Goal: Navigation & Orientation: Find specific page/section

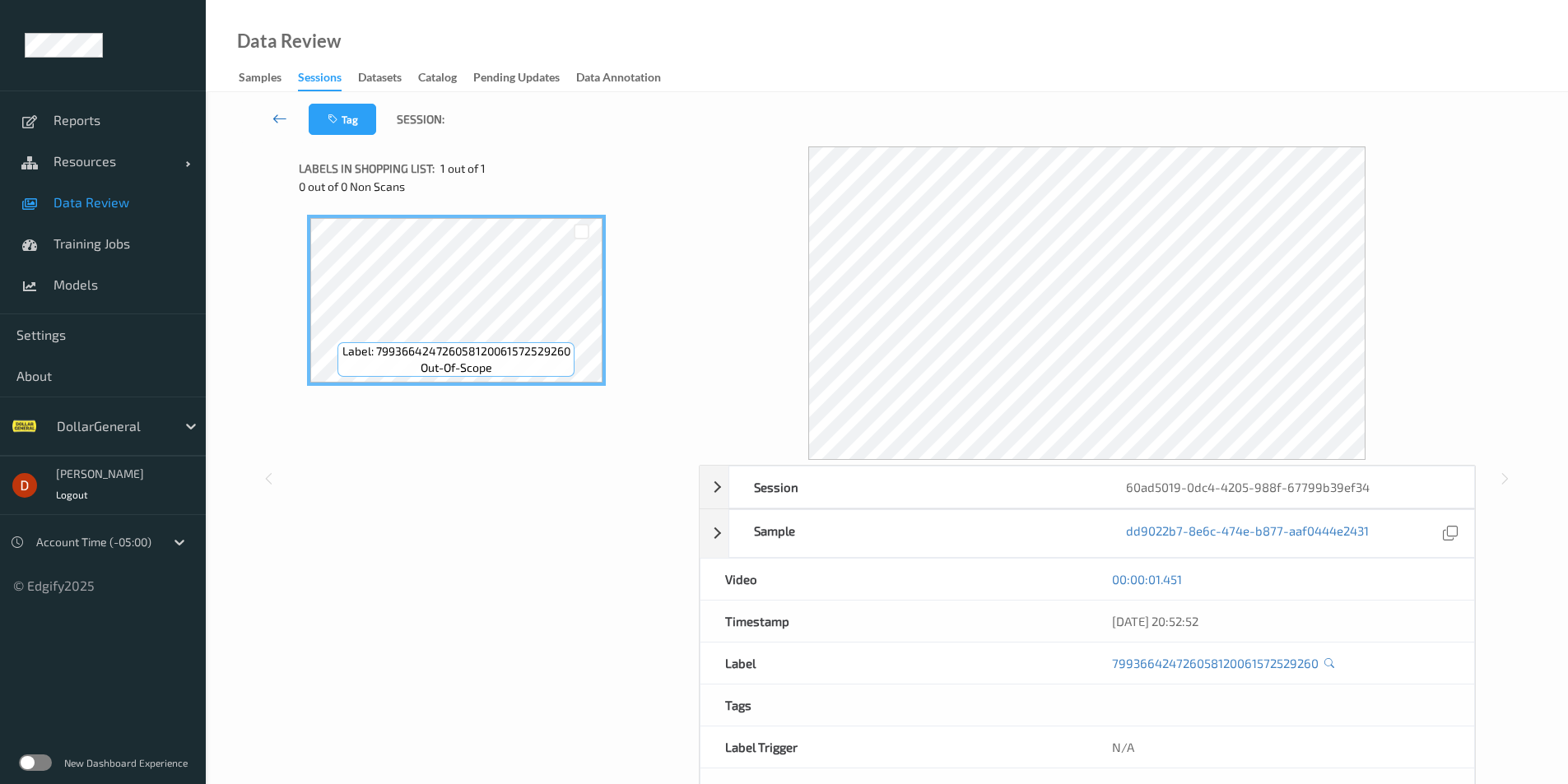
click at [264, 120] on link at bounding box center [280, 120] width 57 height 32
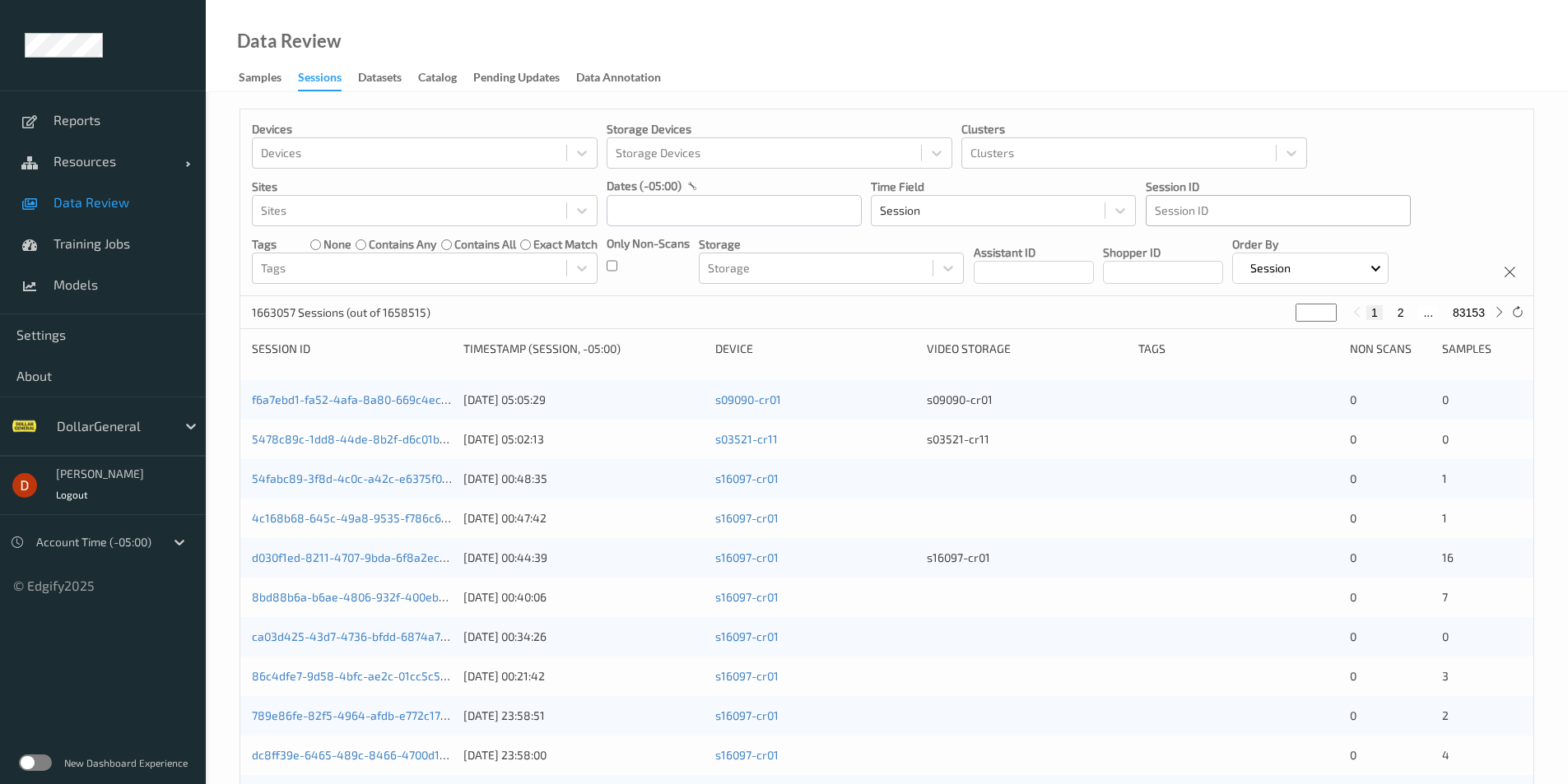
click at [1187, 218] on div at bounding box center [1278, 211] width 247 height 20
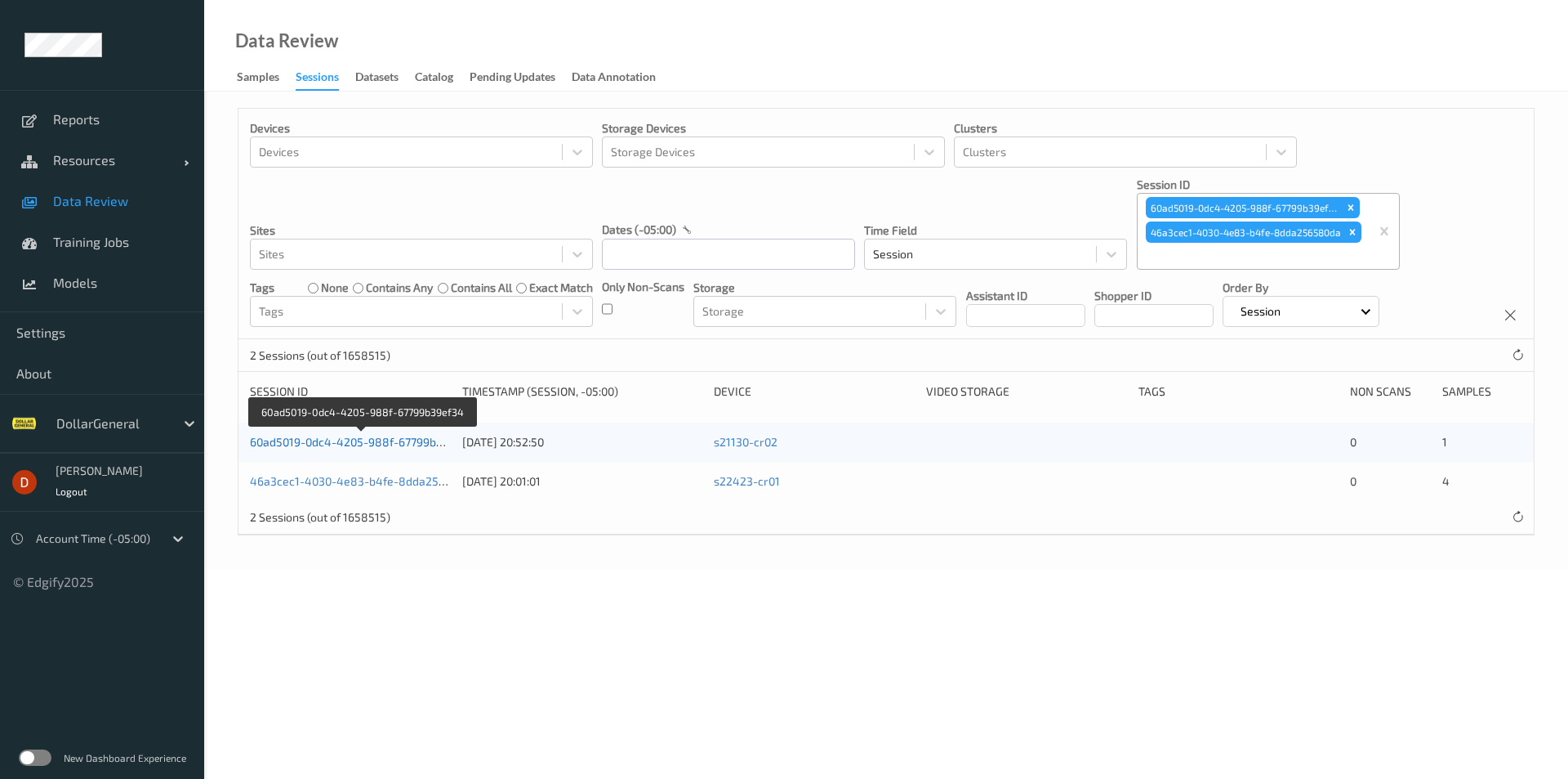
click at [336, 441] on link "60ad5019-0dc4-4205-988f-67799b39ef34" at bounding box center [362, 442] width 224 height 14
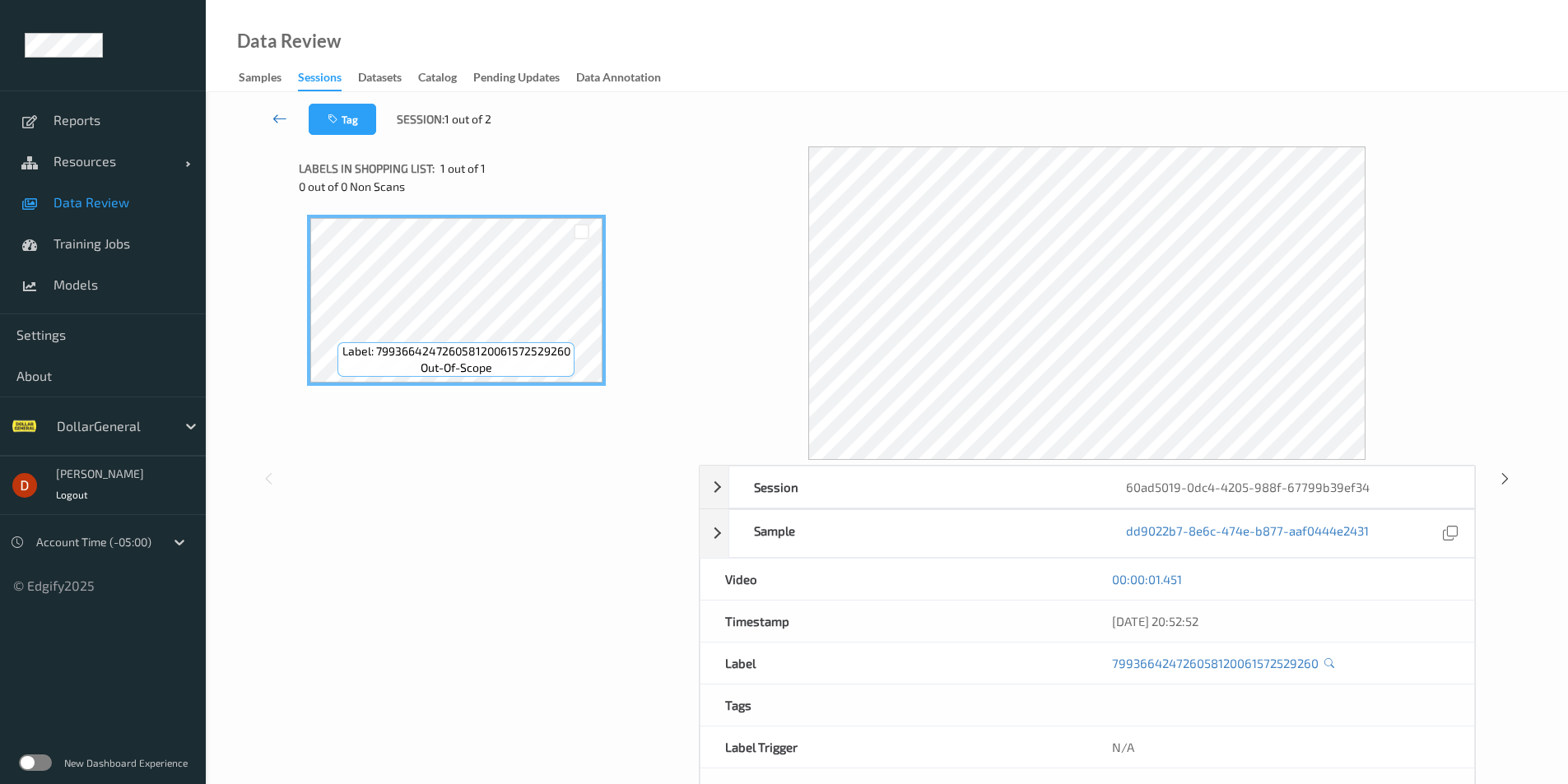
click at [270, 120] on link at bounding box center [280, 120] width 57 height 32
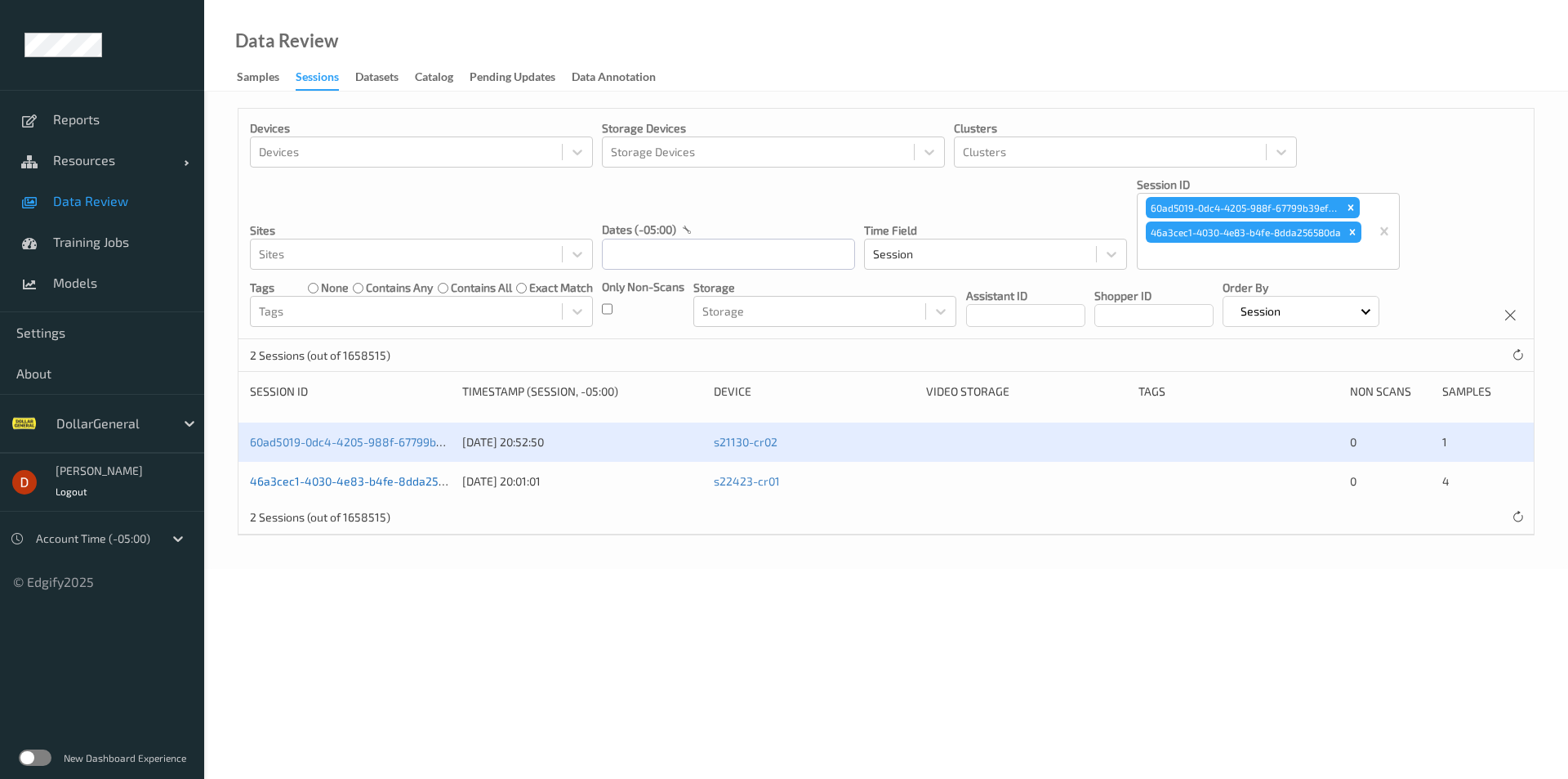
click at [348, 485] on link "46a3cec1-4030-4e83-b4fe-8dda256580da" at bounding box center [364, 480] width 229 height 14
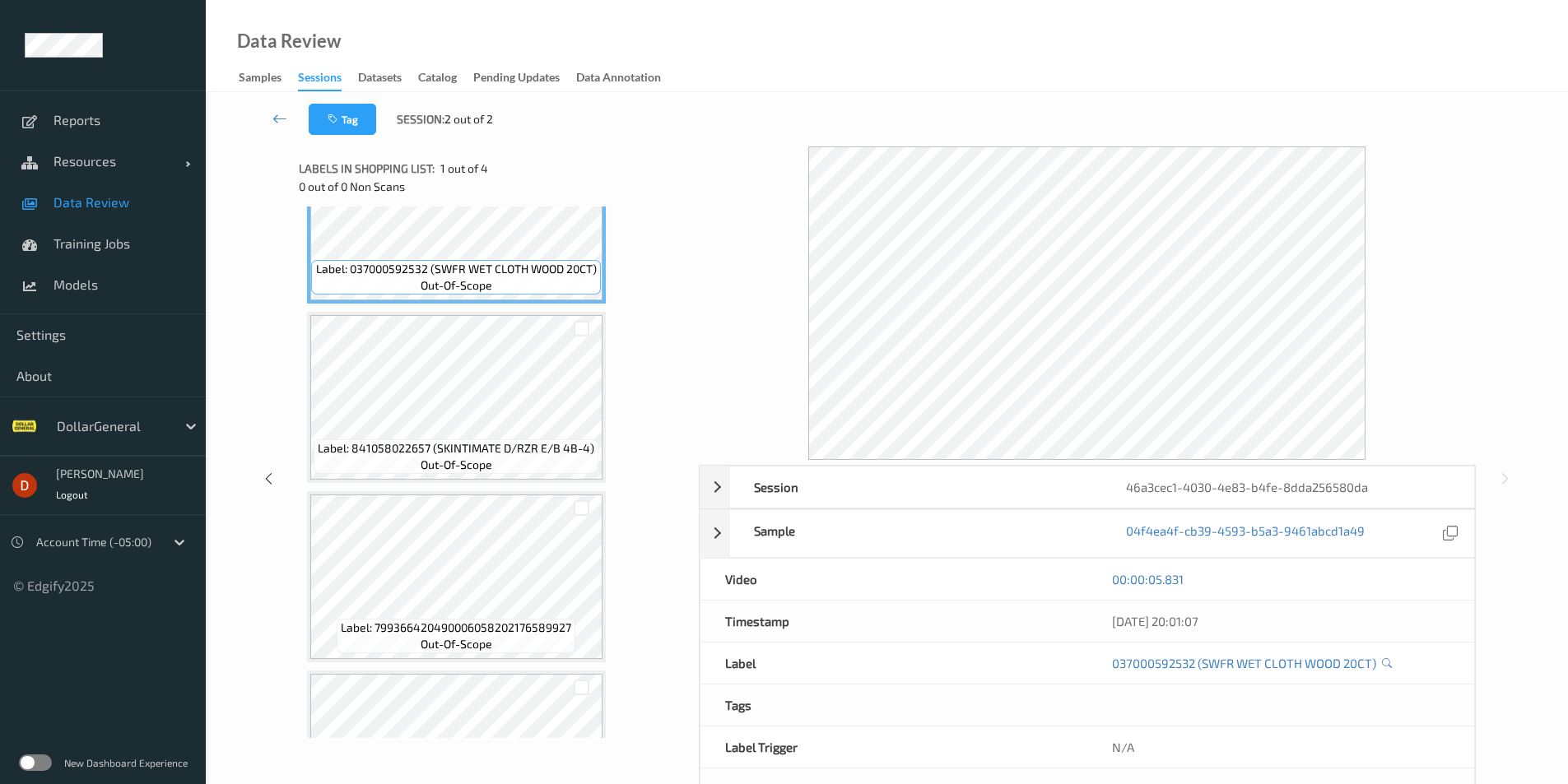
scroll to position [164, 0]
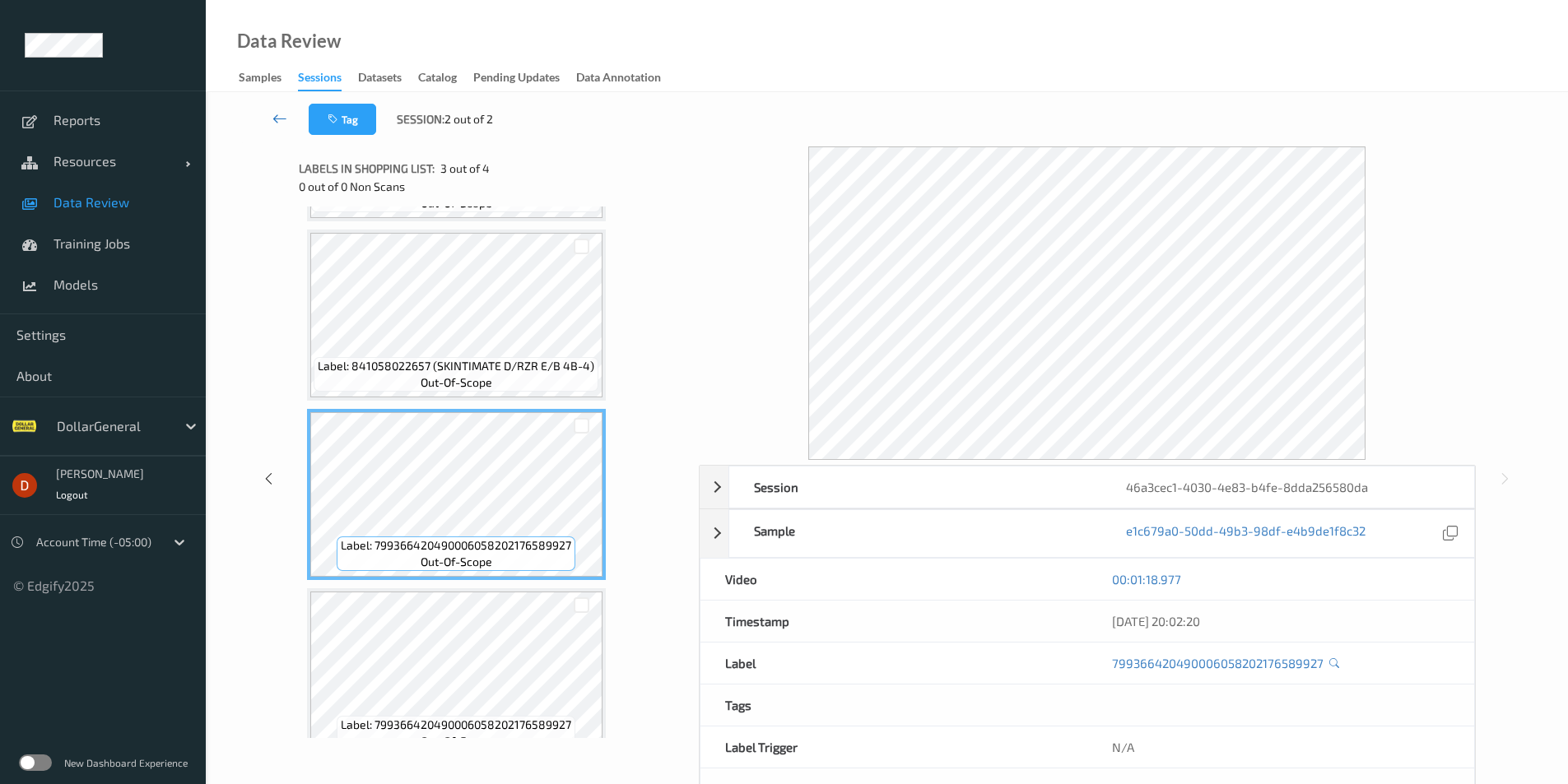
click at [281, 120] on icon at bounding box center [279, 118] width 15 height 17
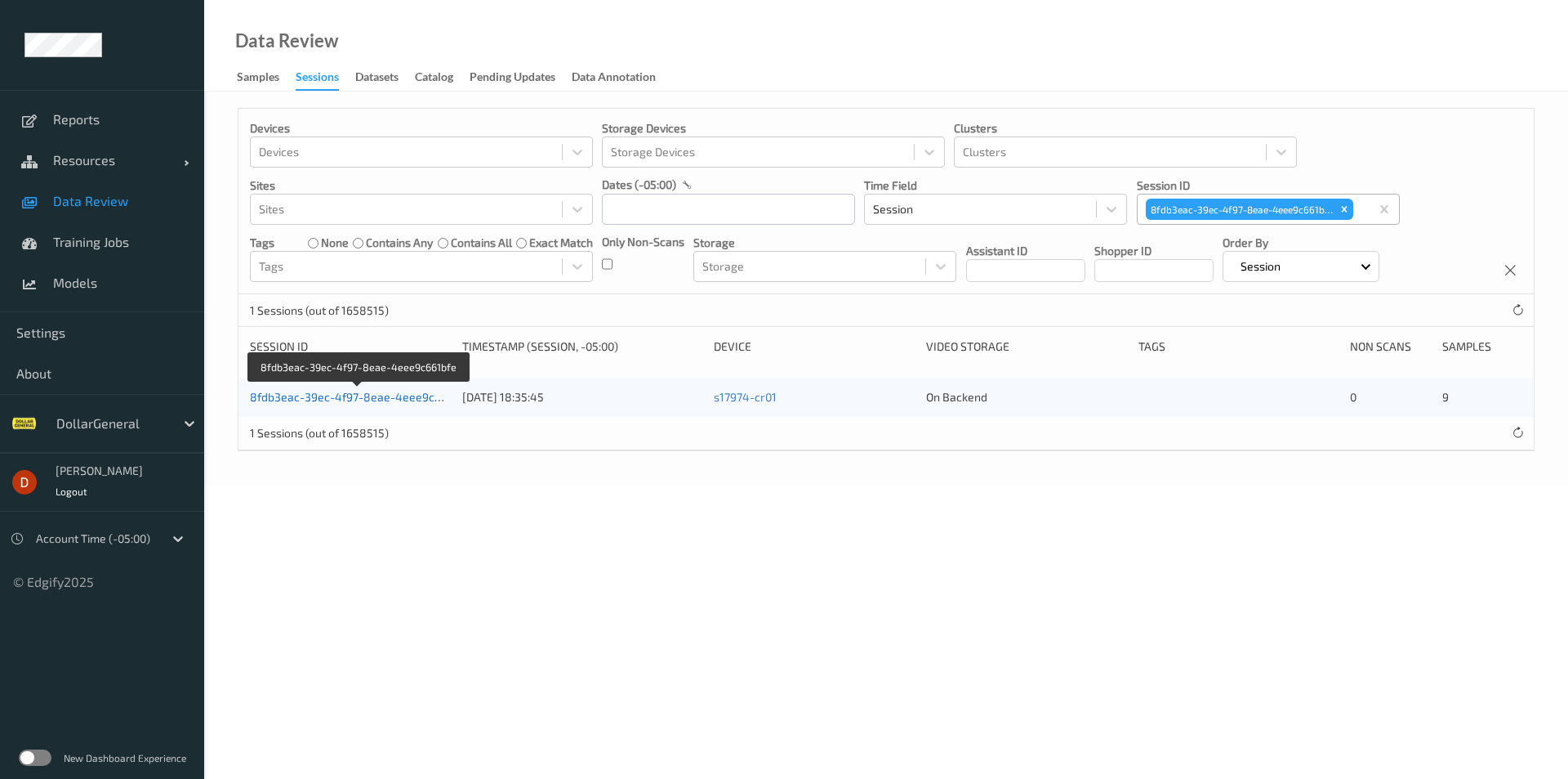
click at [369, 400] on link "8fdb3eac-39ec-4f97-8eae-4eee9c661bfe" at bounding box center [360, 397] width 220 height 14
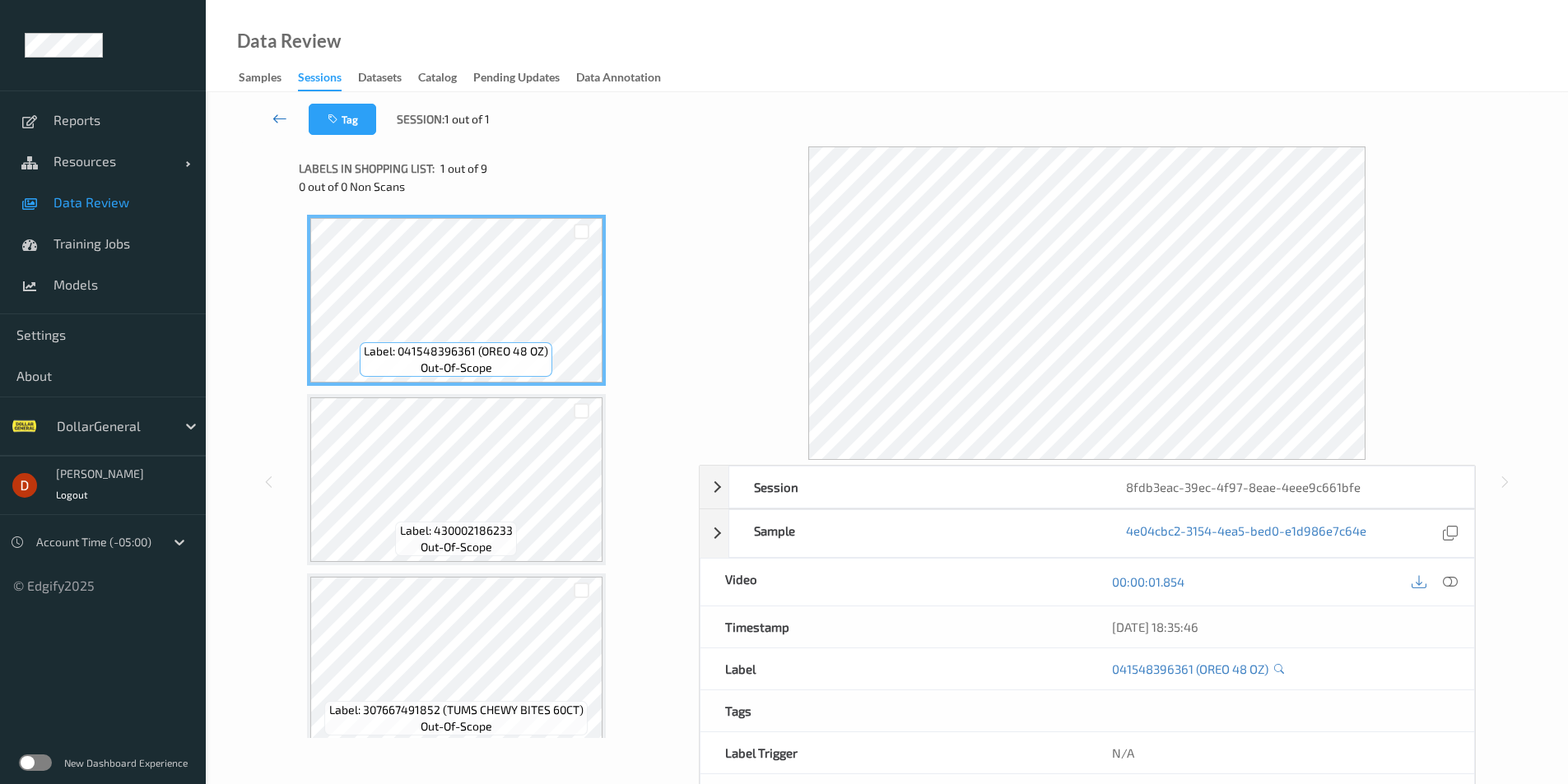
click at [265, 123] on link at bounding box center [280, 120] width 57 height 32
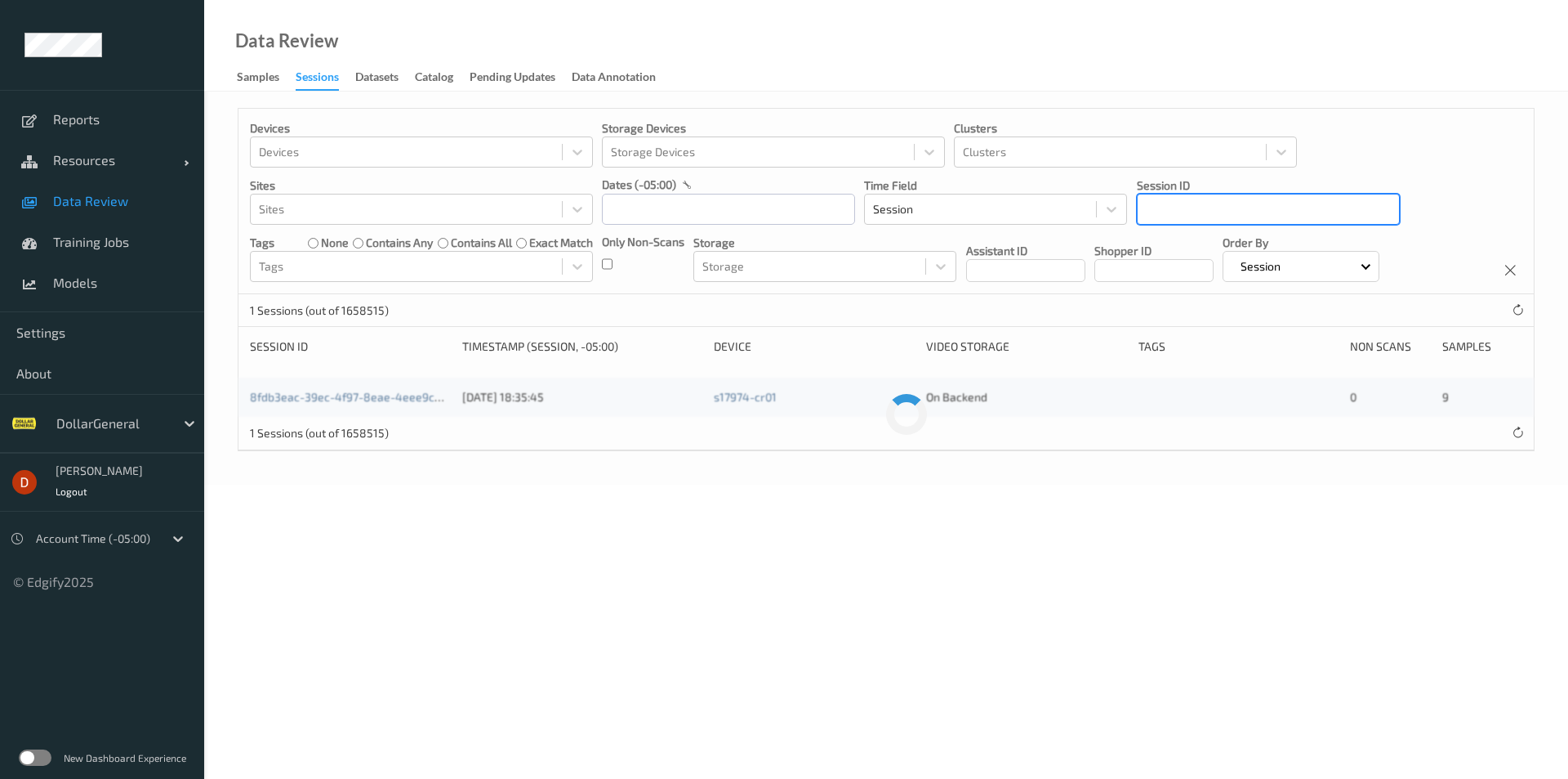
click at [1359, 209] on div at bounding box center [1269, 209] width 245 height 20
click at [1347, 211] on icon "Remove 8fdb3eac-39ec-4f97-8eae-4eee9c661bfe" at bounding box center [1344, 209] width 6 height 6
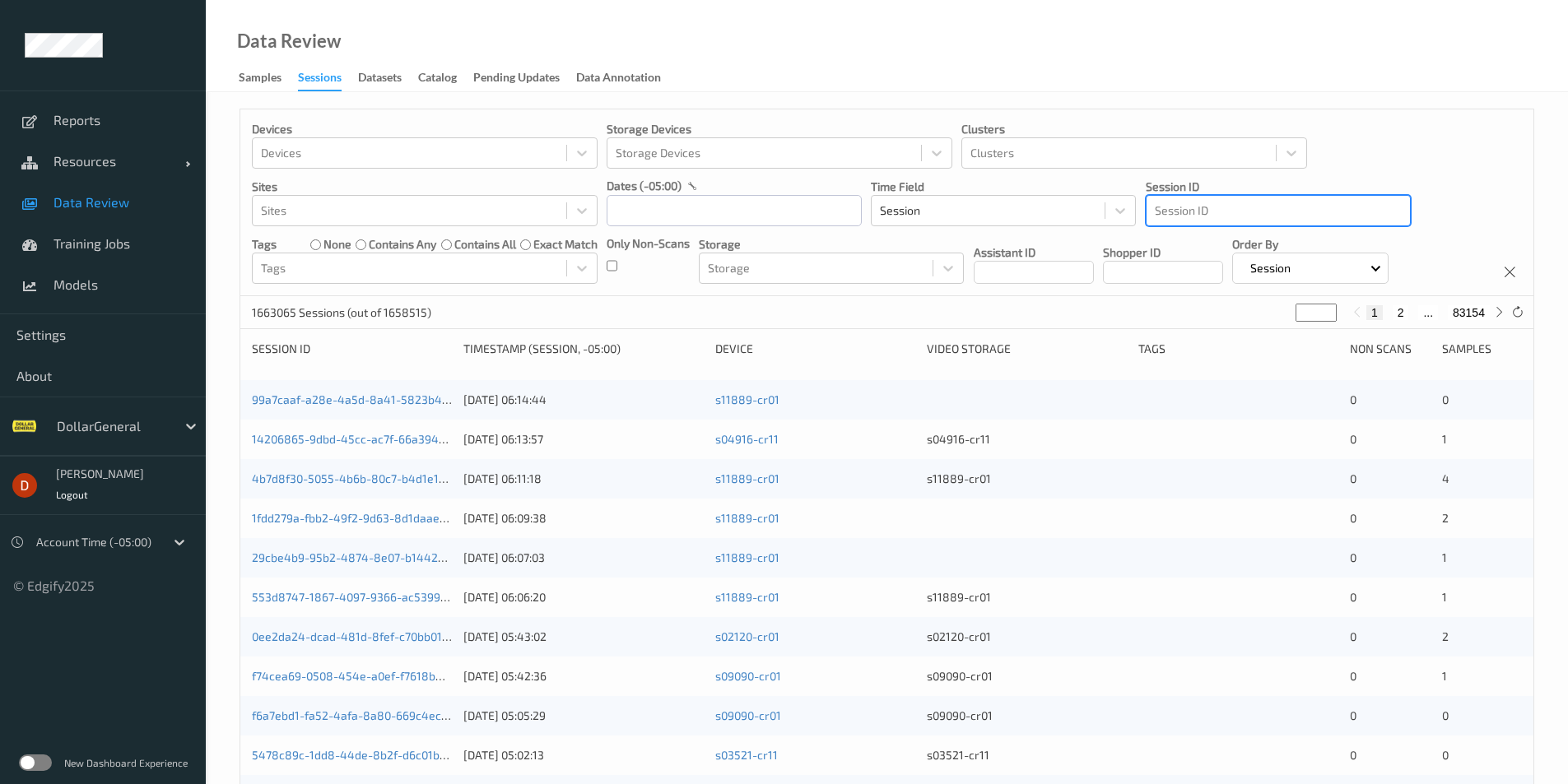
click at [1197, 195] on div "Session ID Select is focused ,type to refine list, press Down to open the menu,…" at bounding box center [1278, 203] width 265 height 47
click at [1241, 206] on div at bounding box center [1278, 211] width 247 height 20
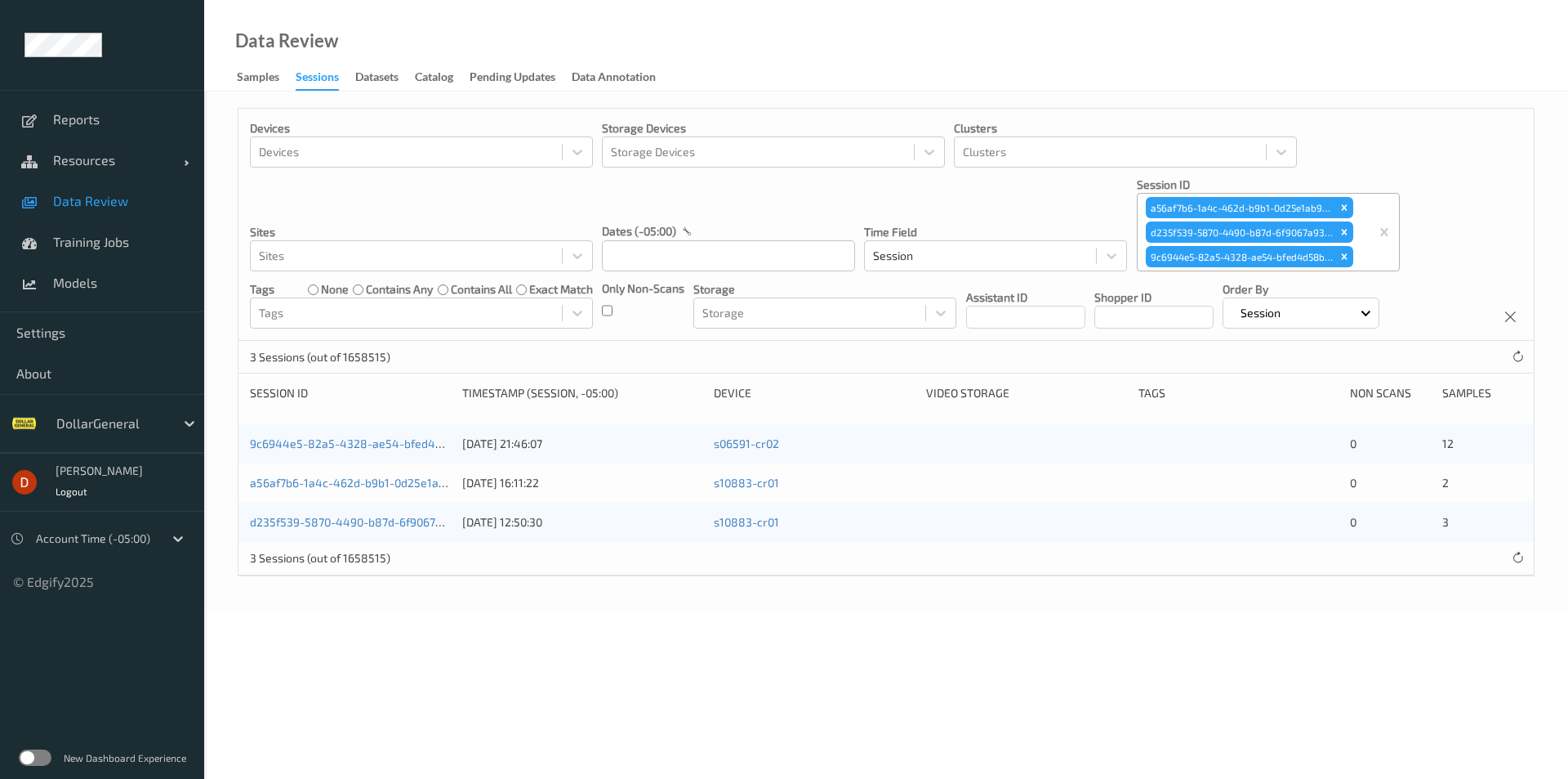
click at [386, 438] on div "9c6944e5-82a5-4328-ae54-bfed4d58b093 [DATE] 21:46:07 s06591-cr02 0 12" at bounding box center [886, 444] width 1295 height 39
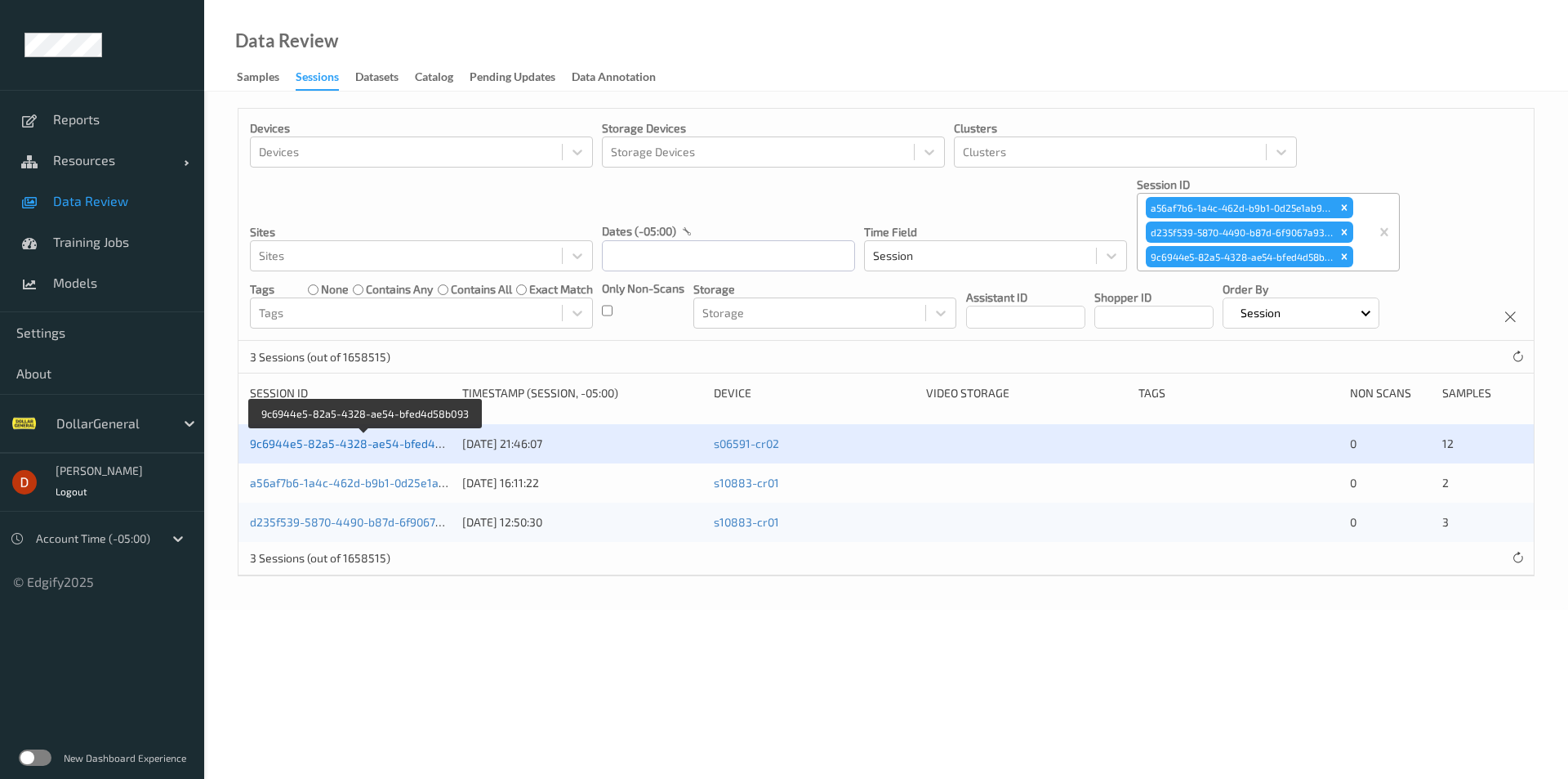
click at [388, 444] on link "9c6944e5-82a5-4328-ae54-bfed4d58b093" at bounding box center [366, 443] width 232 height 14
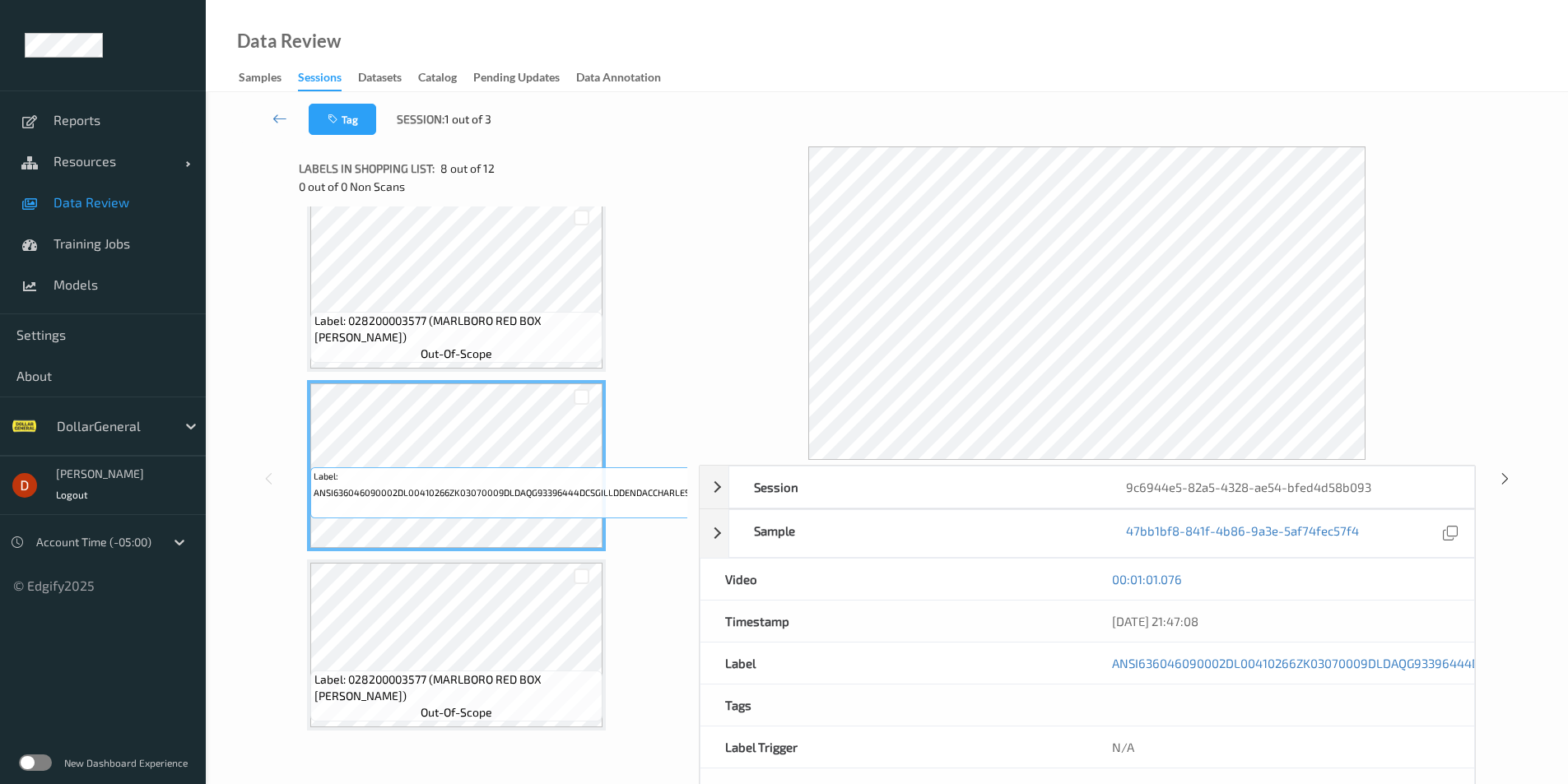
scroll to position [1234, 0]
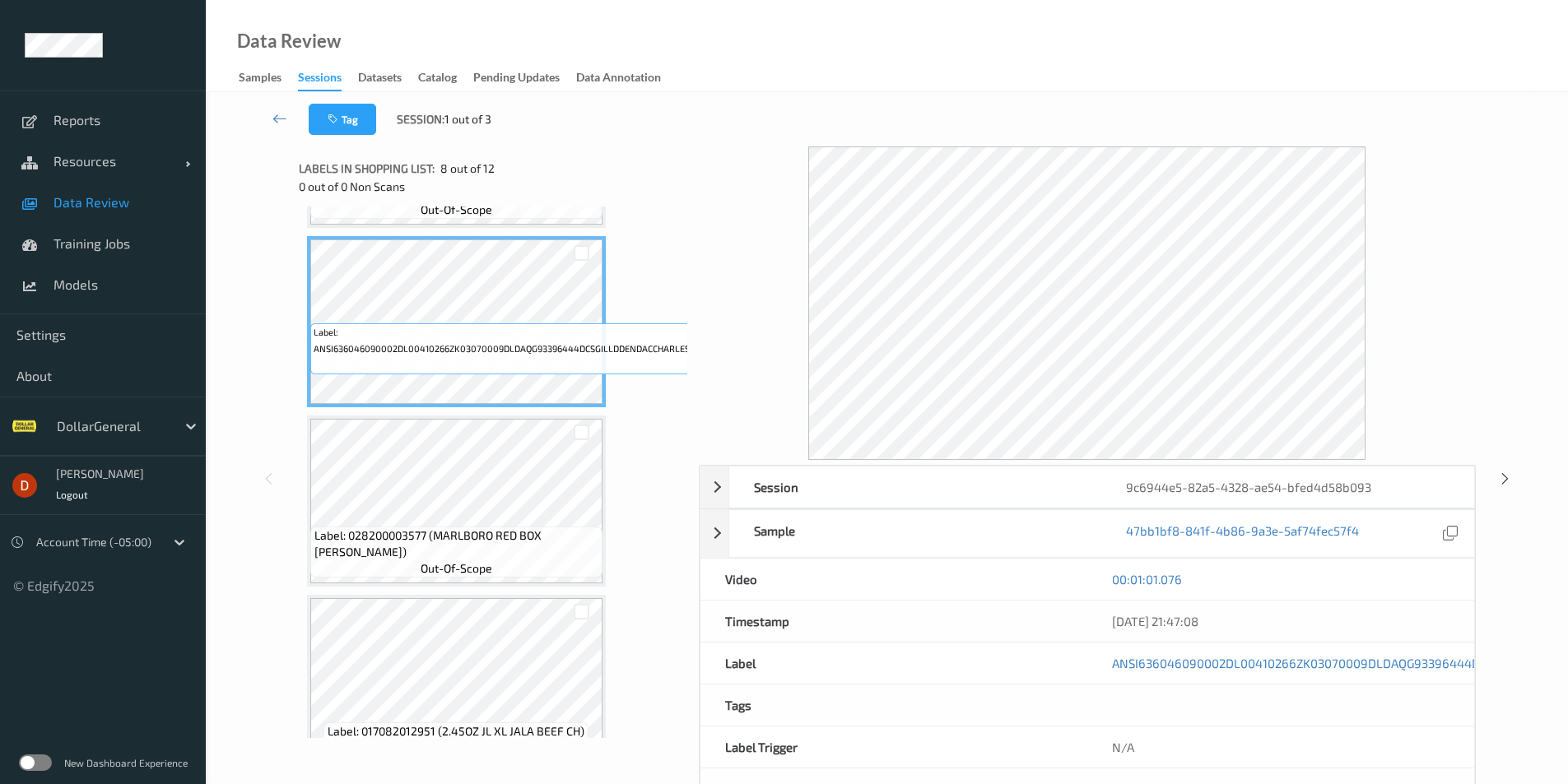
click at [508, 363] on div "Label: ANSI636046090002DL00410266ZK03070009DLDAQG93396444DCSGILLDDENDACCHARLESD…" at bounding box center [1045, 349] width 1469 height 51
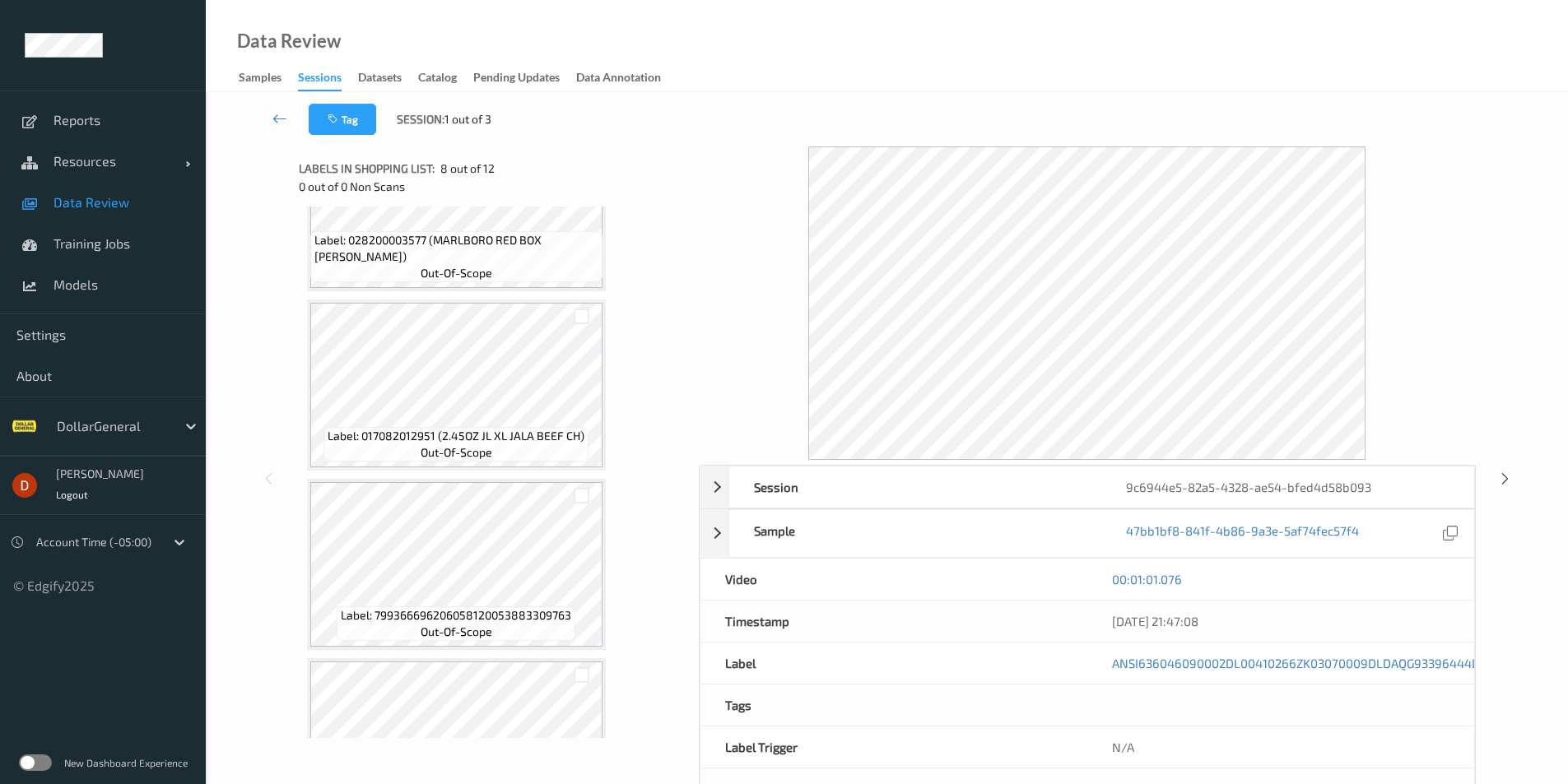
scroll to position [1563, 0]
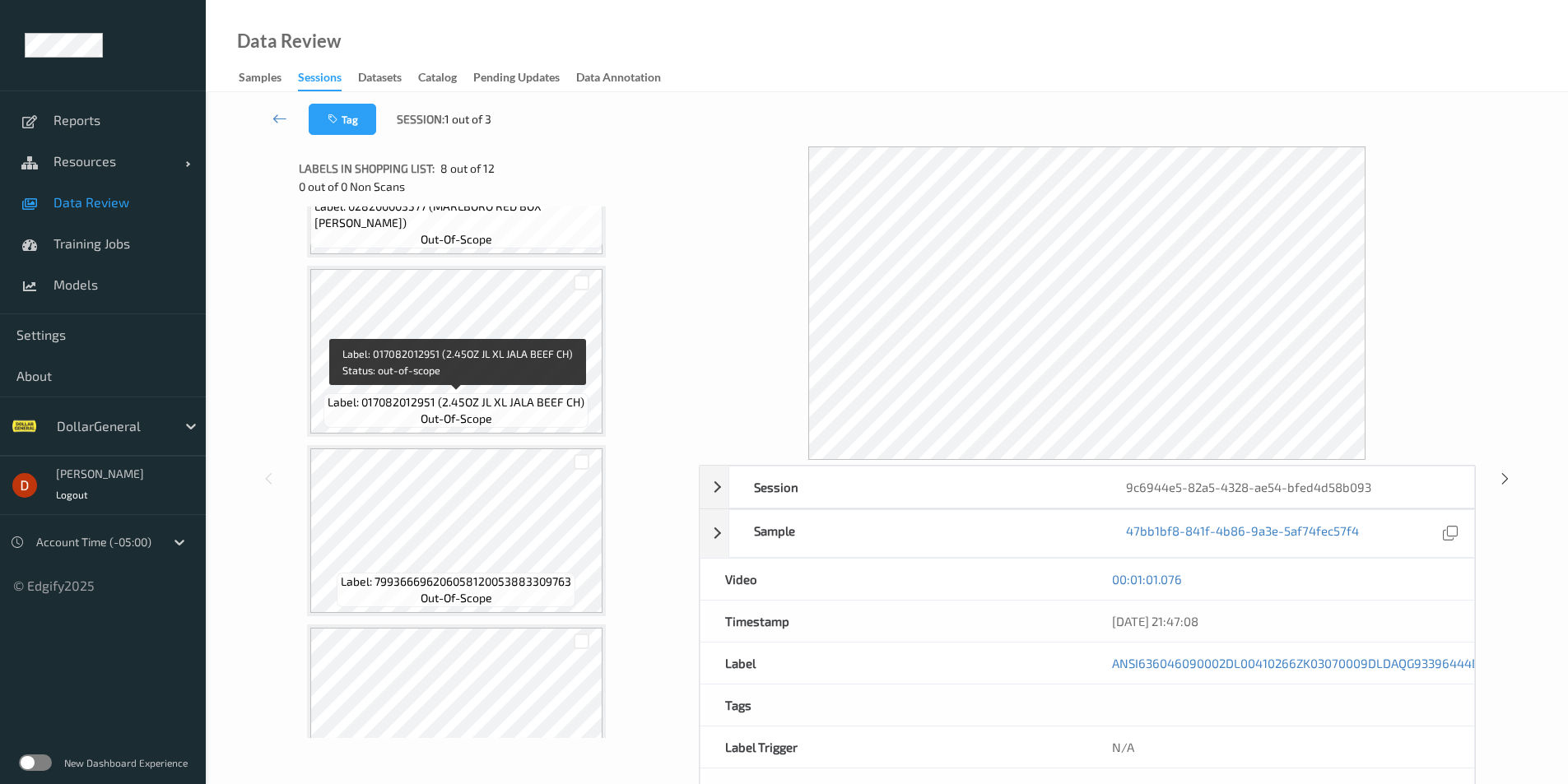
click at [526, 410] on span "Label: 017082012951 (2.45OZ JL XL JALA BEEF CH)" at bounding box center [456, 401] width 257 height 17
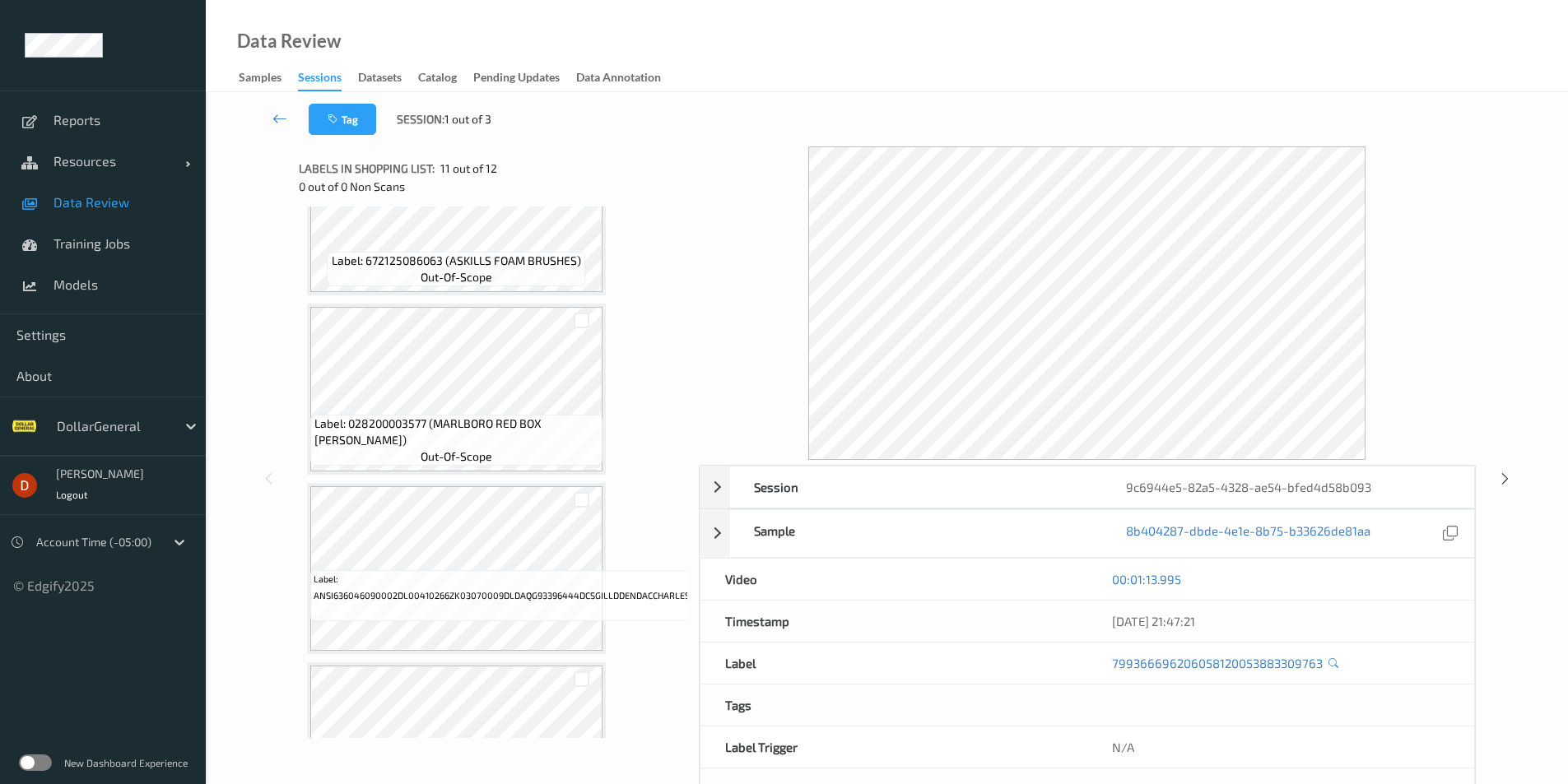
scroll to position [1069, 0]
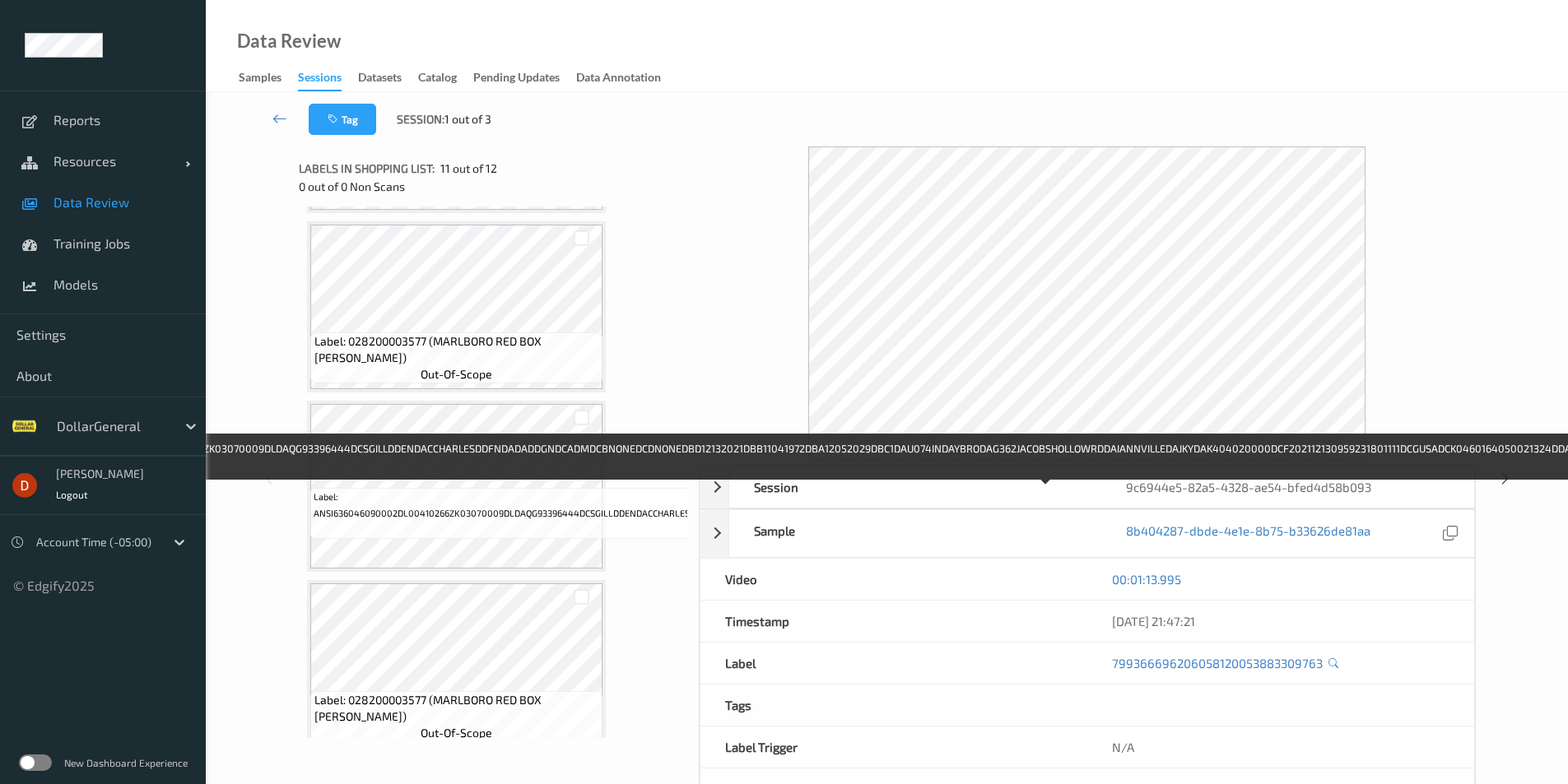
click at [484, 517] on span "Label: ANSI636046090002DL00410266ZK03070009DLDAQG93396444DCSGILLDDENDACCHARLESD…" at bounding box center [1044, 504] width 1461 height 33
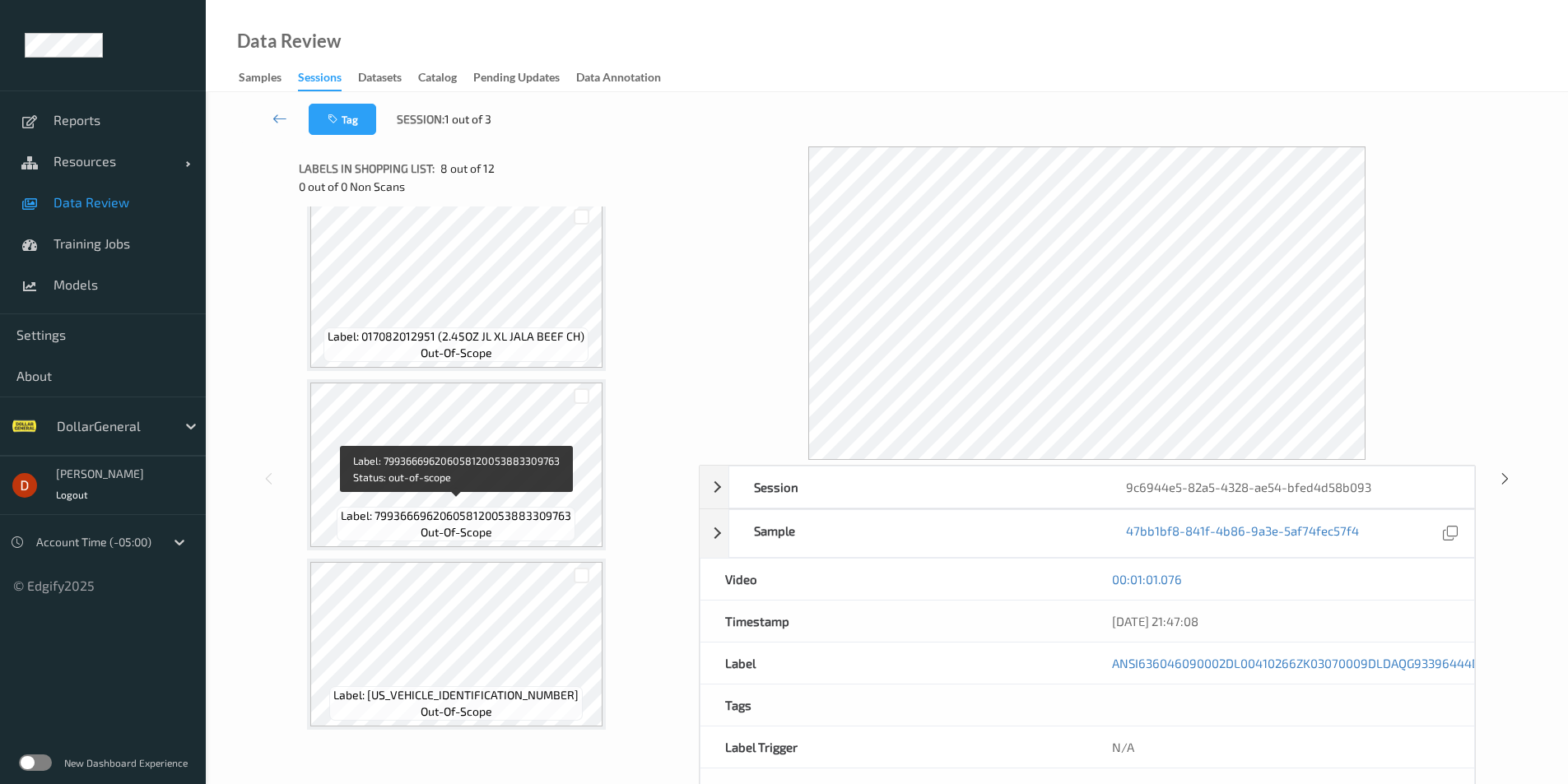
scroll to position [1636, 0]
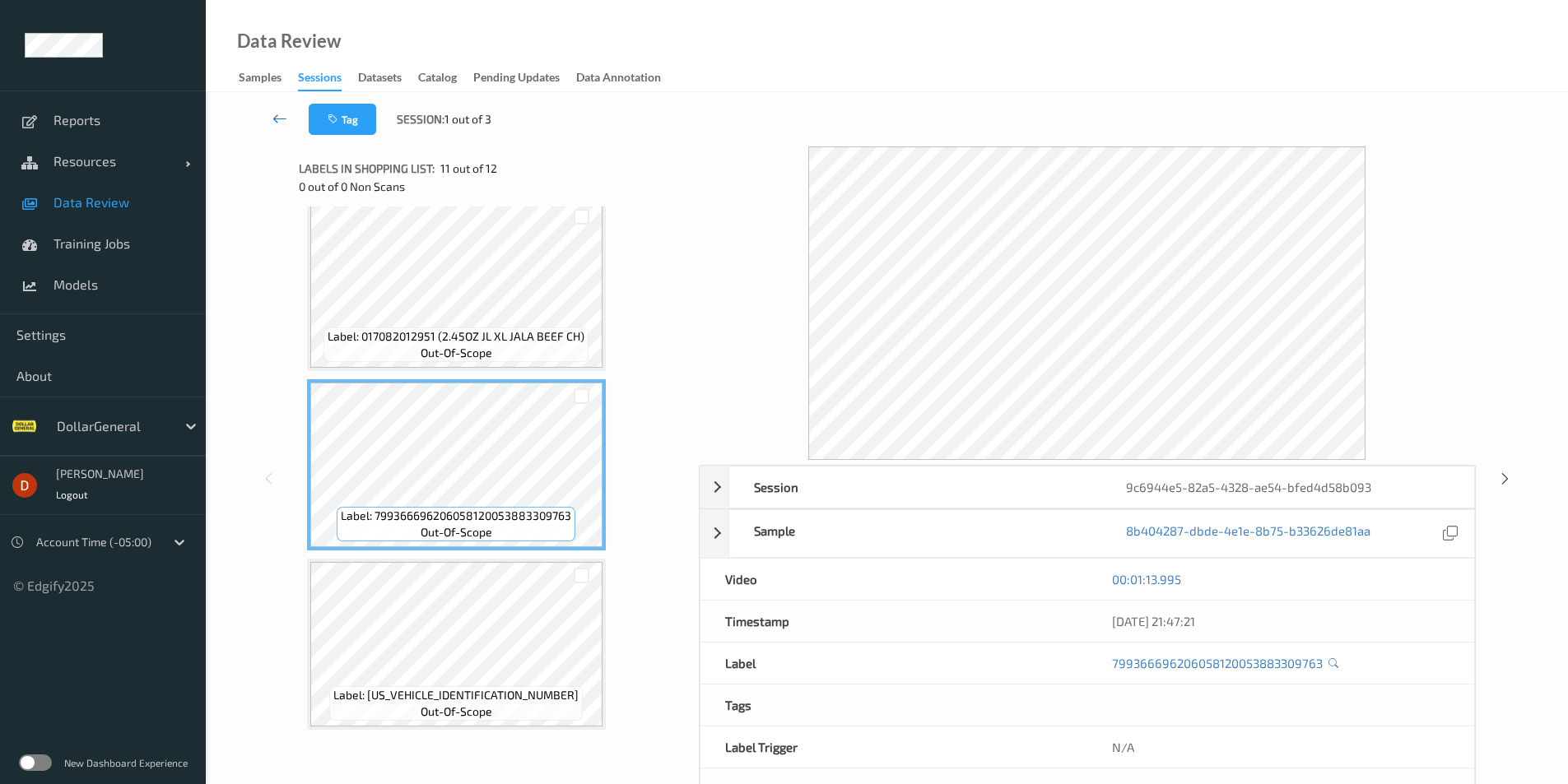
click at [267, 119] on link at bounding box center [280, 120] width 57 height 32
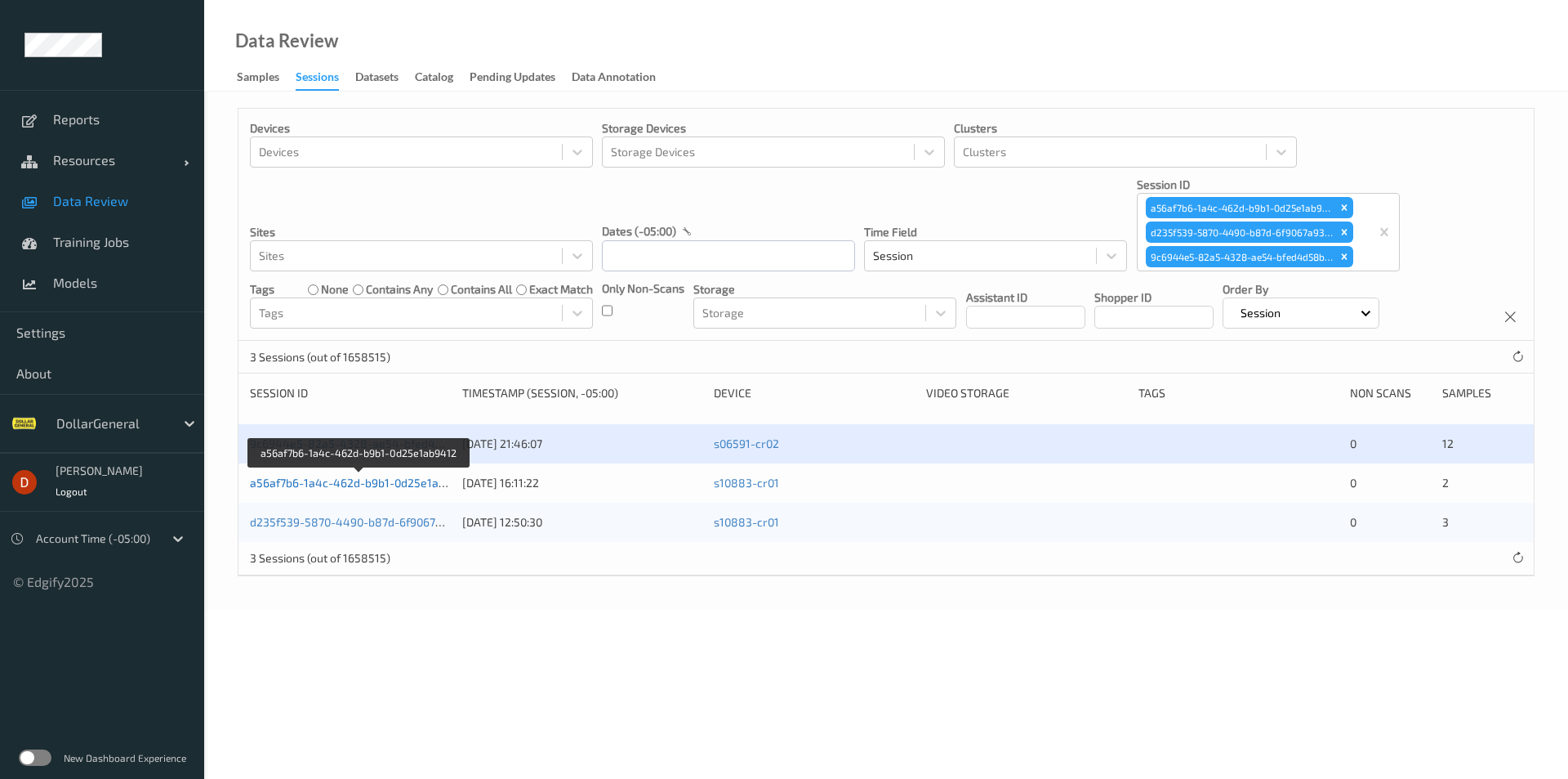
click at [406, 489] on link "a56af7b6-1a4c-462d-b9b1-0d25e1ab9412" at bounding box center [360, 482] width 221 height 14
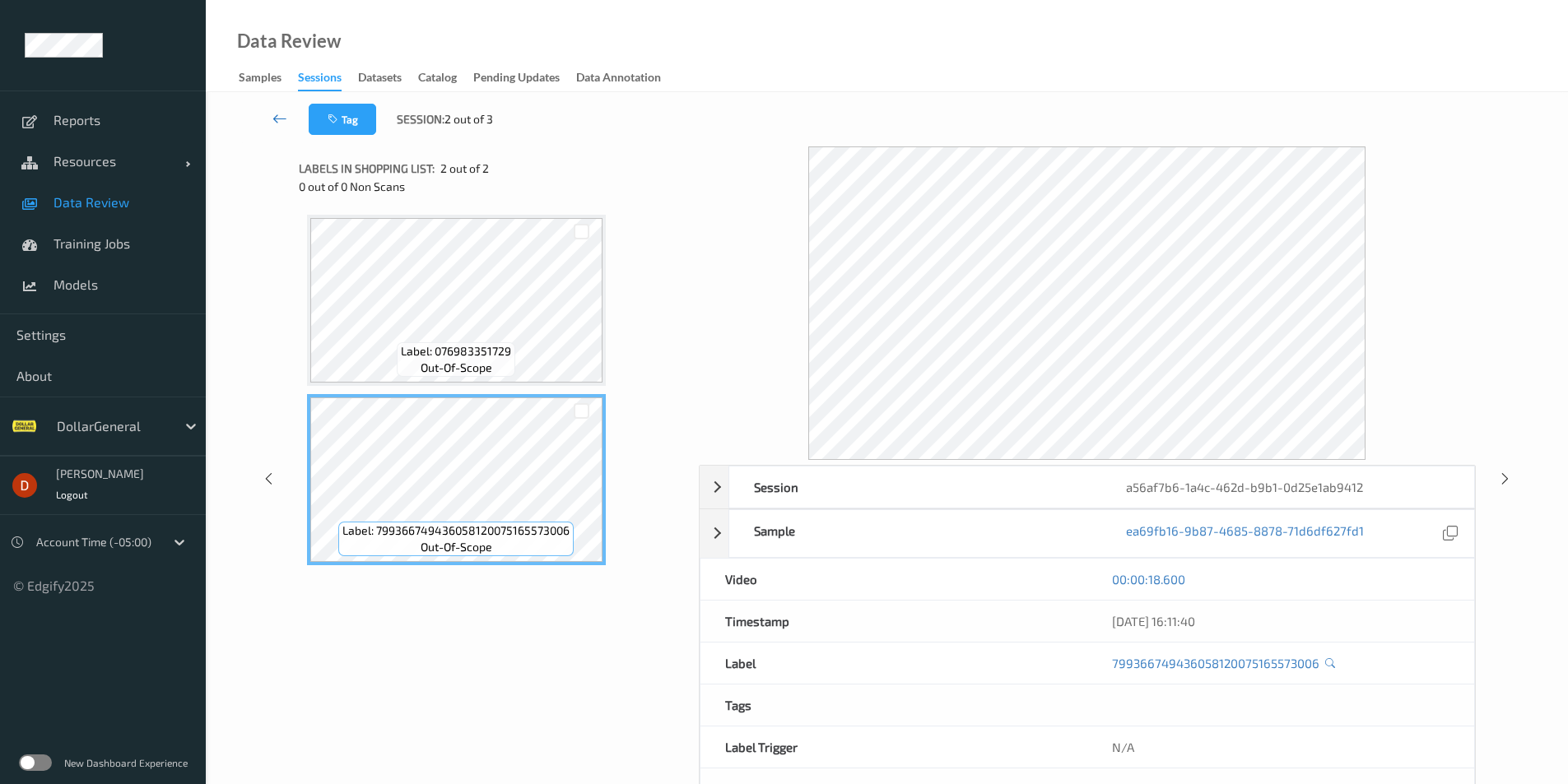
click at [288, 123] on link at bounding box center [280, 120] width 57 height 32
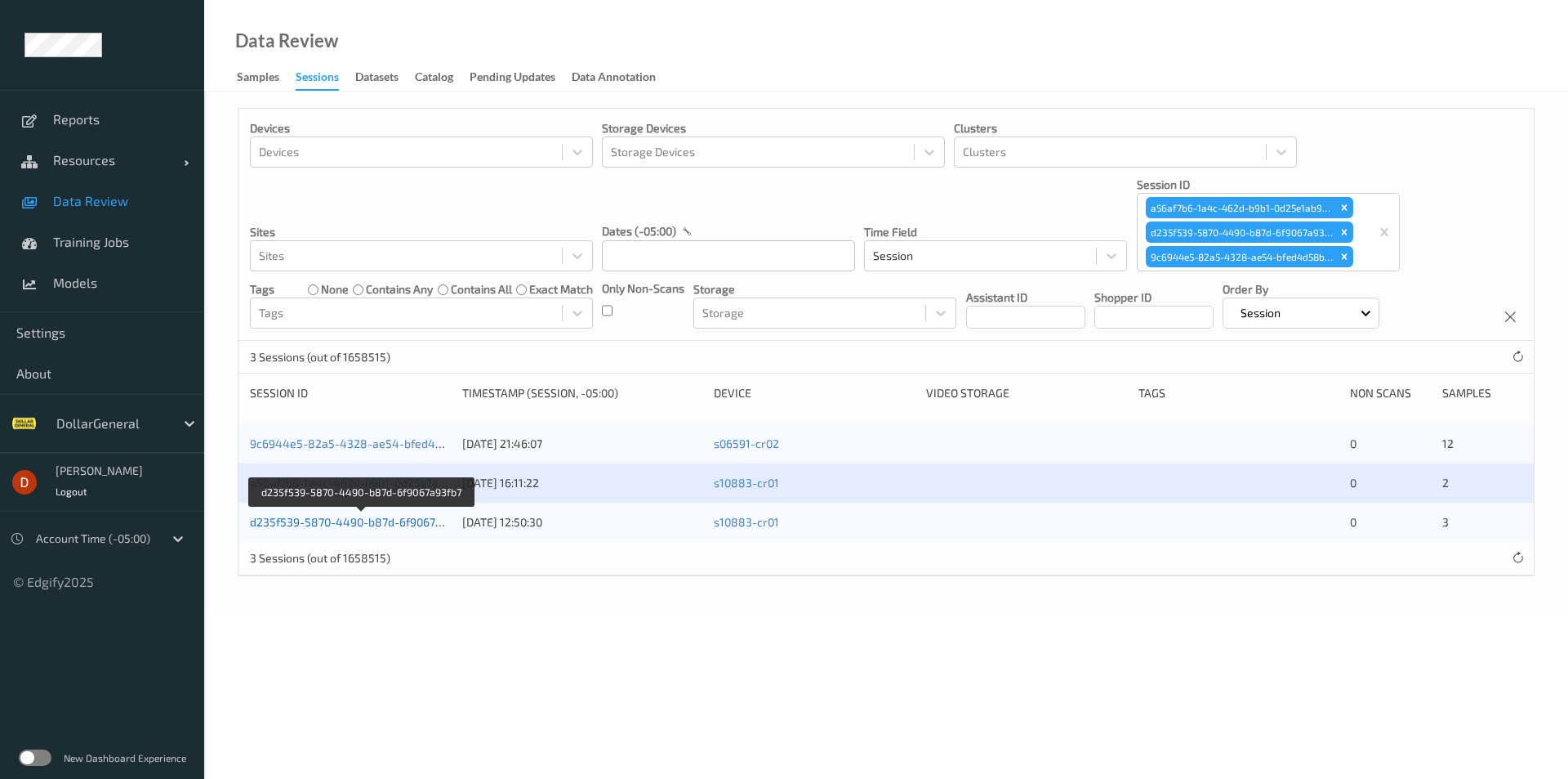
click at [328, 520] on link "d235f539-5870-4490-b87d-6f9067a93fb7" at bounding box center [360, 522] width 221 height 14
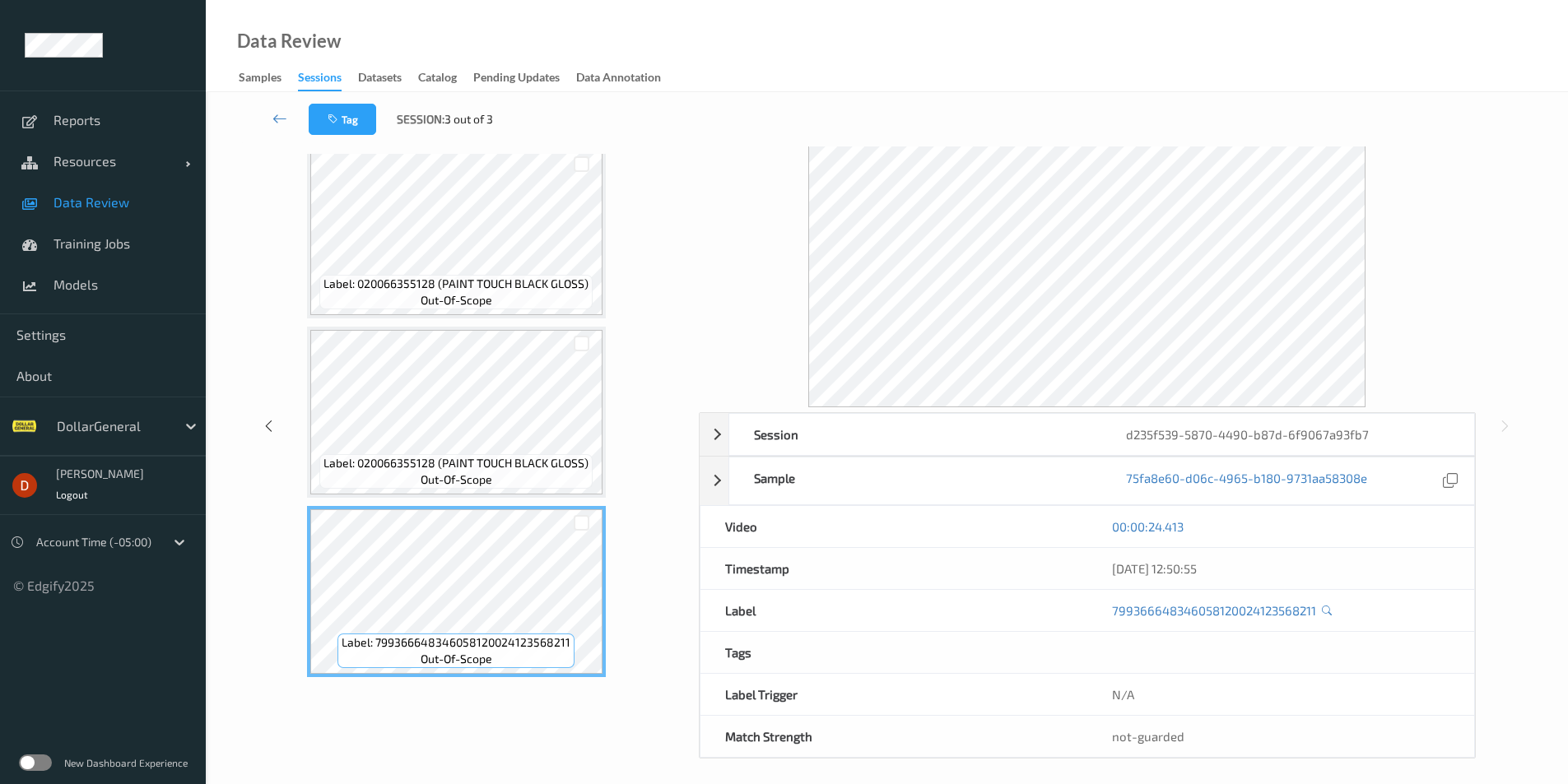
scroll to position [61, 0]
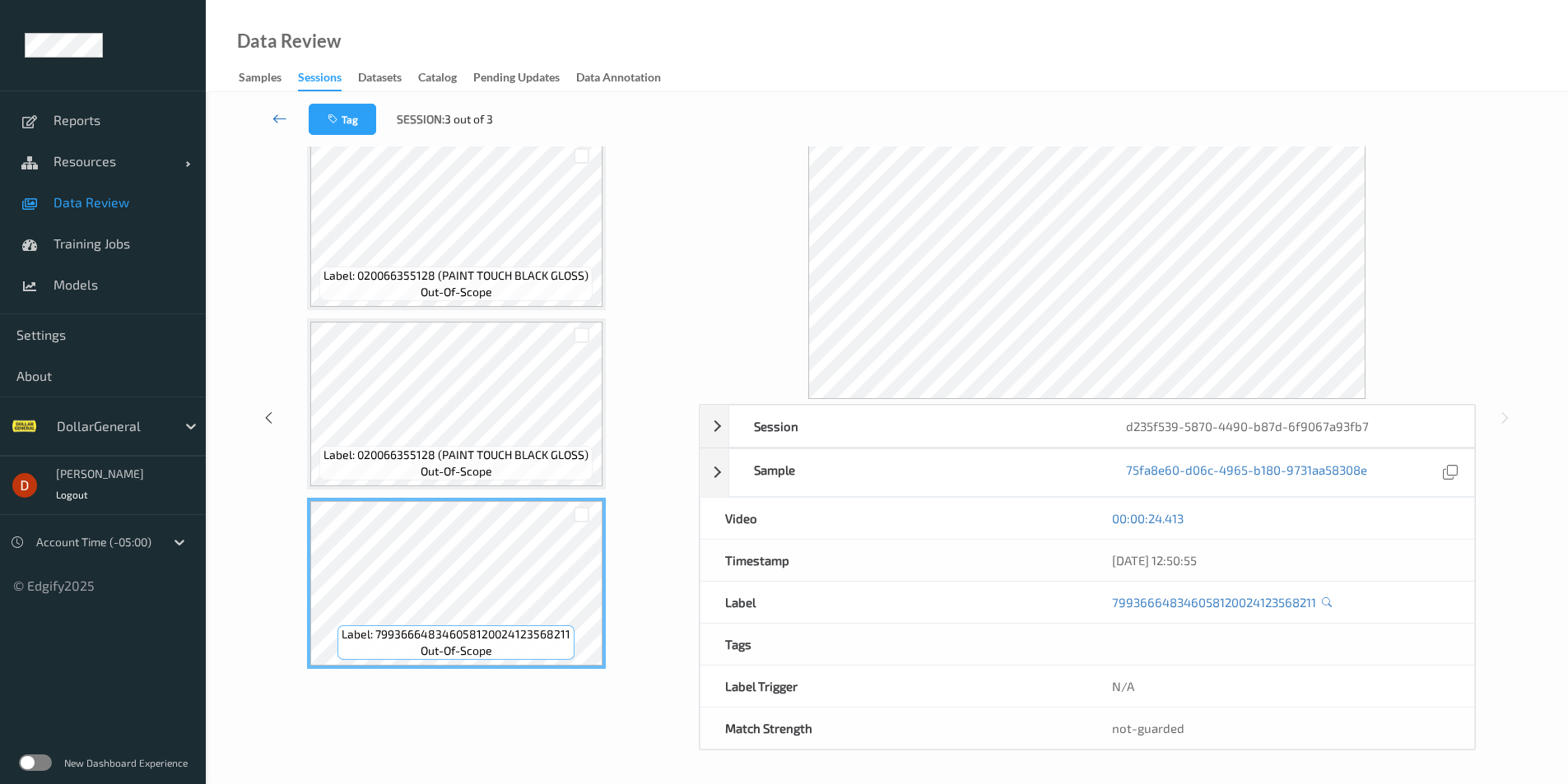
click at [265, 128] on link at bounding box center [280, 120] width 57 height 32
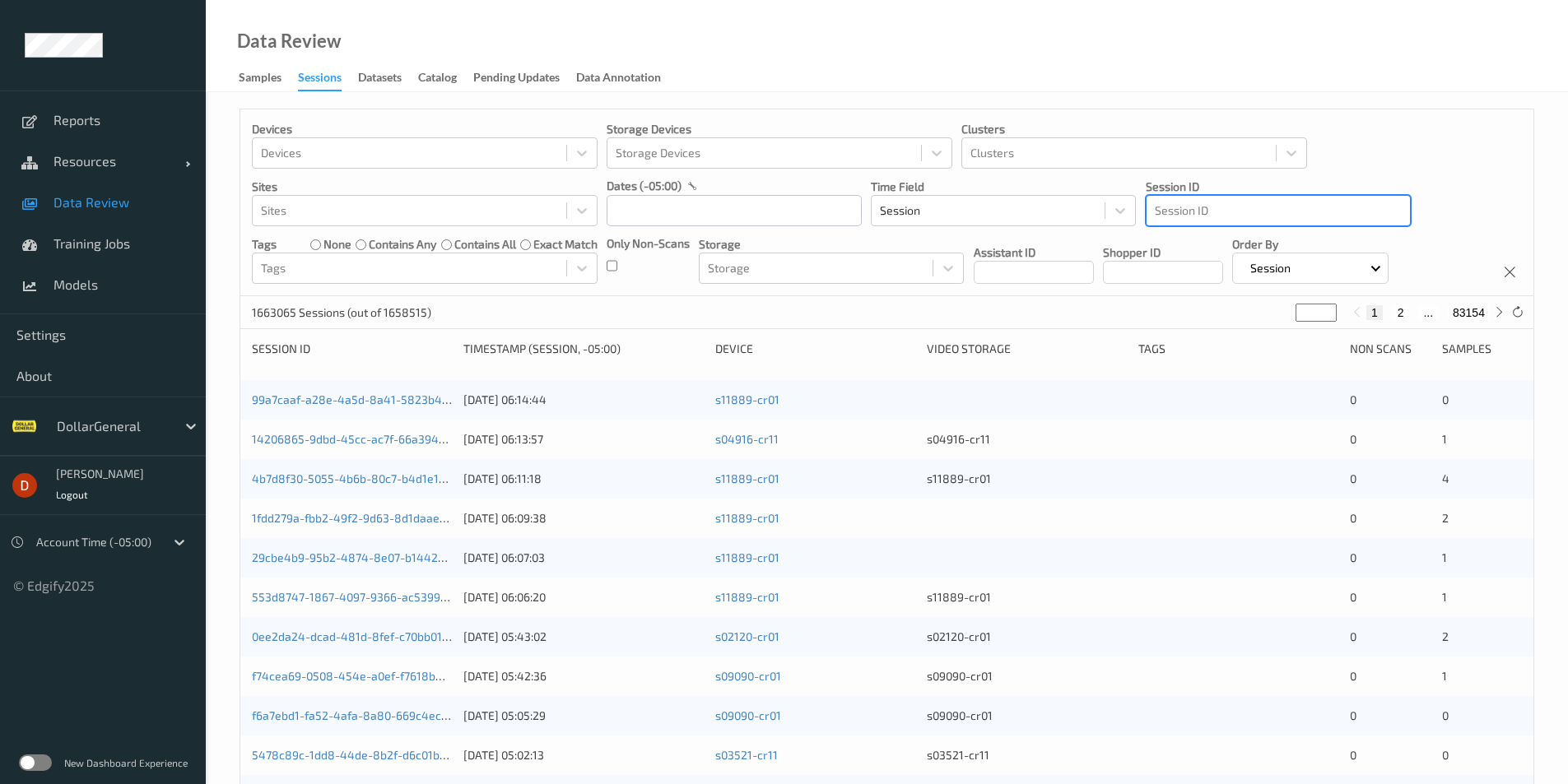
click at [1197, 218] on div at bounding box center [1278, 211] width 247 height 20
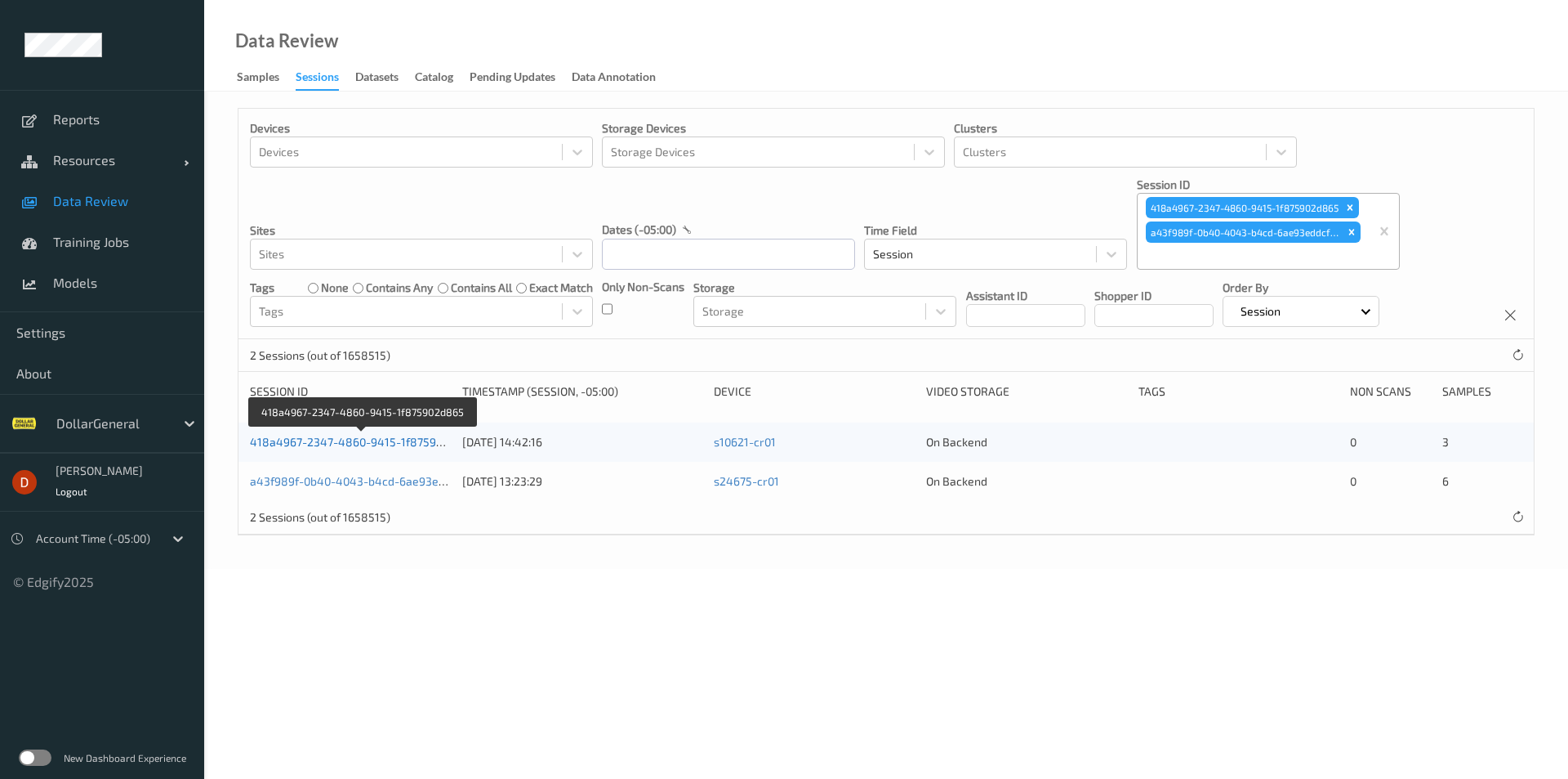
click at [362, 446] on link "418a4967-2347-4860-9415-1f875902d865" at bounding box center [363, 442] width 226 height 14
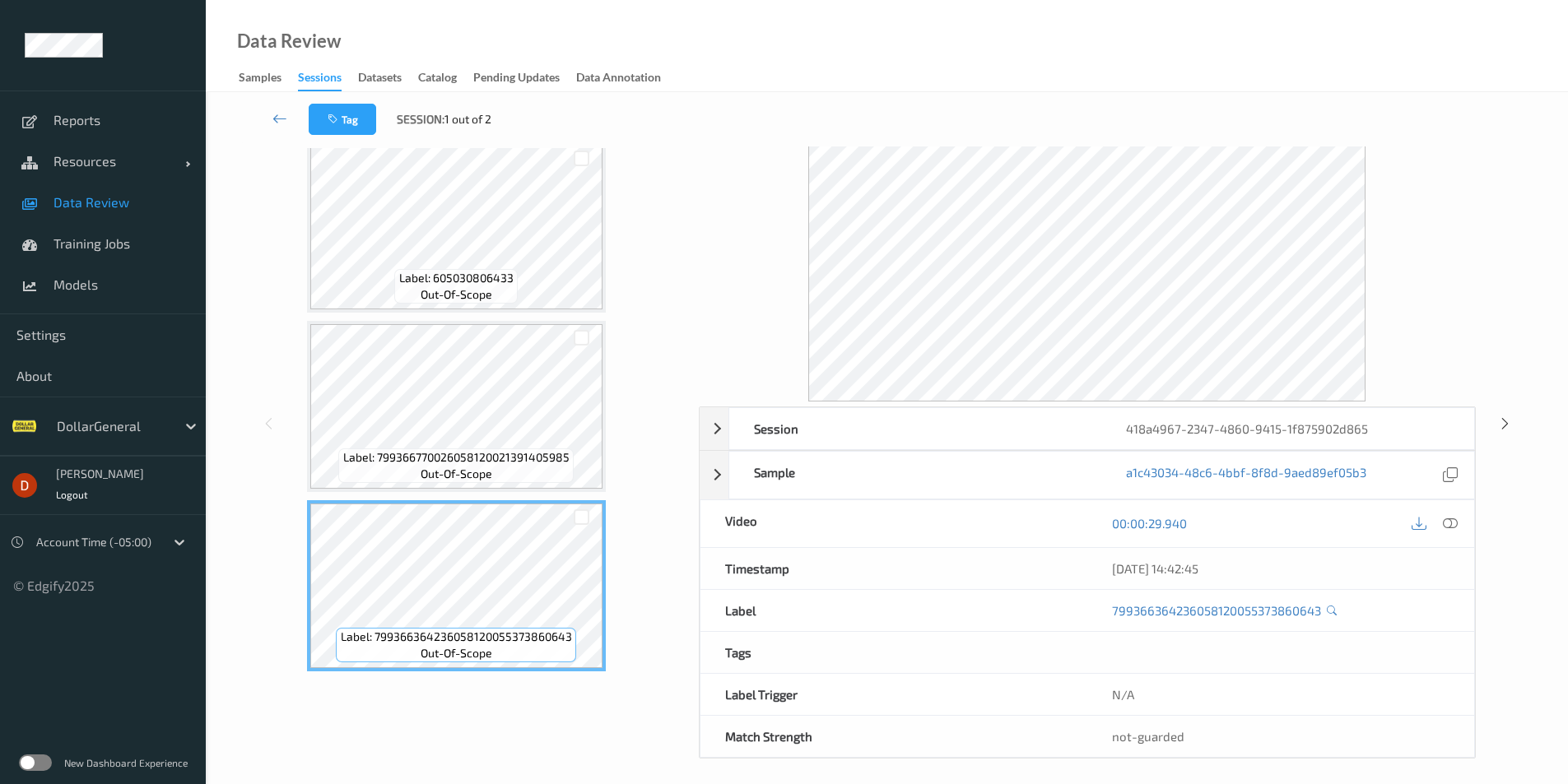
scroll to position [66, 0]
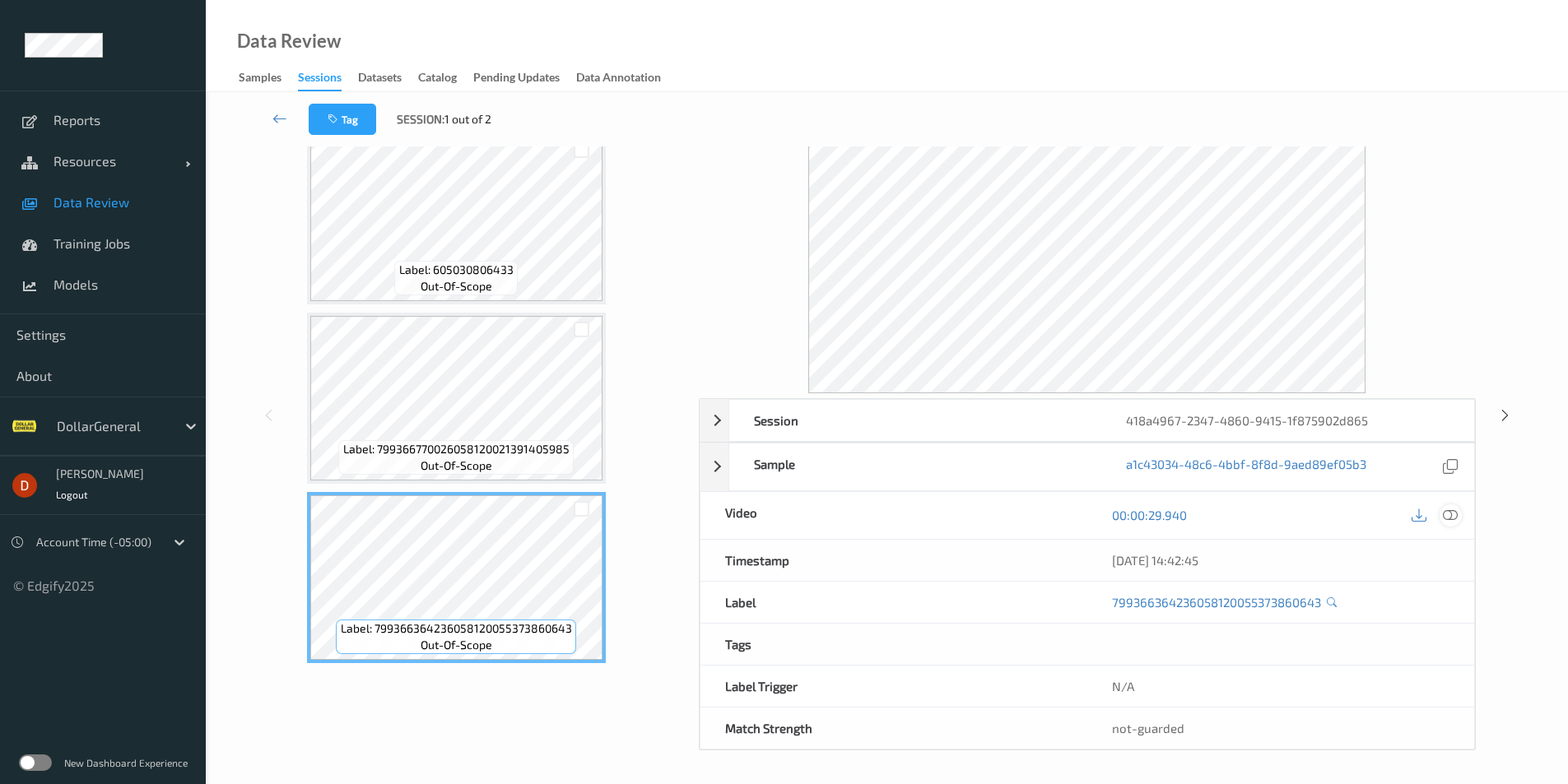
click at [1446, 522] on icon at bounding box center [1449, 514] width 15 height 15
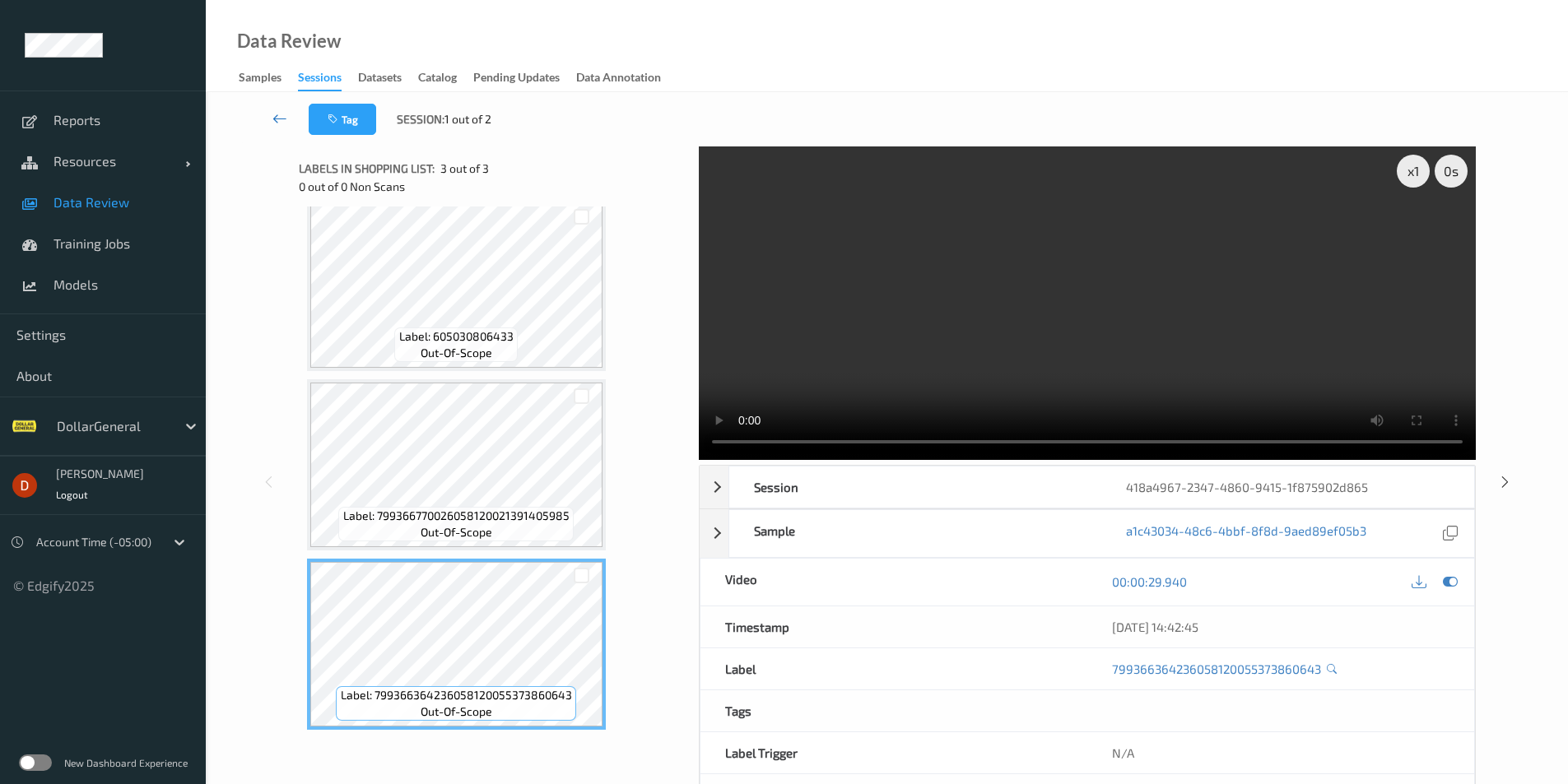
click at [281, 118] on icon at bounding box center [279, 118] width 15 height 17
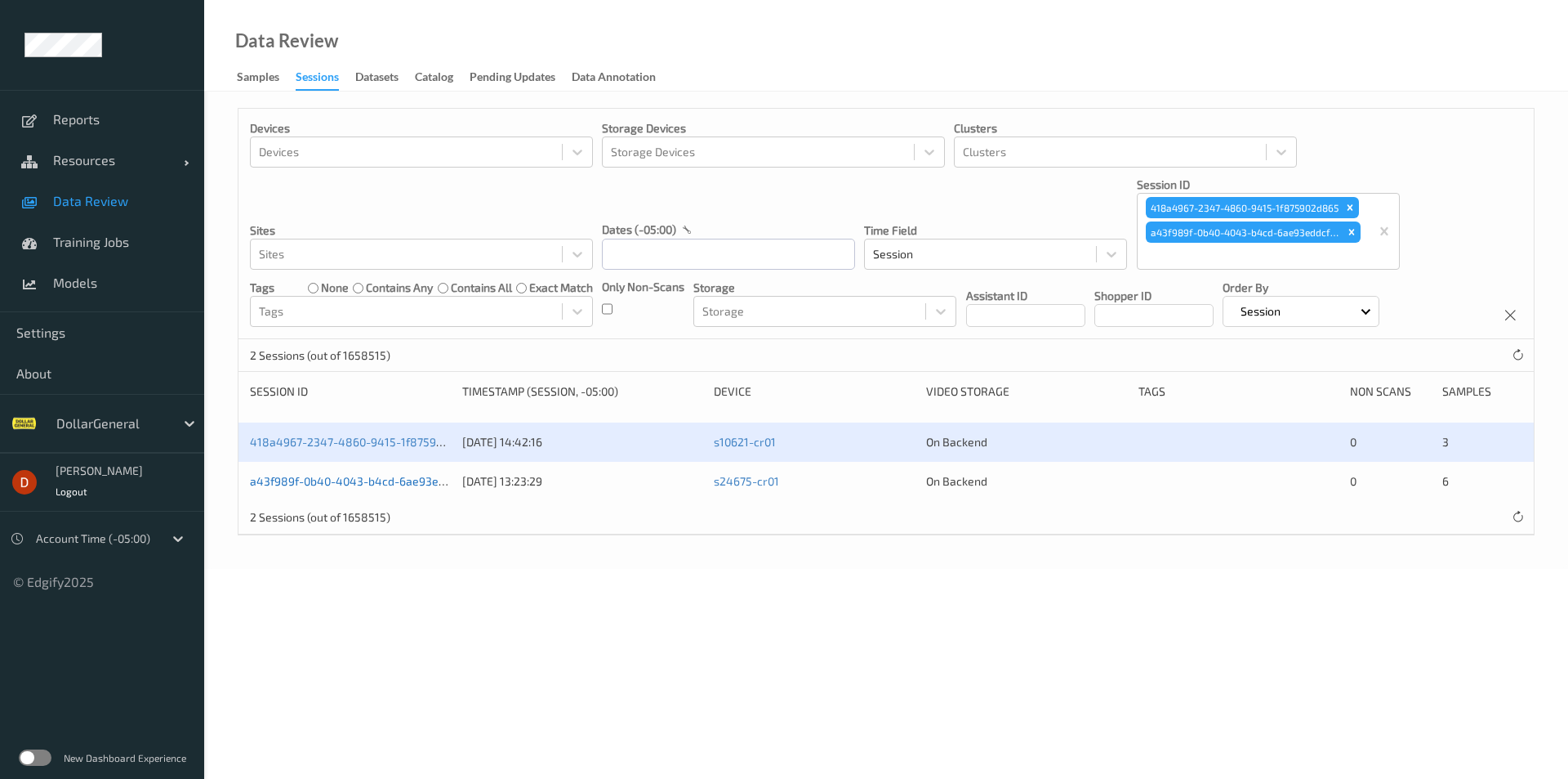
click at [415, 488] on link "a43f989f-0b40-4043-b4cd-6ae93eddcfa8" at bounding box center [363, 480] width 226 height 14
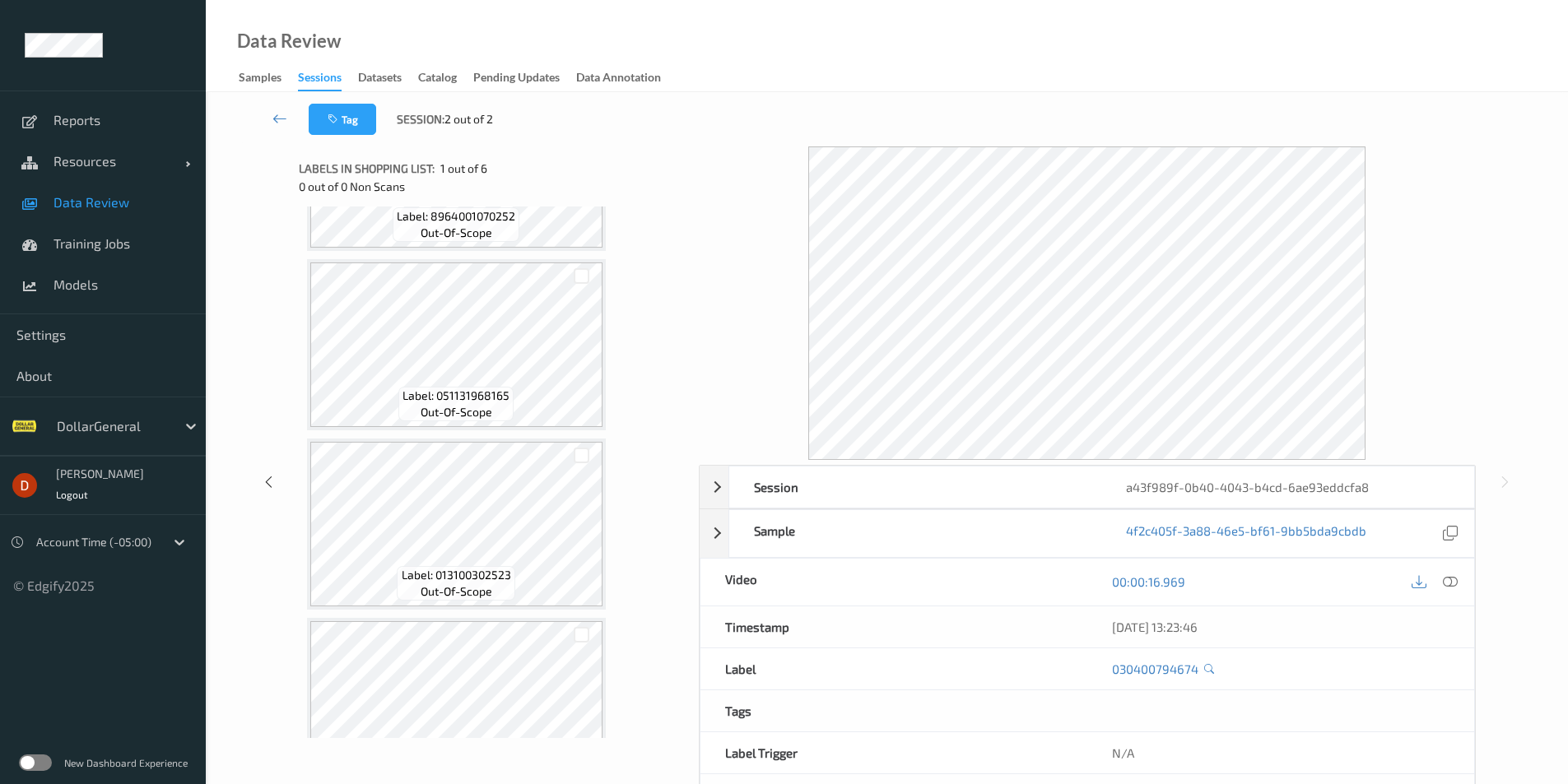
scroll to position [553, 0]
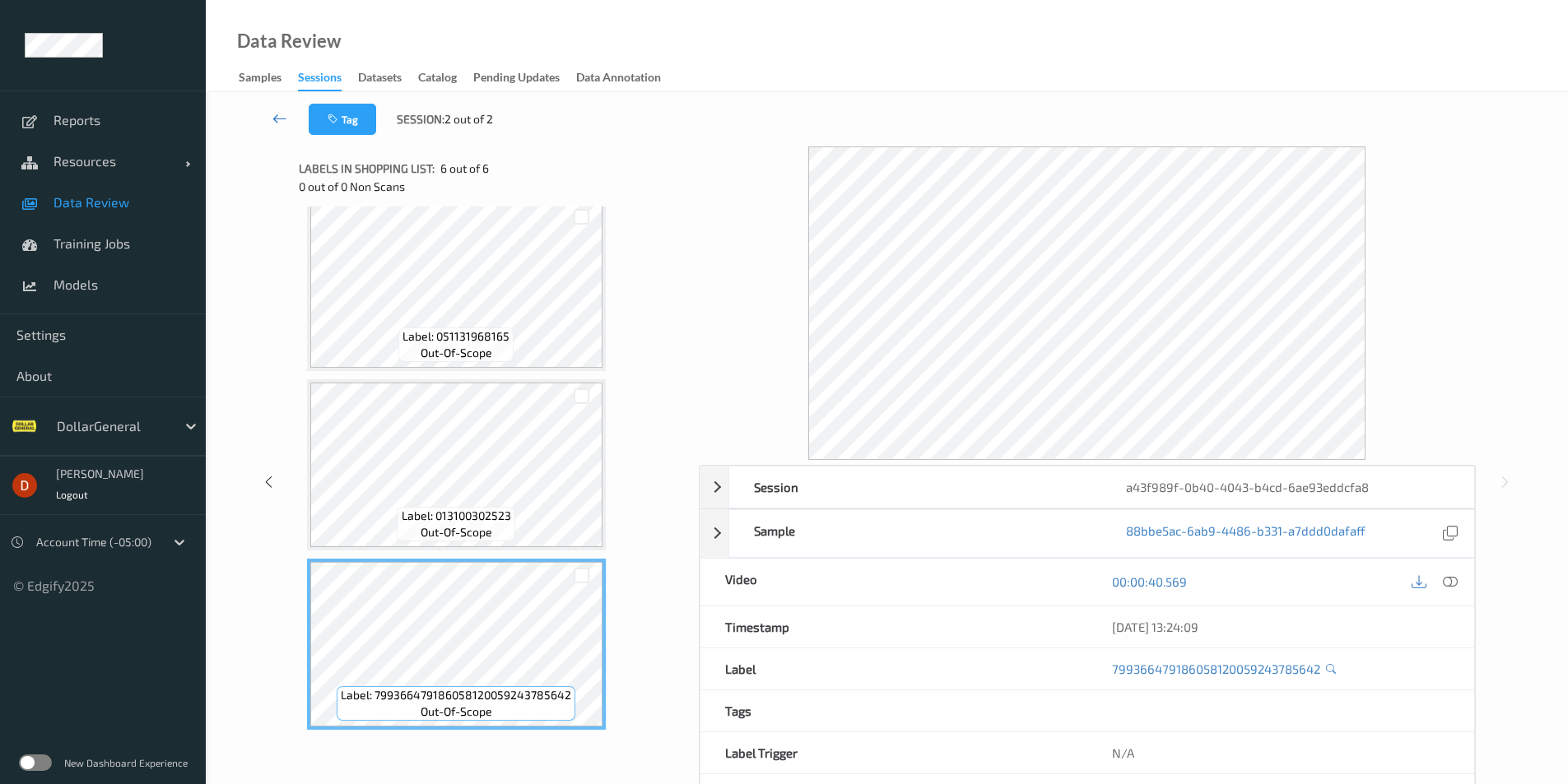
click at [287, 119] on icon at bounding box center [279, 118] width 15 height 17
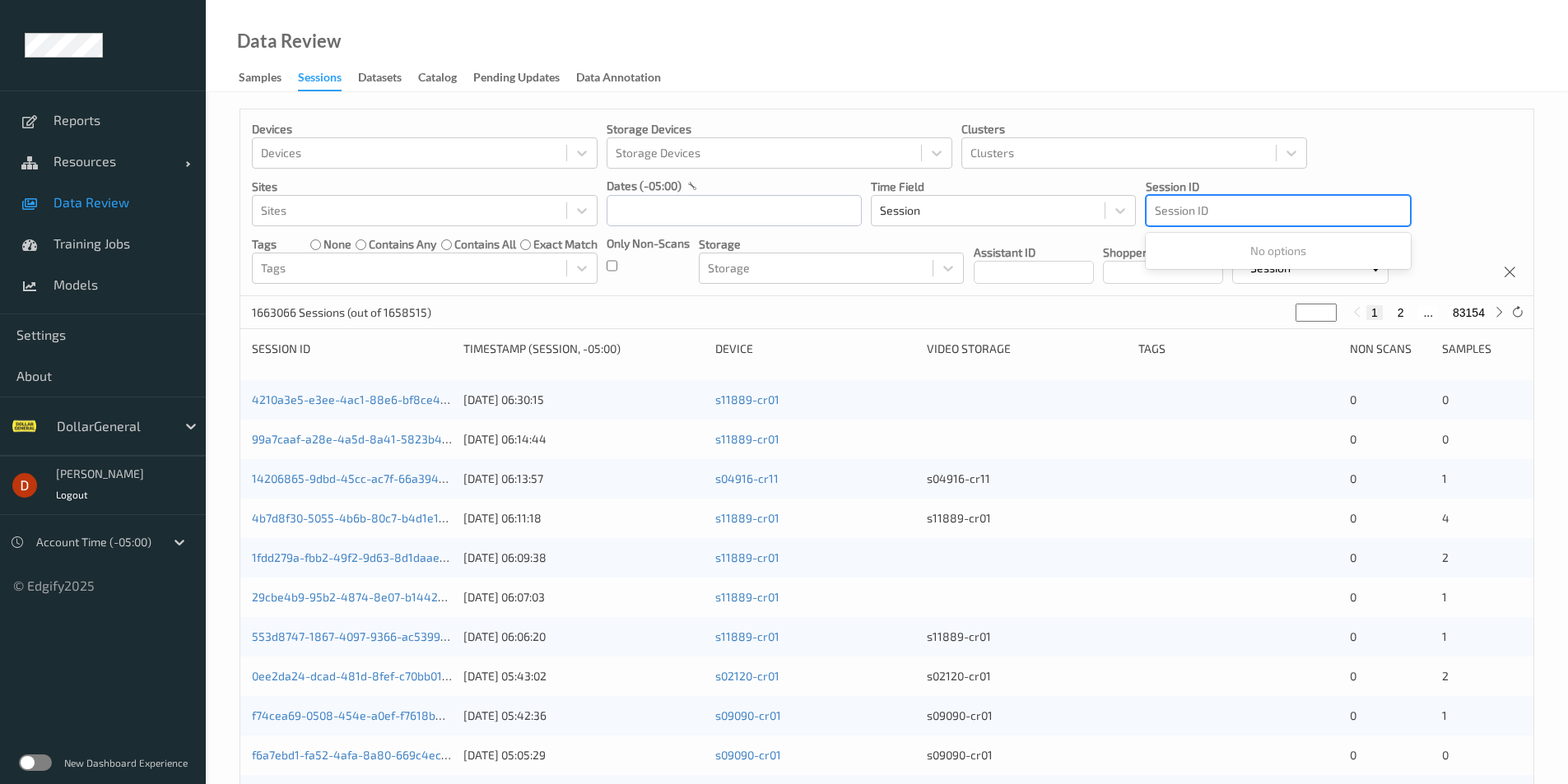
click at [1254, 215] on div at bounding box center [1278, 211] width 247 height 20
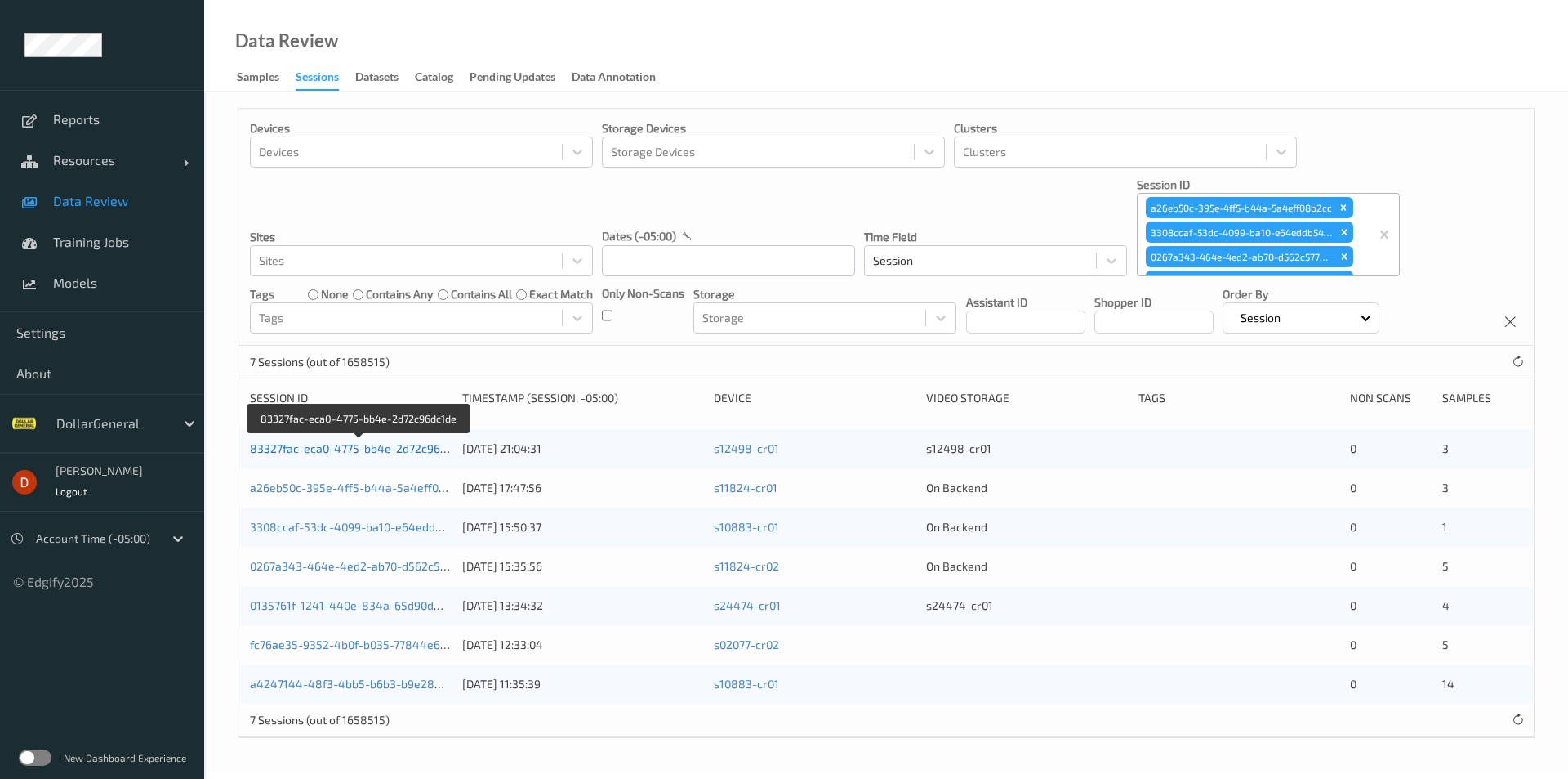
click at [338, 446] on link "83327fac-eca0-4775-bb4e-2d72c96dc1de" at bounding box center [360, 448] width 221 height 14
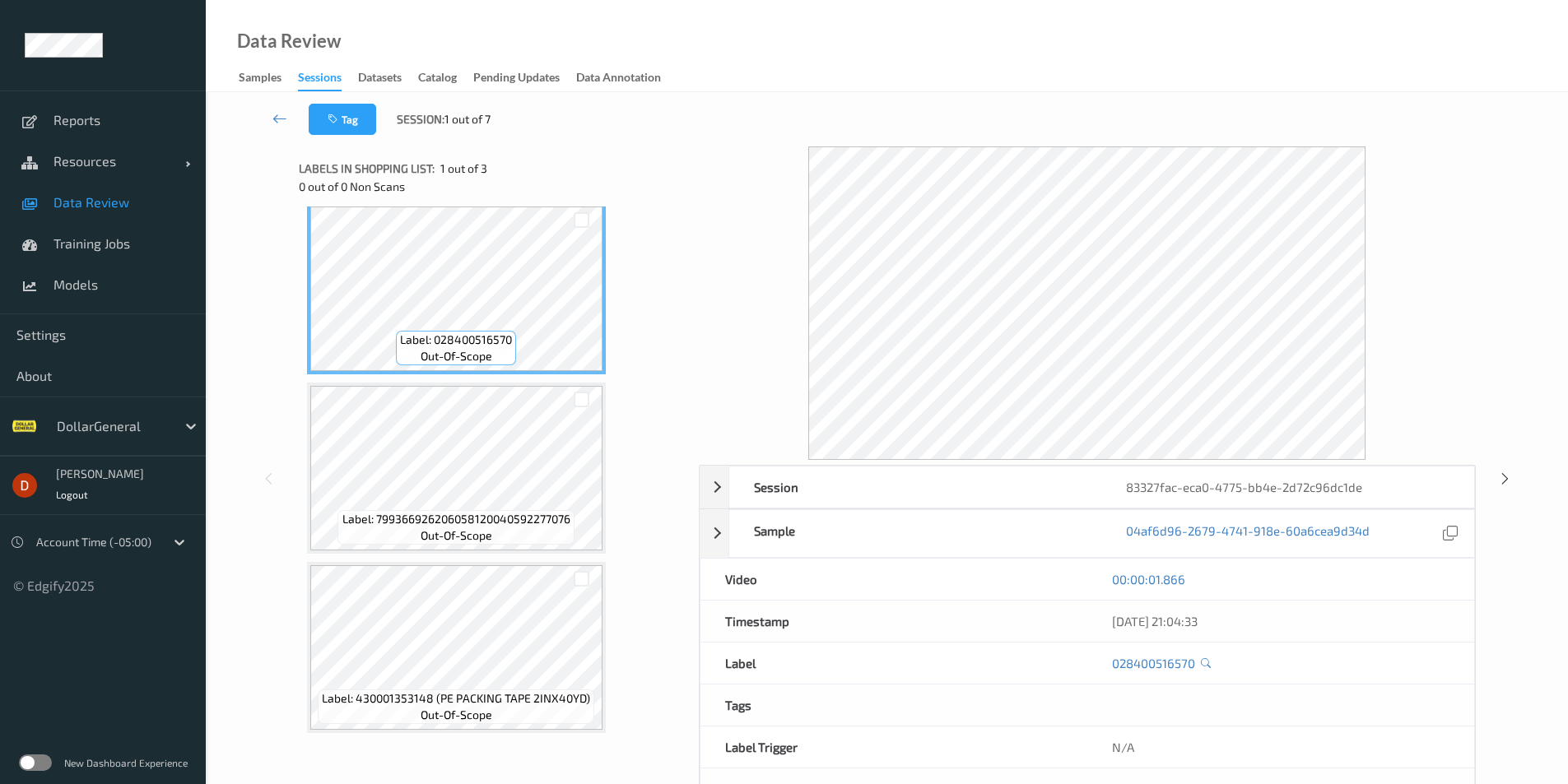
scroll to position [15, 0]
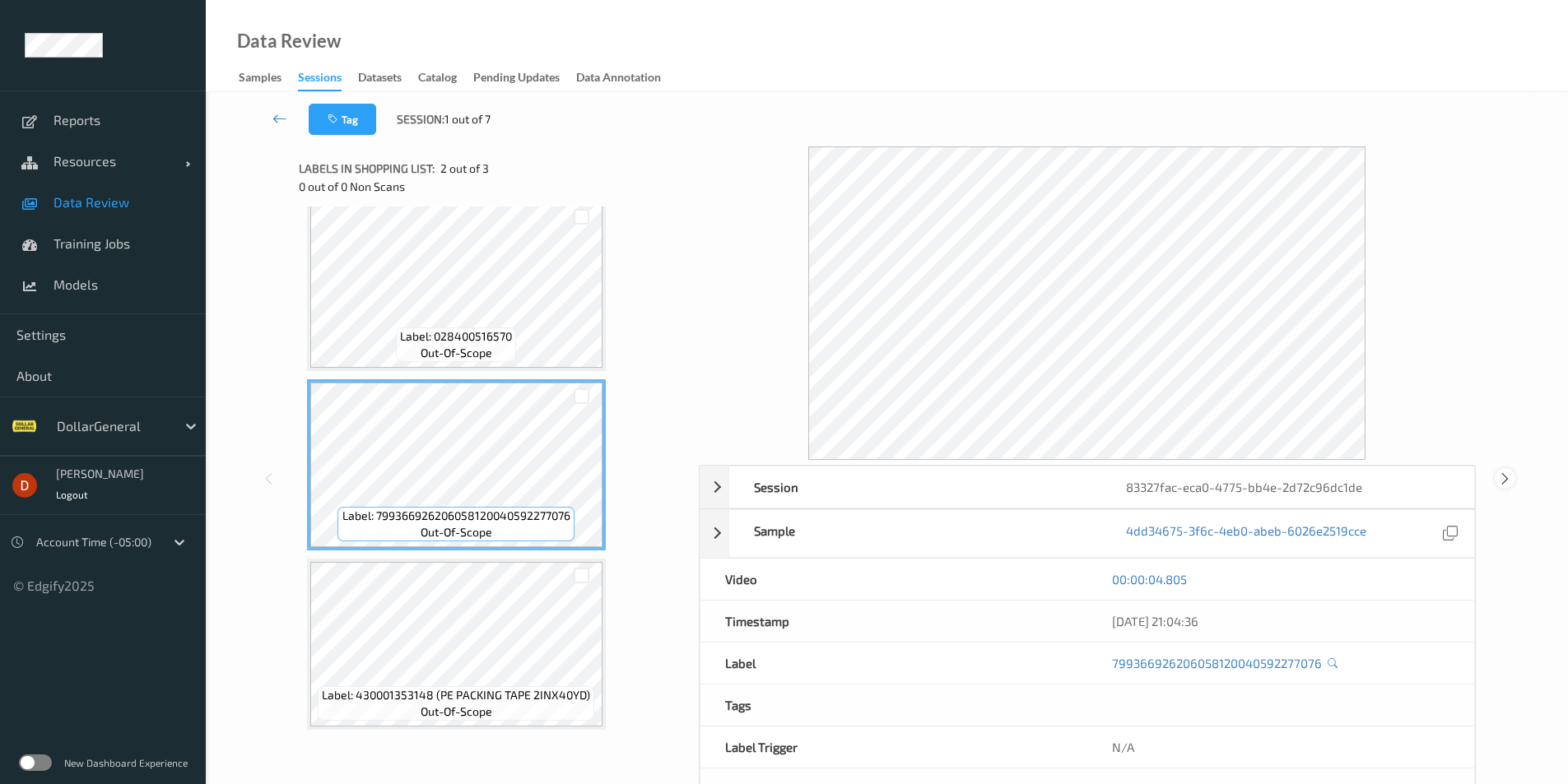
click at [1505, 481] on icon at bounding box center [1505, 479] width 14 height 15
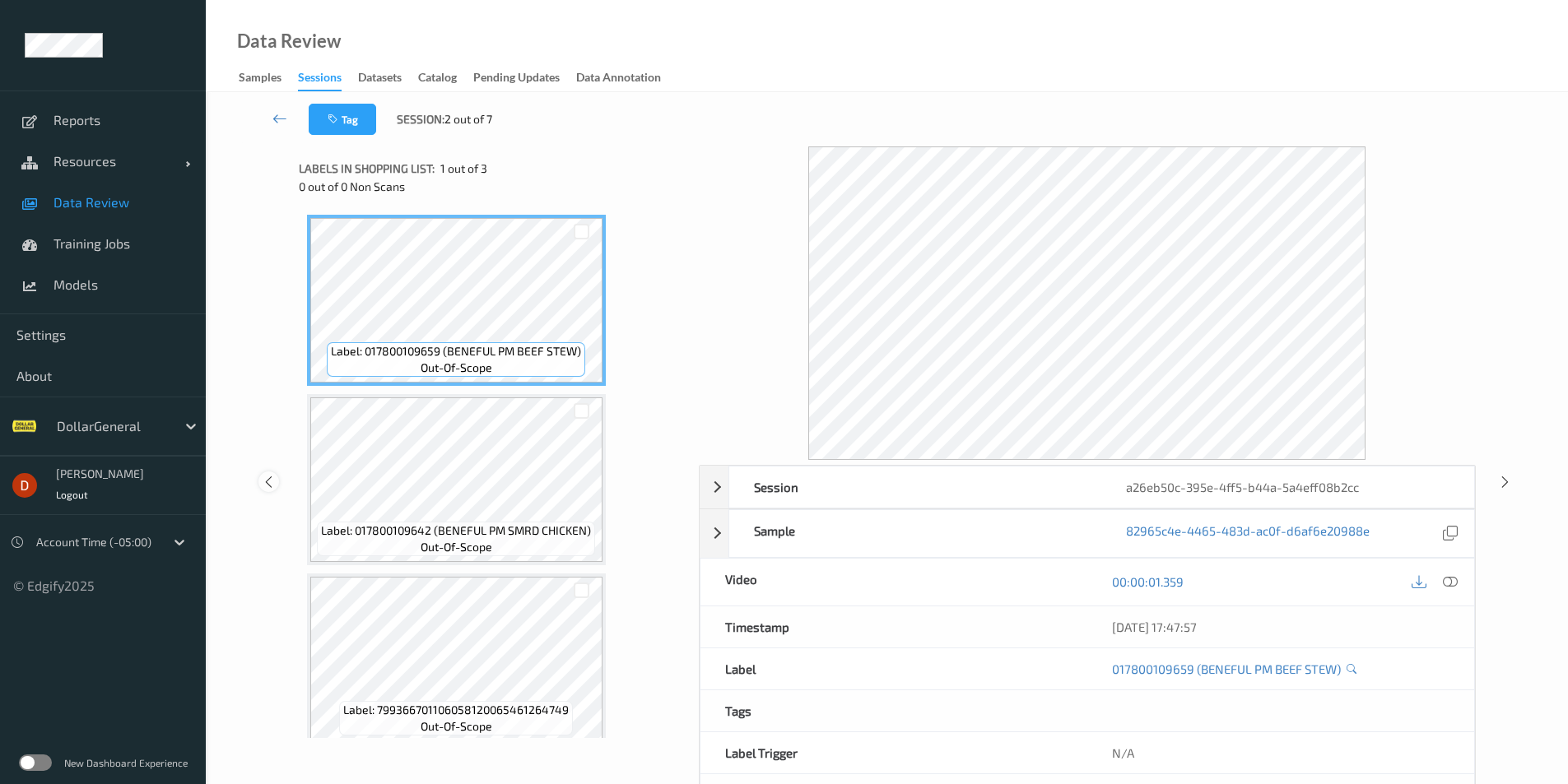
click at [268, 486] on icon at bounding box center [269, 480] width 14 height 15
click at [271, 486] on div at bounding box center [268, 478] width 21 height 21
click at [1511, 489] on div "Session 83327fac-eca0-4775-bb4e-2d72c96dc1de Session ID 83327fac-eca0-4775-bb4e…" at bounding box center [886, 479] width 1294 height 664
click at [1505, 483] on icon at bounding box center [1505, 479] width 14 height 15
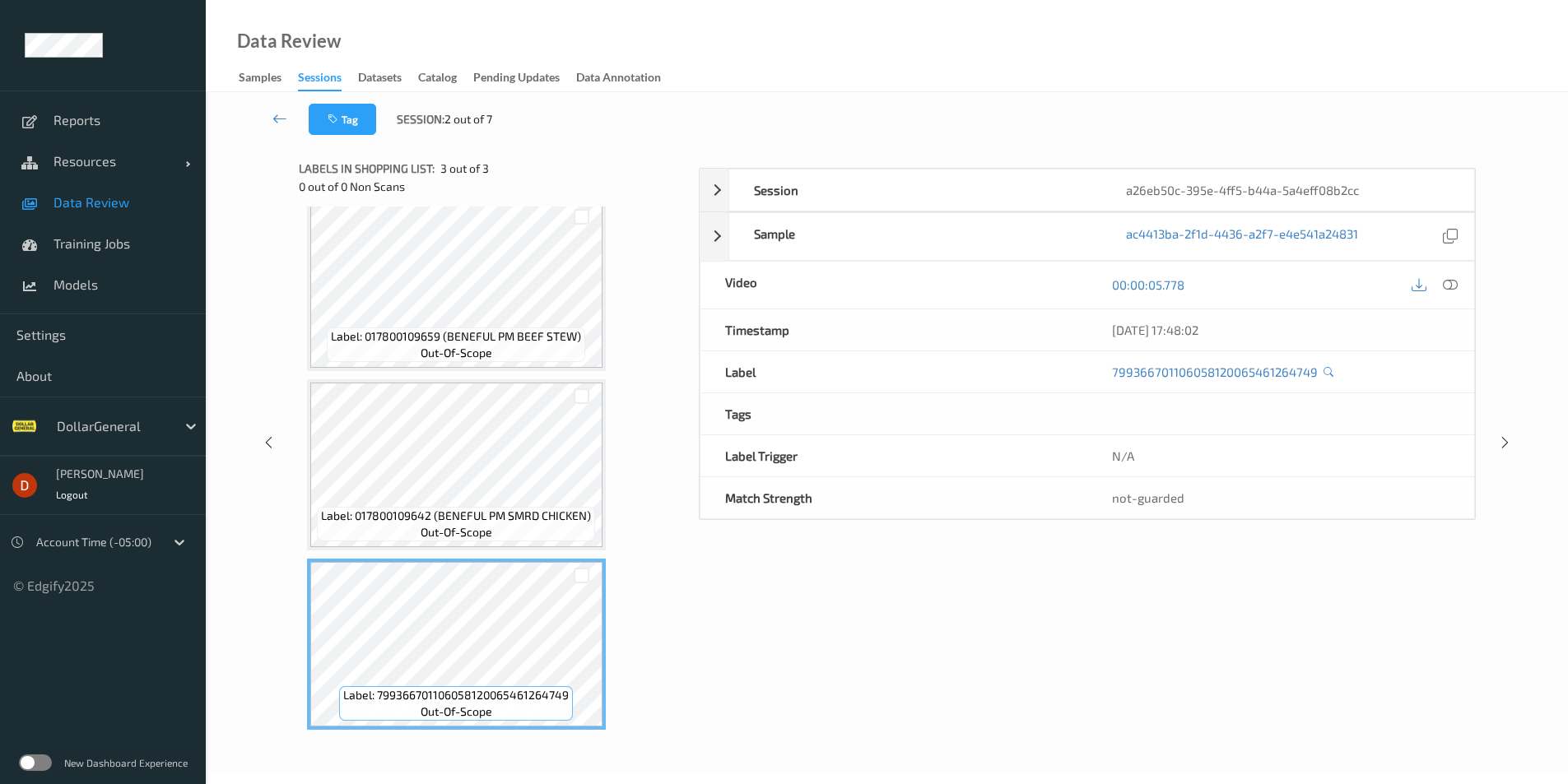
scroll to position [66, 0]
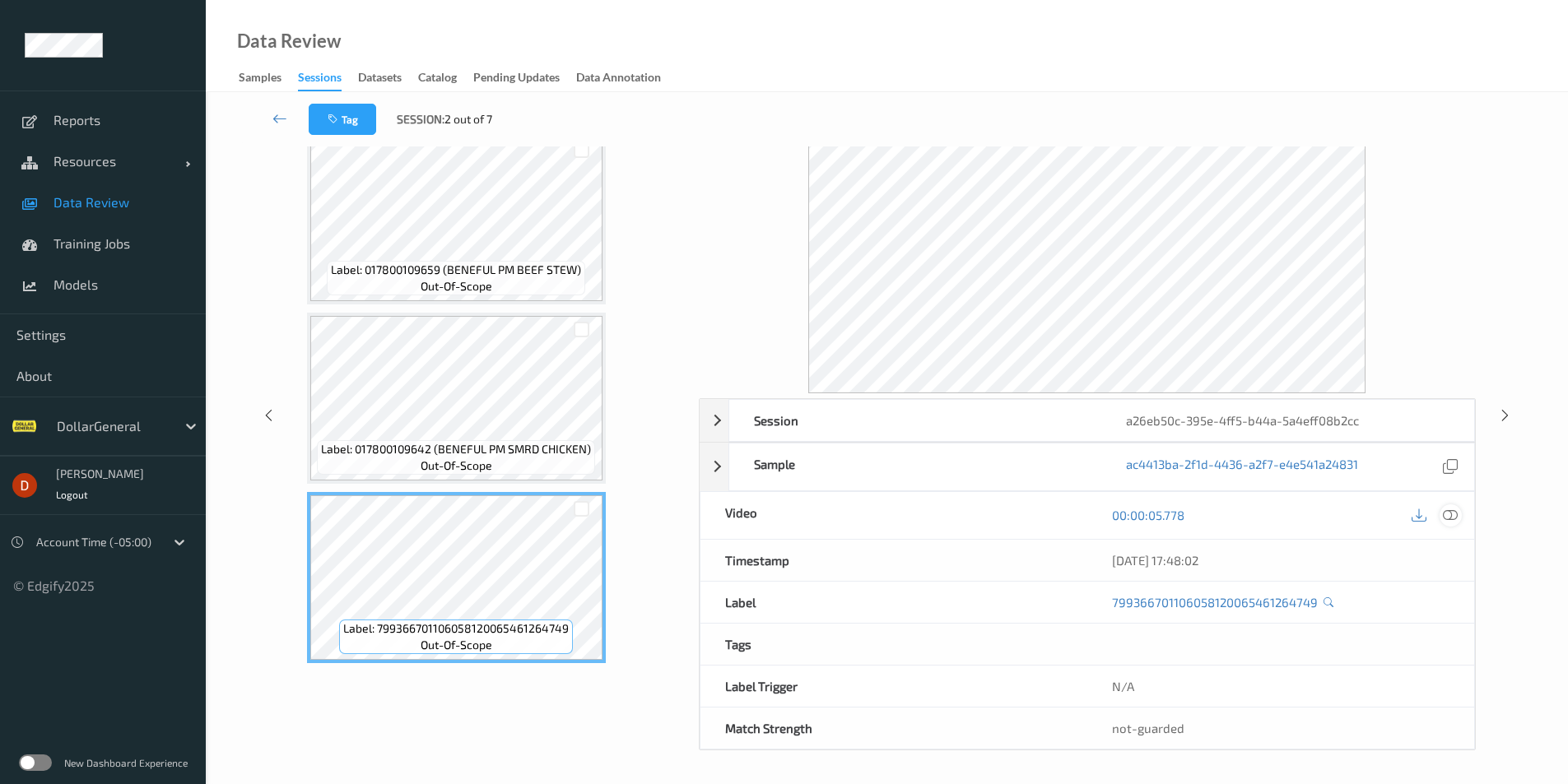
click at [1444, 513] on icon at bounding box center [1449, 514] width 15 height 15
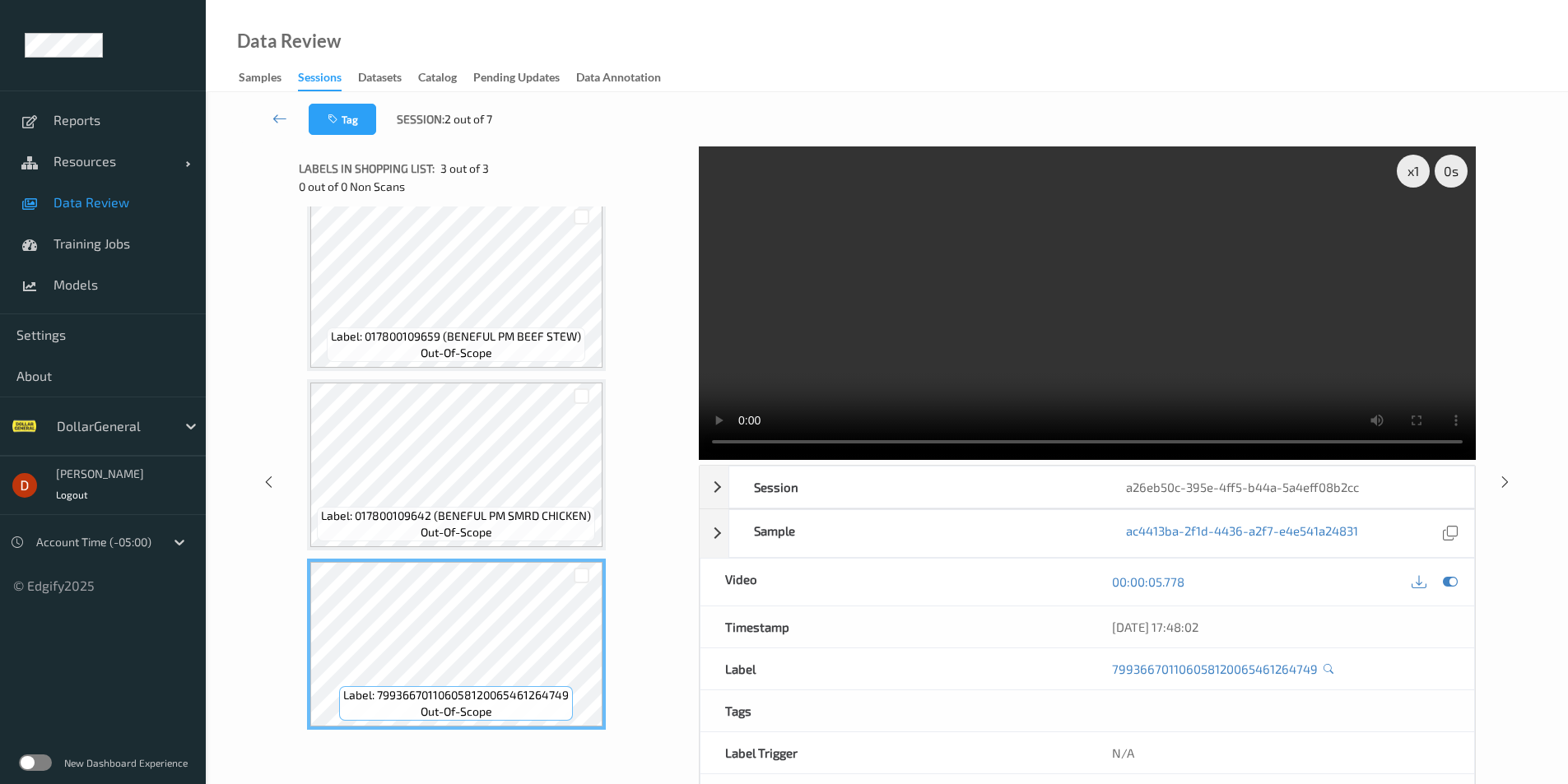
click at [1527, 341] on div "x 1 0 s Session a26eb50c-395e-4ff5-b44a-5a4eff08b2cc Session ID a26eb50c-395e-4…" at bounding box center [886, 481] width 1294 height 670
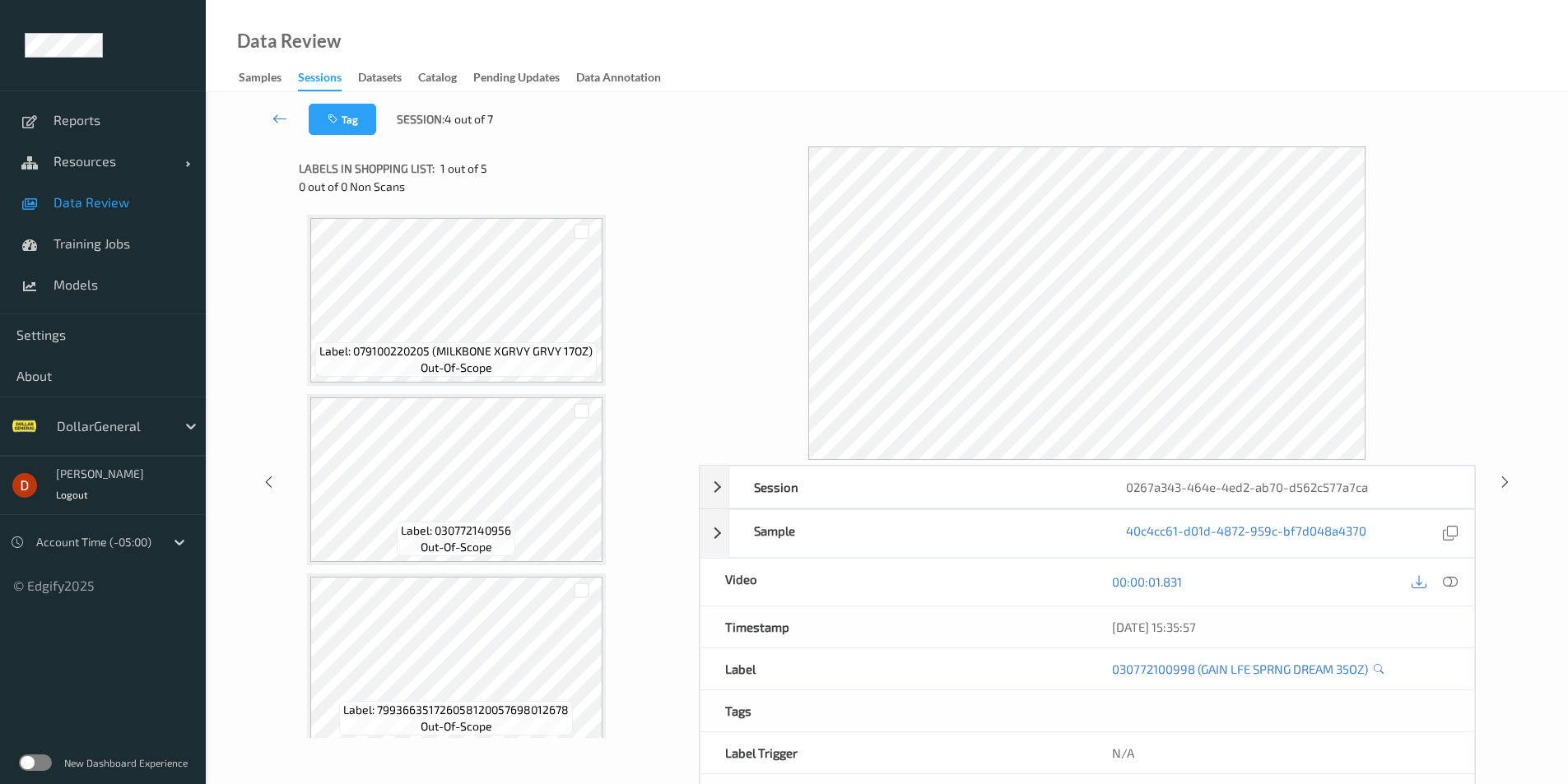
scroll to position [374, 0]
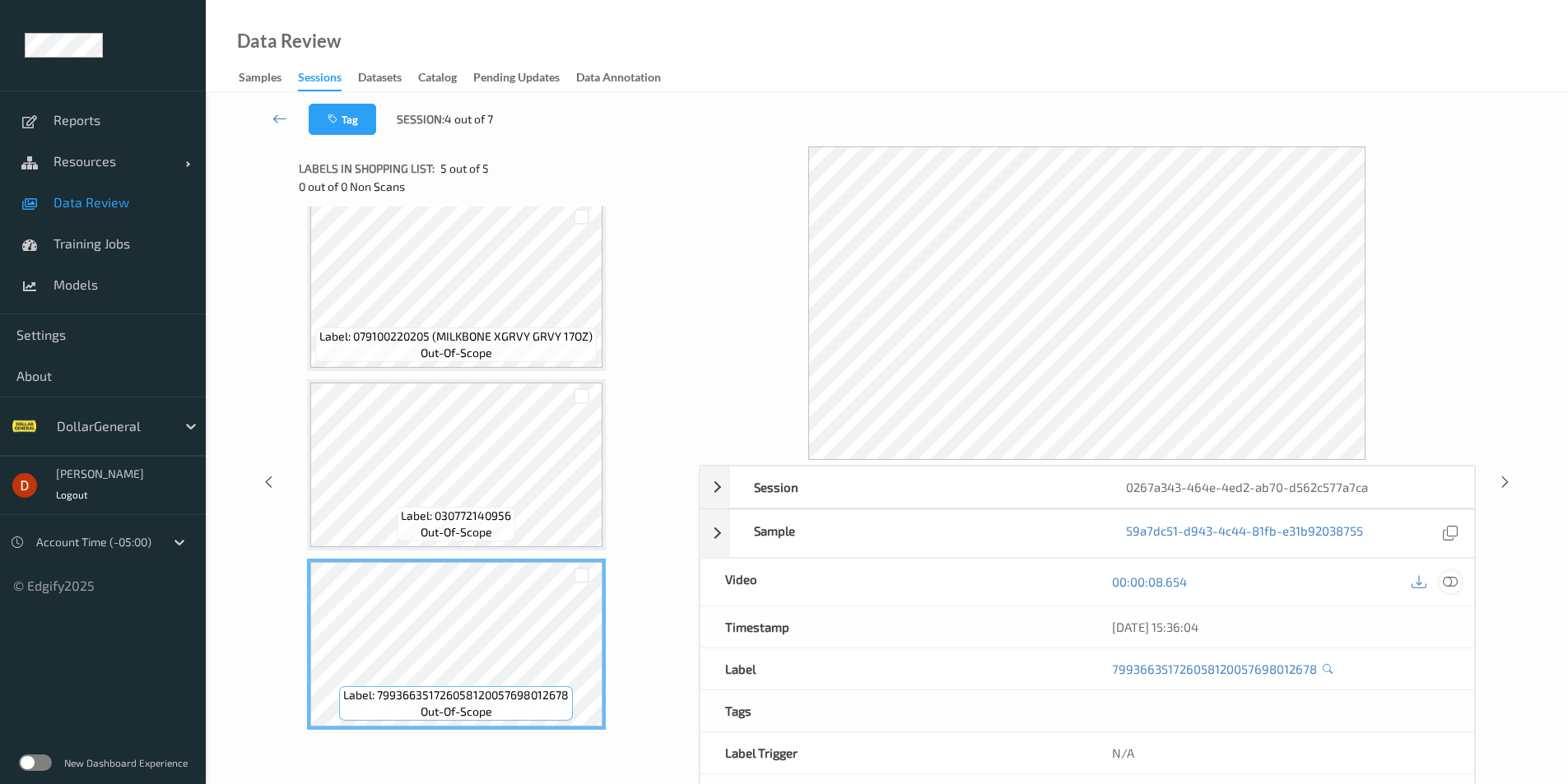
click at [1446, 582] on icon at bounding box center [1449, 581] width 15 height 15
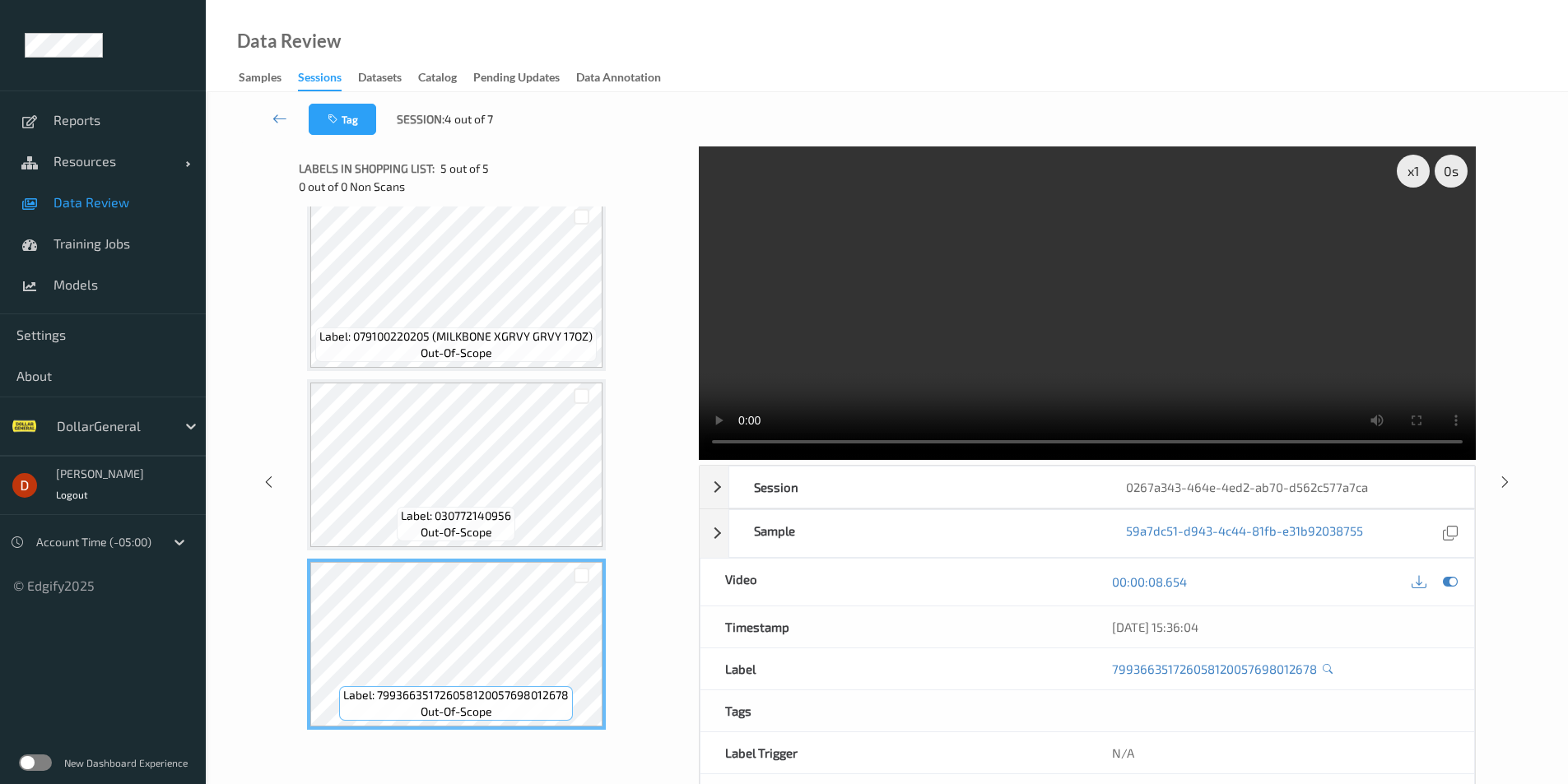
click at [1181, 106] on div "Tag Session: 4 out of 7" at bounding box center [886, 119] width 1294 height 54
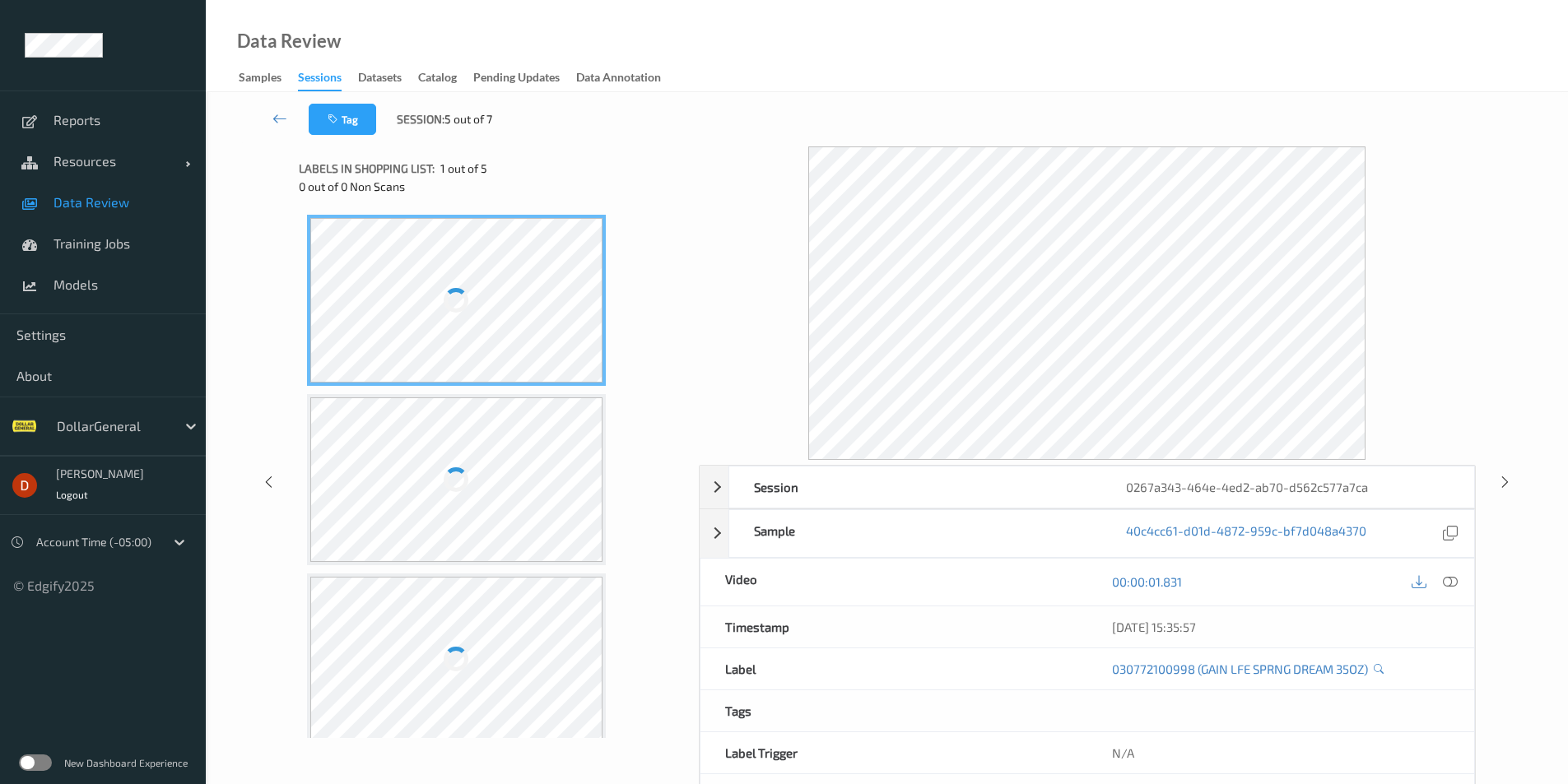
click at [586, 153] on div "Labels in shopping list: 1 out of 5 0 out of 0 Non Scans" at bounding box center [493, 176] width 389 height 60
click at [550, 296] on div at bounding box center [457, 300] width 293 height 164
click at [561, 407] on div at bounding box center [457, 479] width 293 height 164
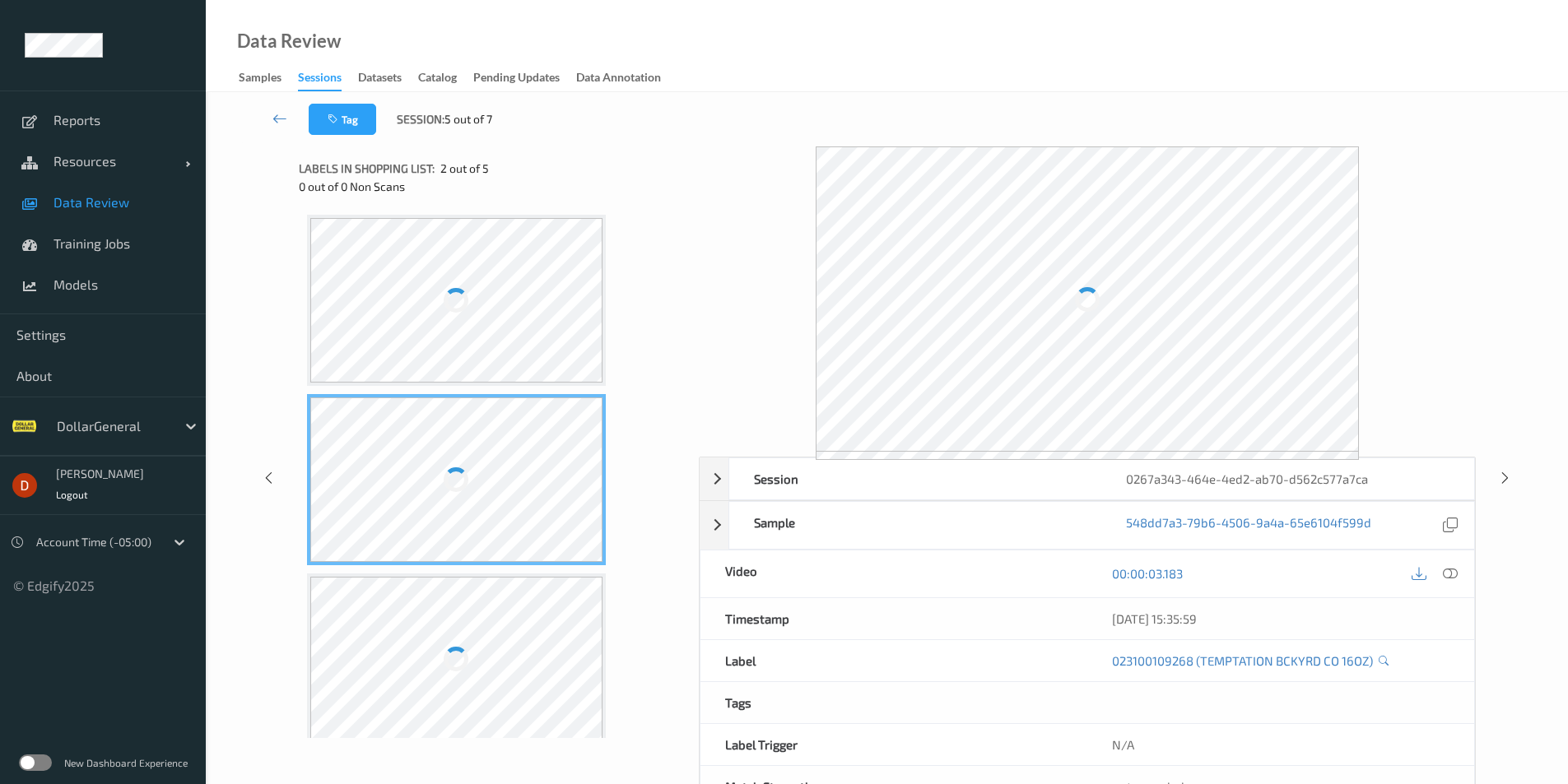
click at [543, 286] on div at bounding box center [457, 300] width 293 height 164
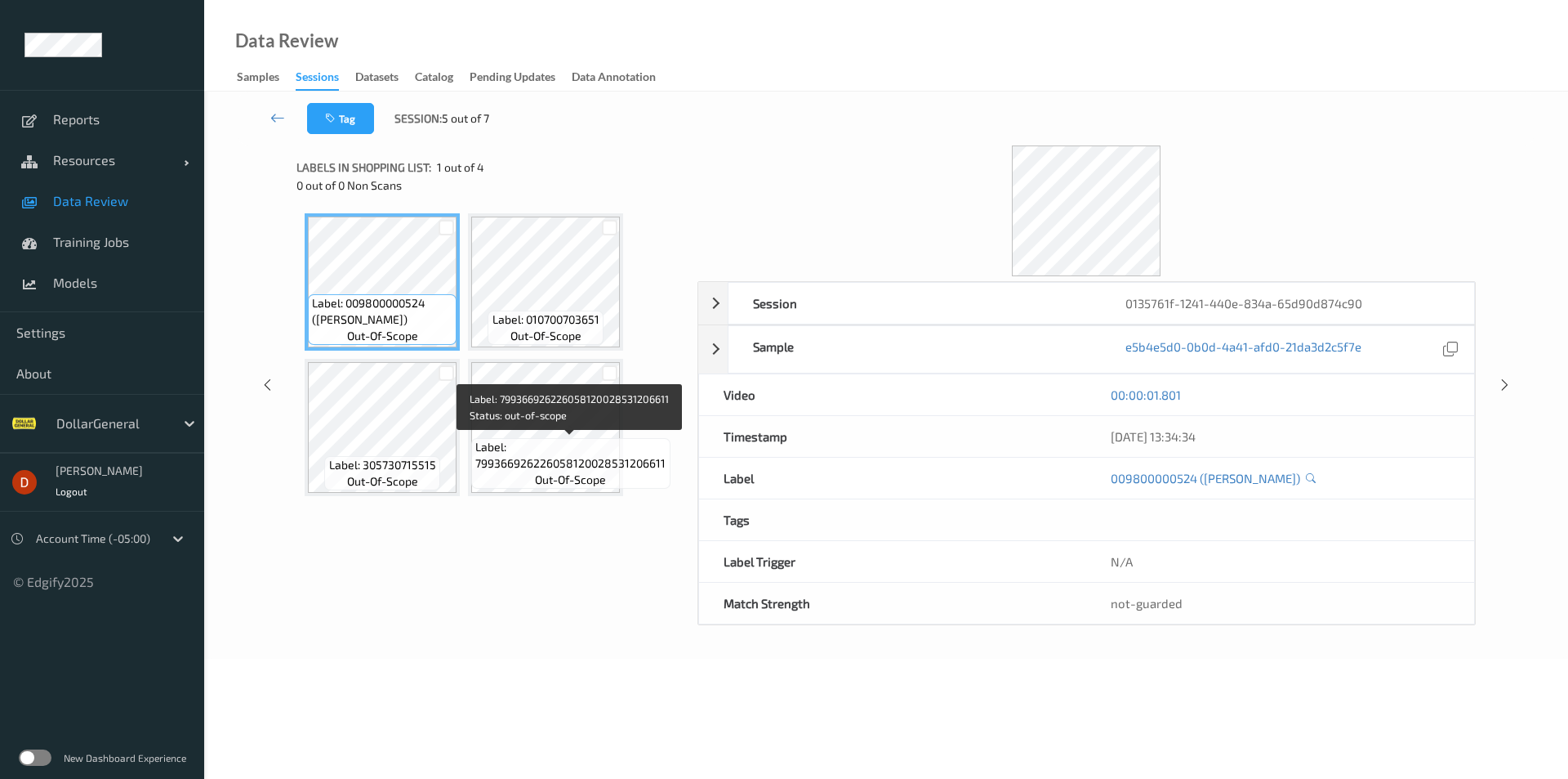
click at [522, 451] on span "Label: 799366926226058120028531206611" at bounding box center [570, 455] width 190 height 32
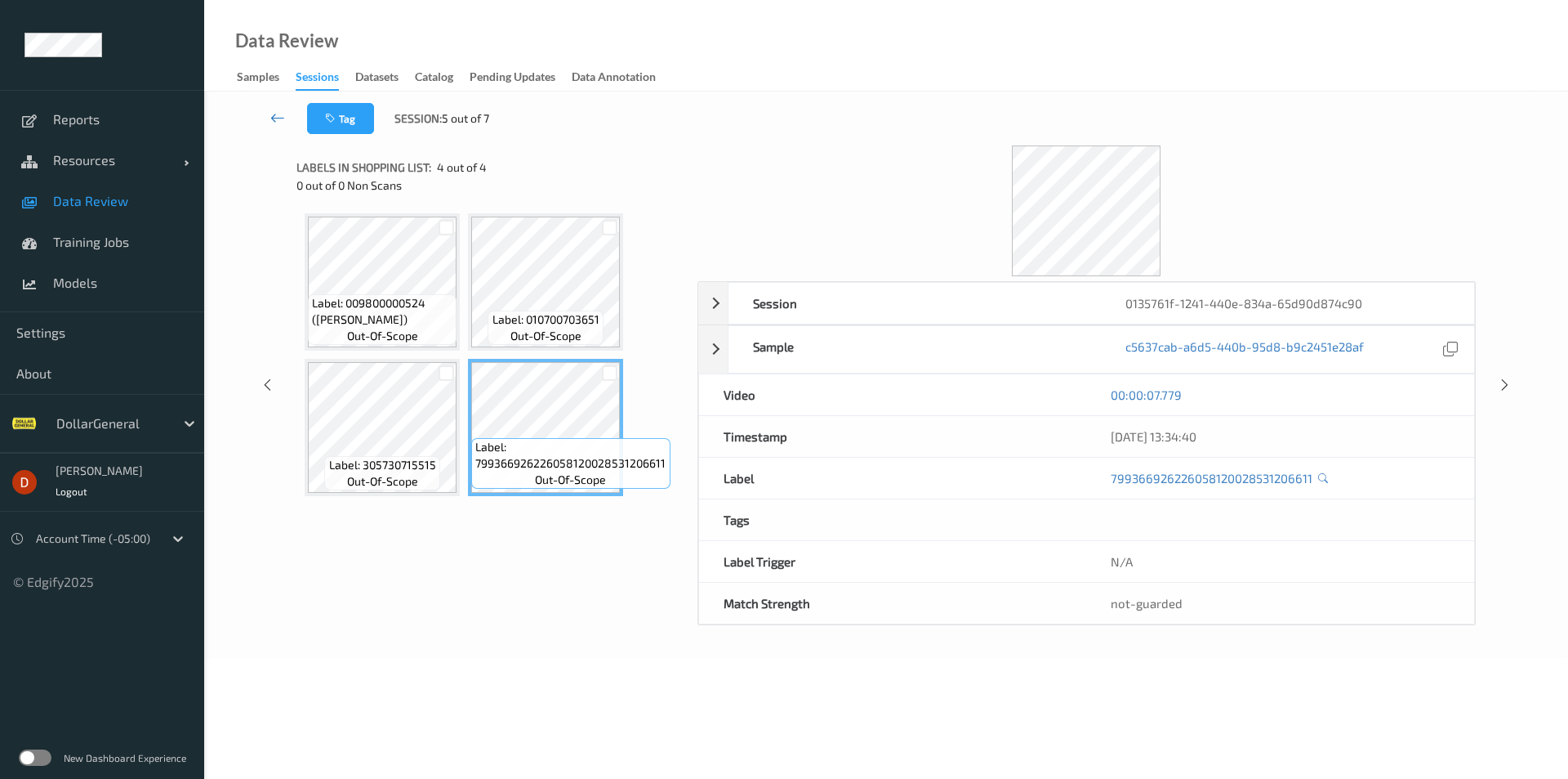
click at [284, 124] on icon at bounding box center [277, 117] width 15 height 17
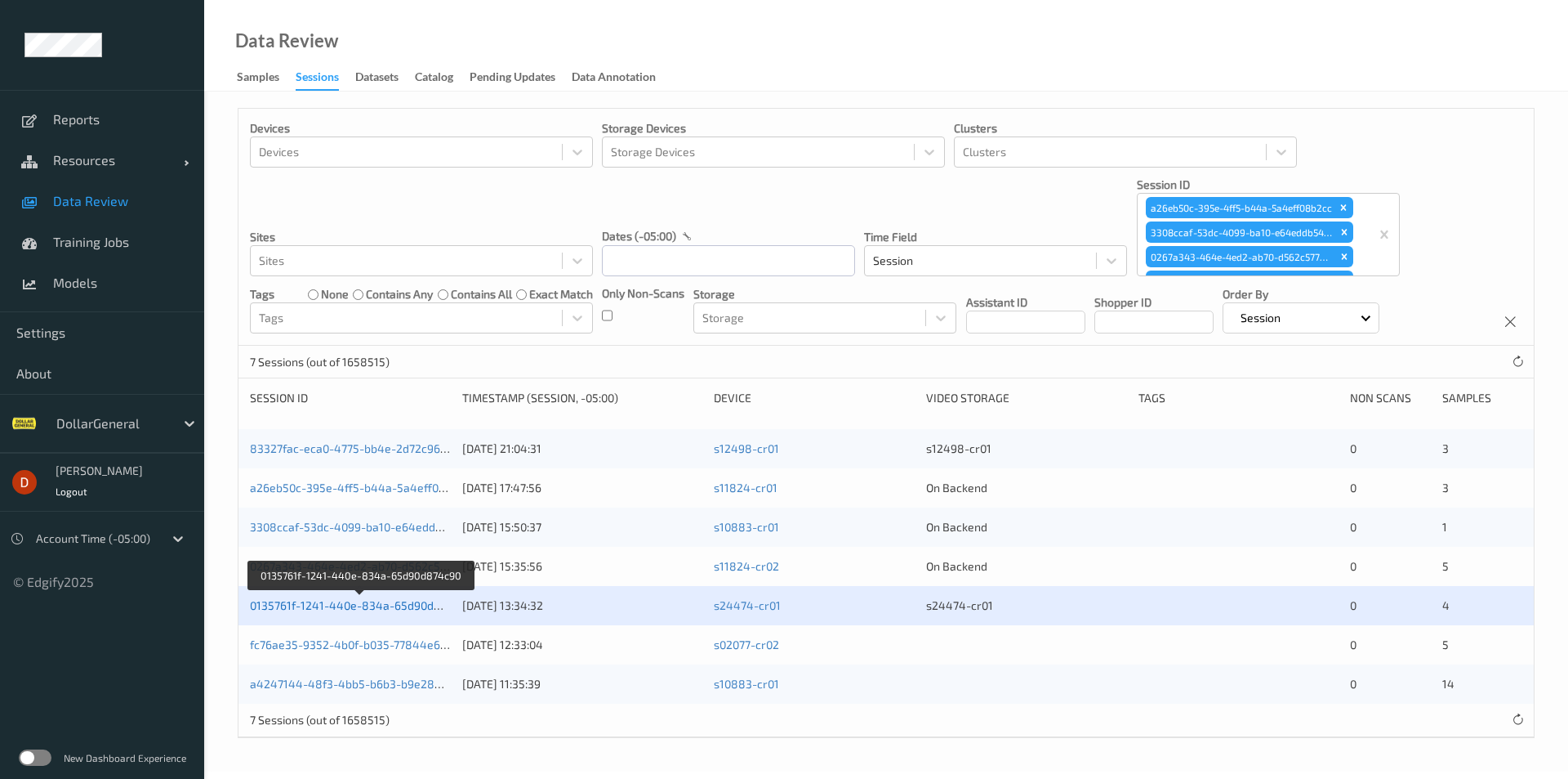
click at [380, 602] on link "0135761f-1241-440e-834a-65d90d874c90" at bounding box center [361, 605] width 223 height 14
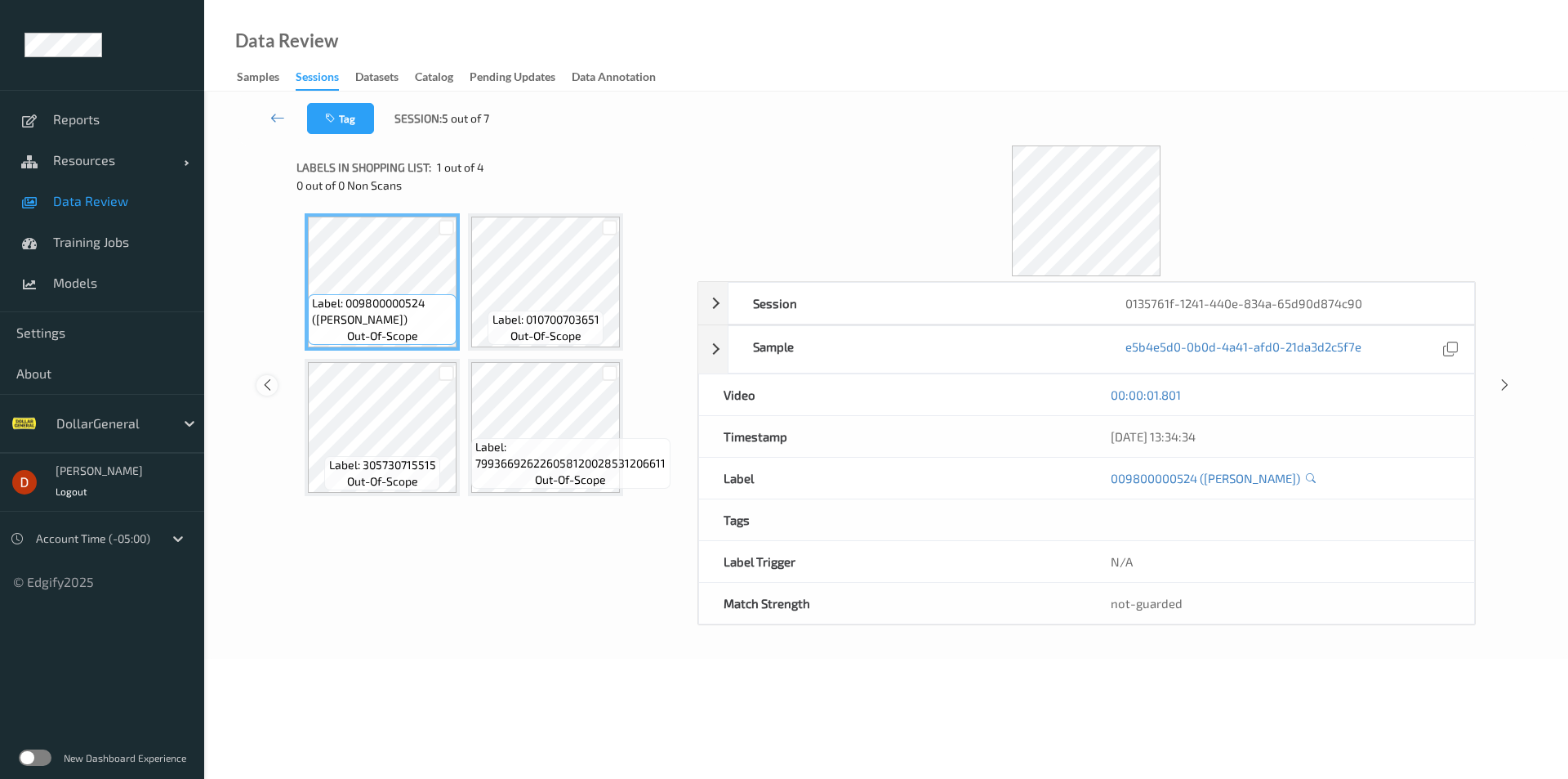
click at [268, 386] on icon at bounding box center [267, 384] width 14 height 15
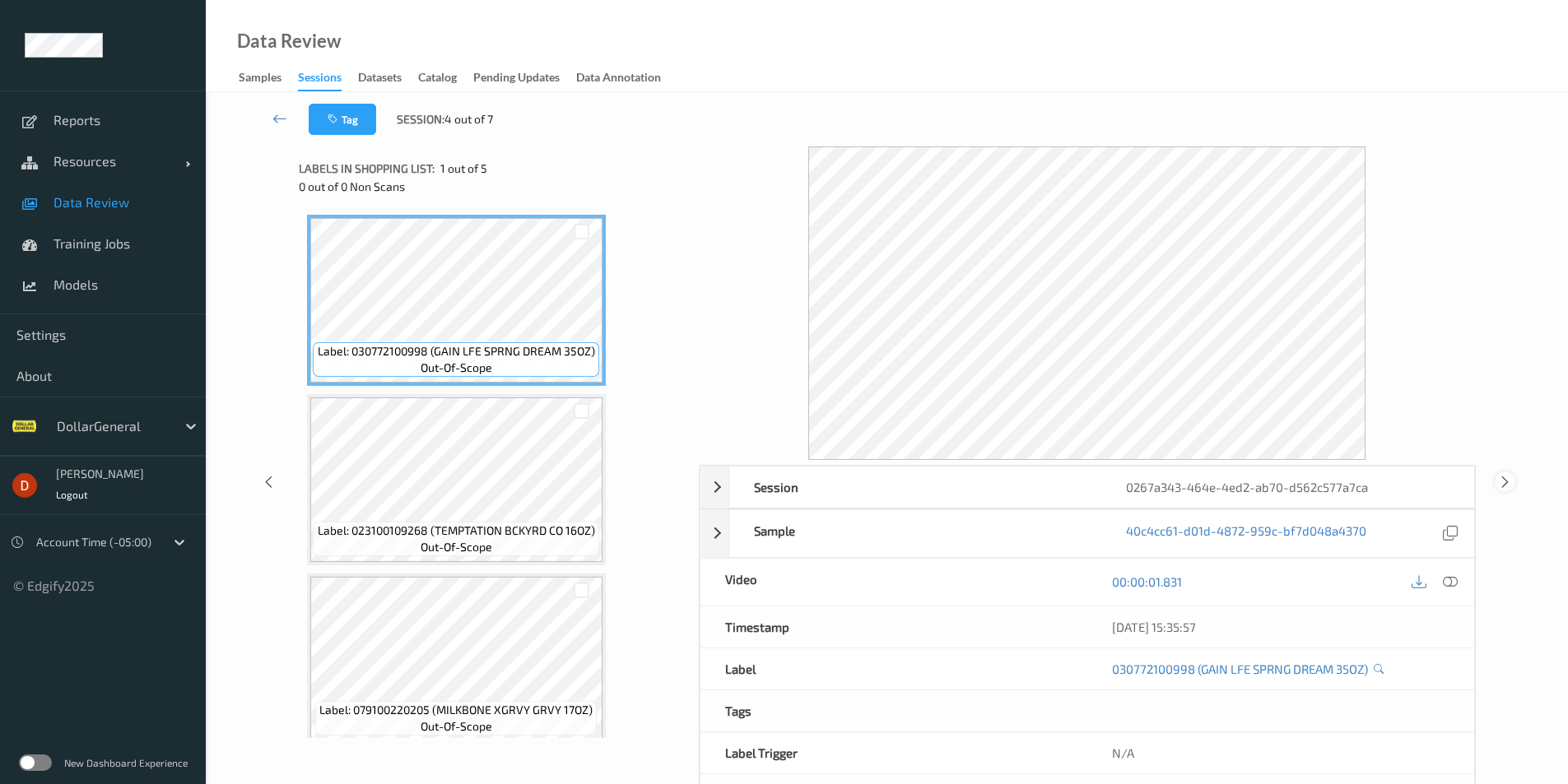
click at [1505, 479] on icon at bounding box center [1505, 480] width 14 height 15
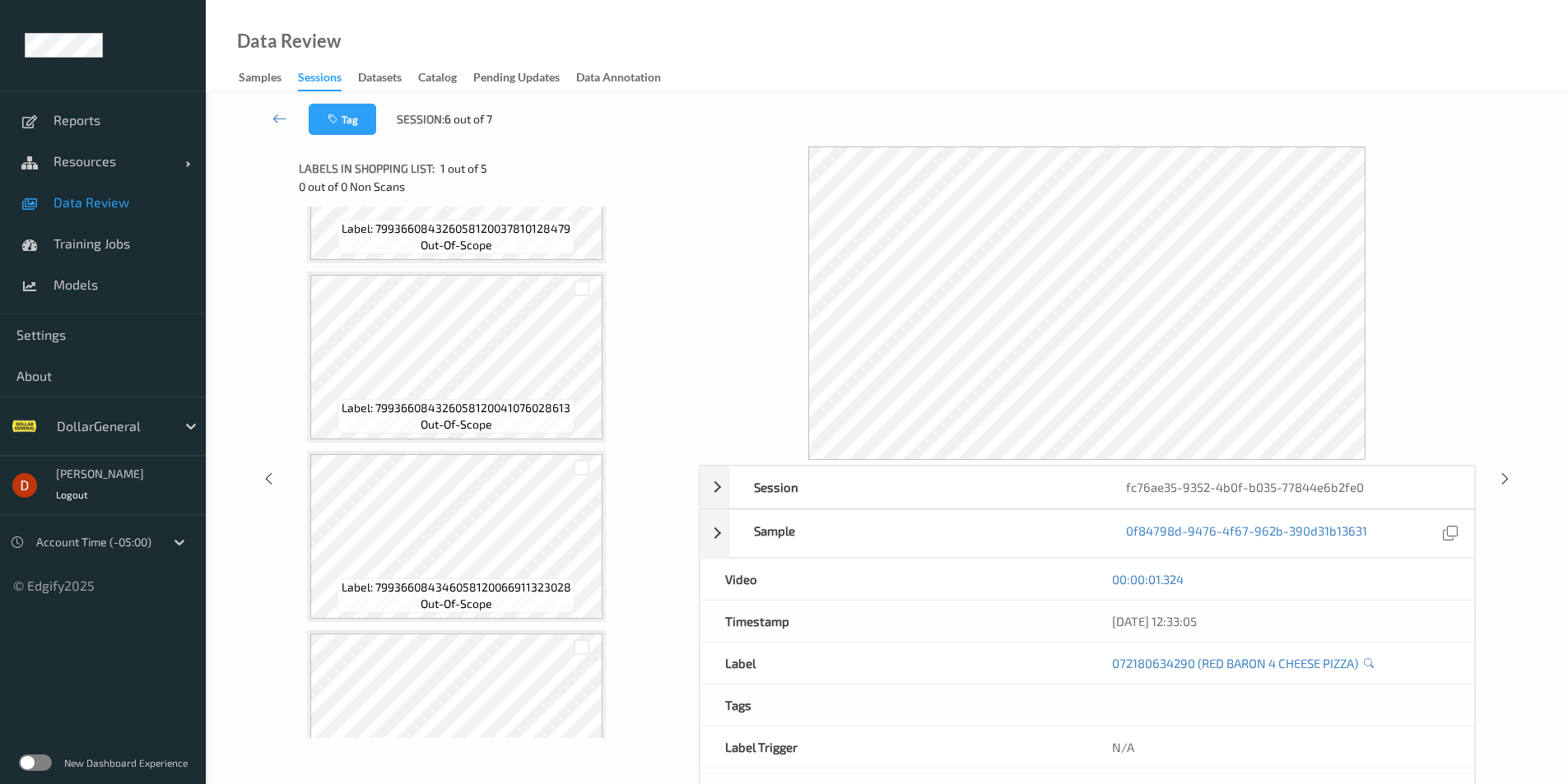
scroll to position [329, 0]
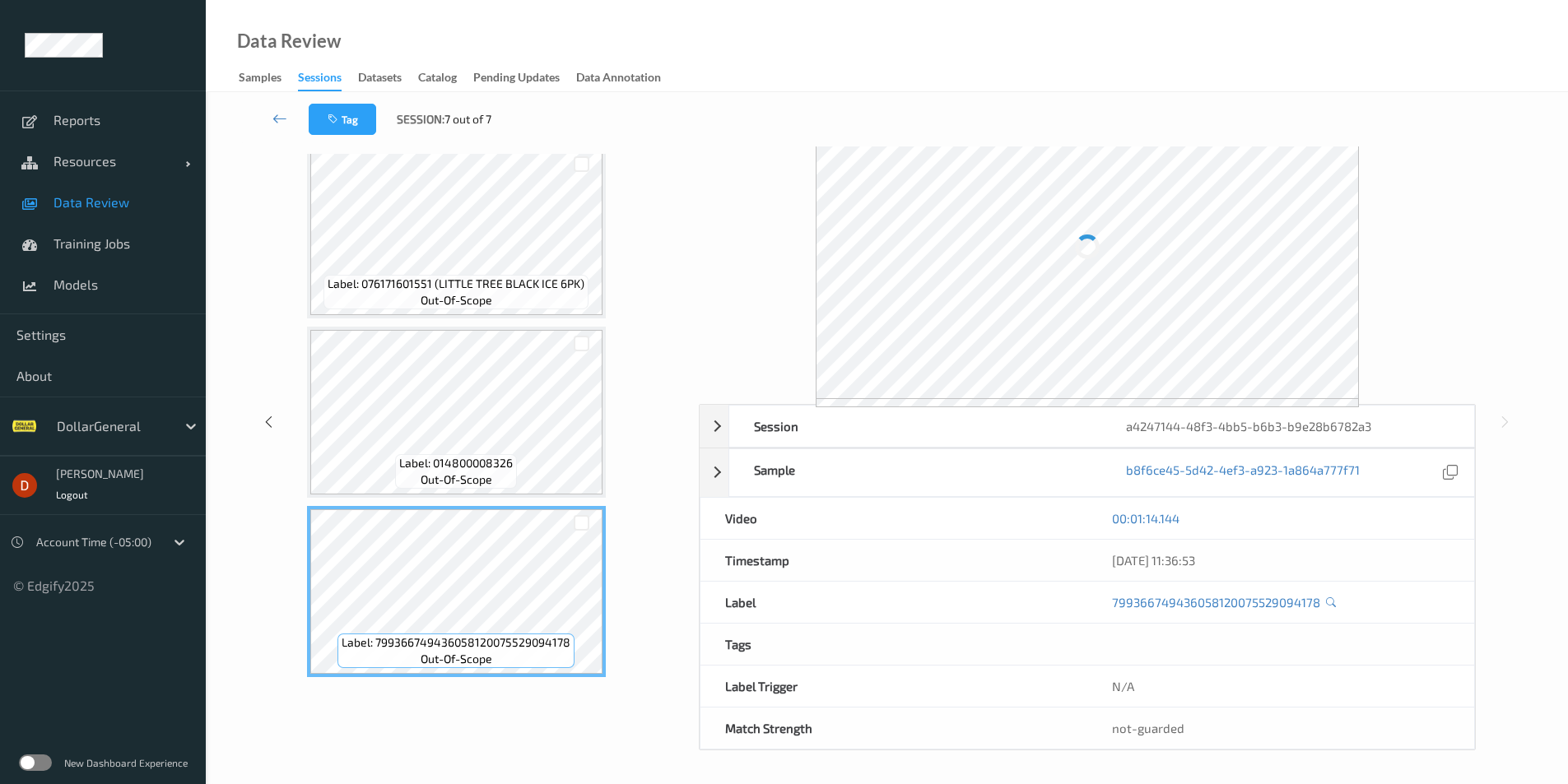
scroll to position [61, 0]
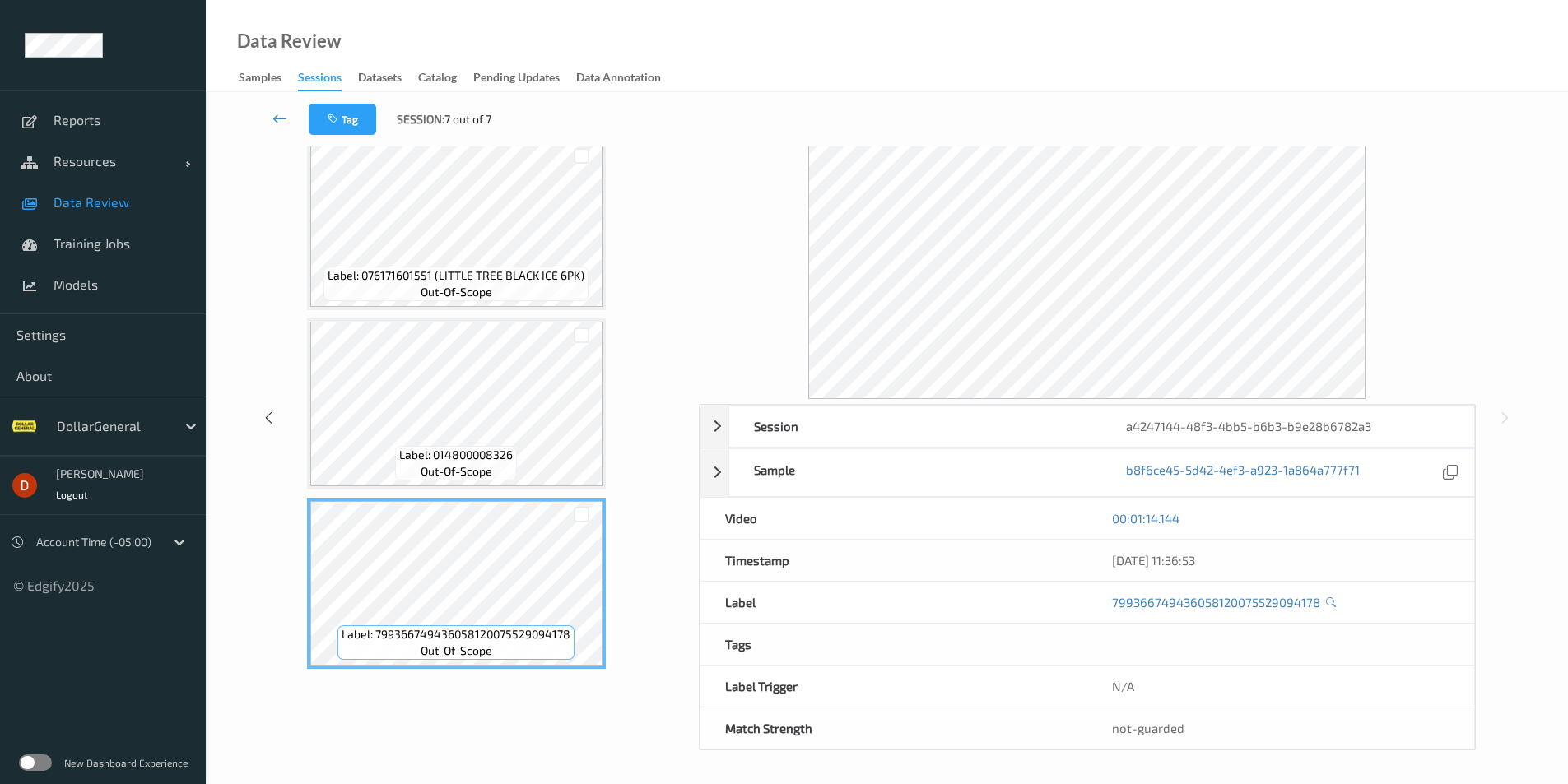
drag, startPoint x: 624, startPoint y: 184, endPoint x: 634, endPoint y: 181, distance: 10.4
click at [279, 121] on icon at bounding box center [279, 118] width 15 height 17
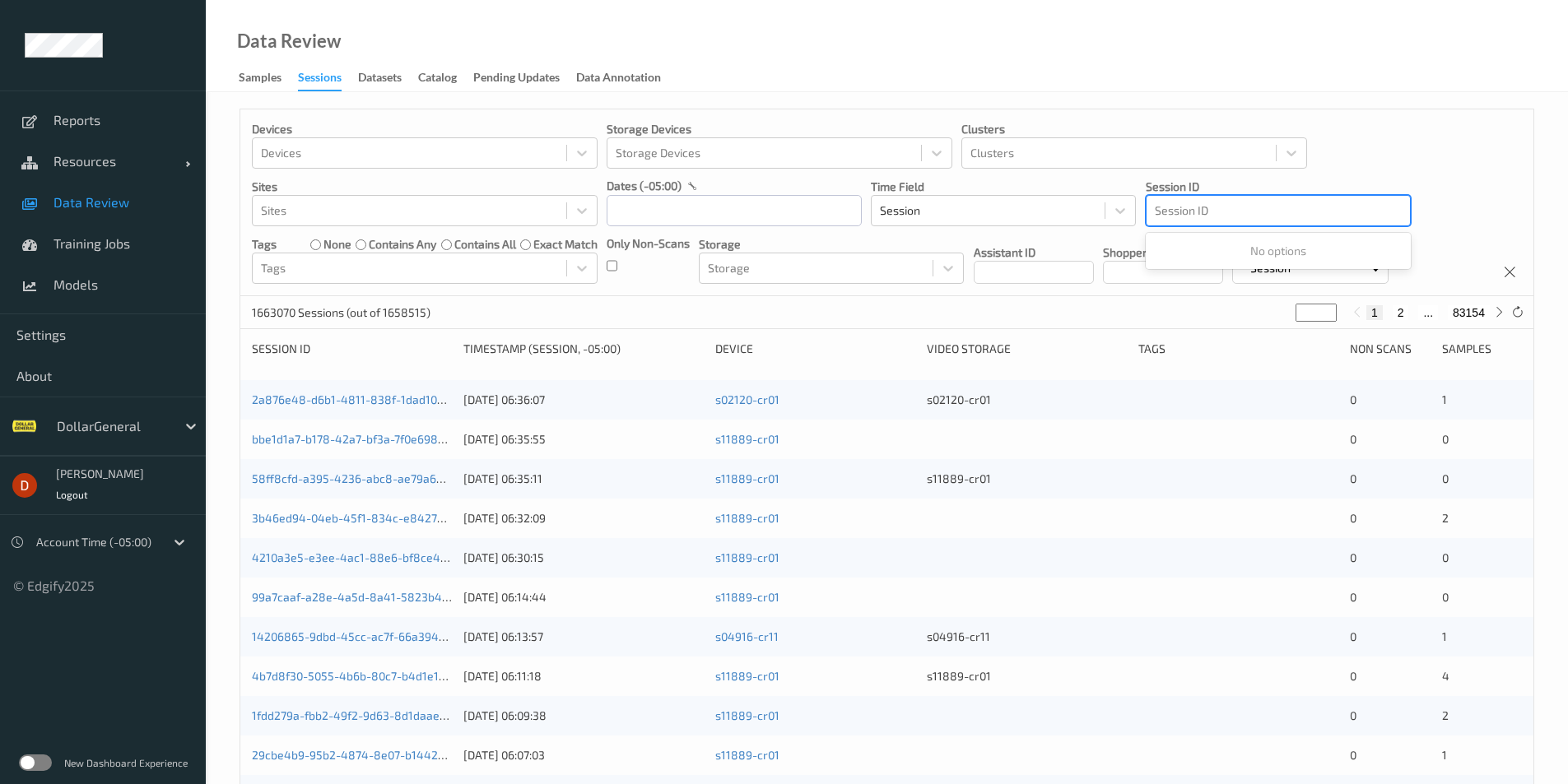
click at [1309, 203] on div at bounding box center [1278, 211] width 247 height 20
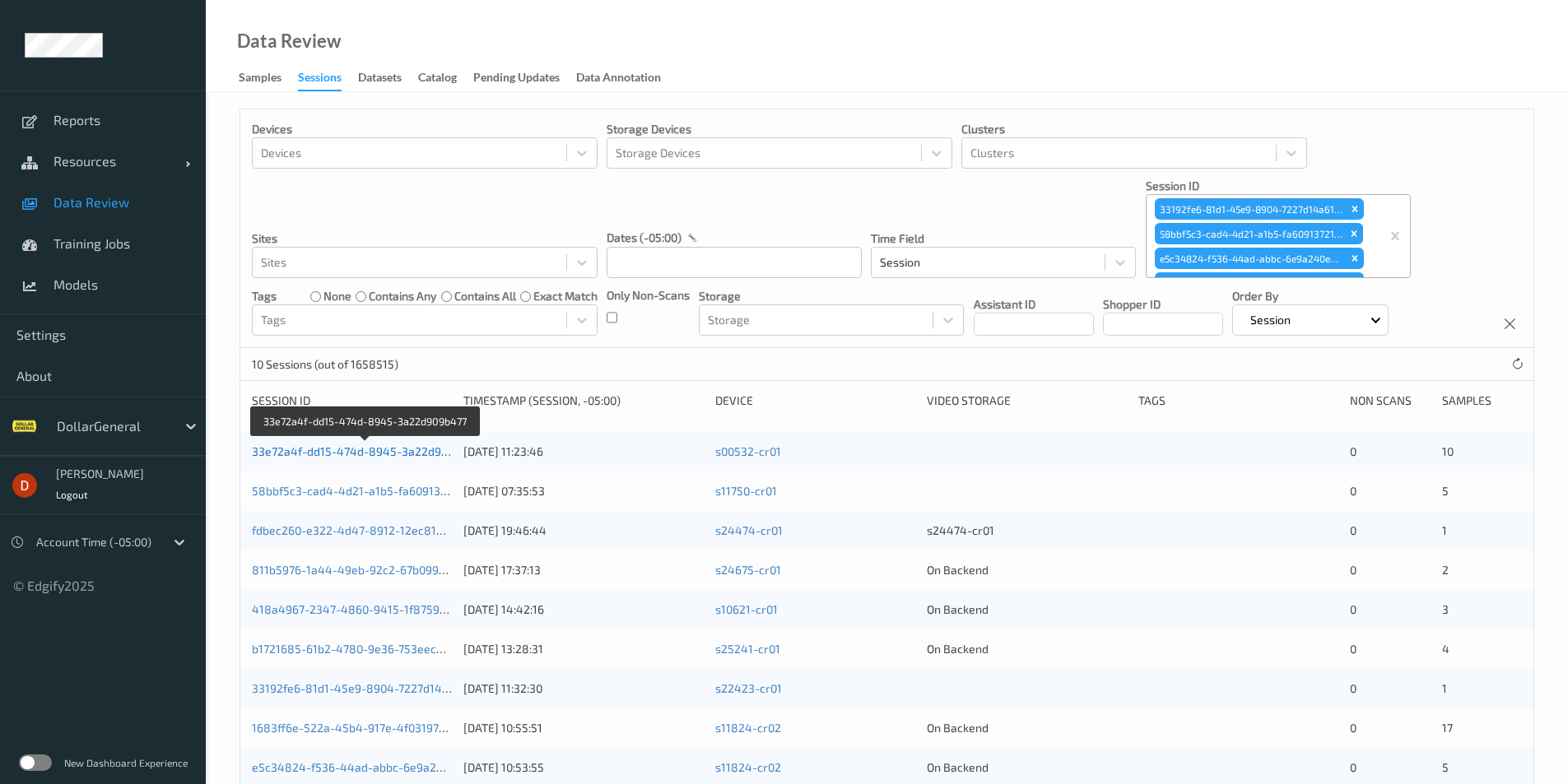
click at [423, 448] on link "33e72a4f-dd15-474d-8945-3a22d909b477" at bounding box center [366, 451] width 228 height 14
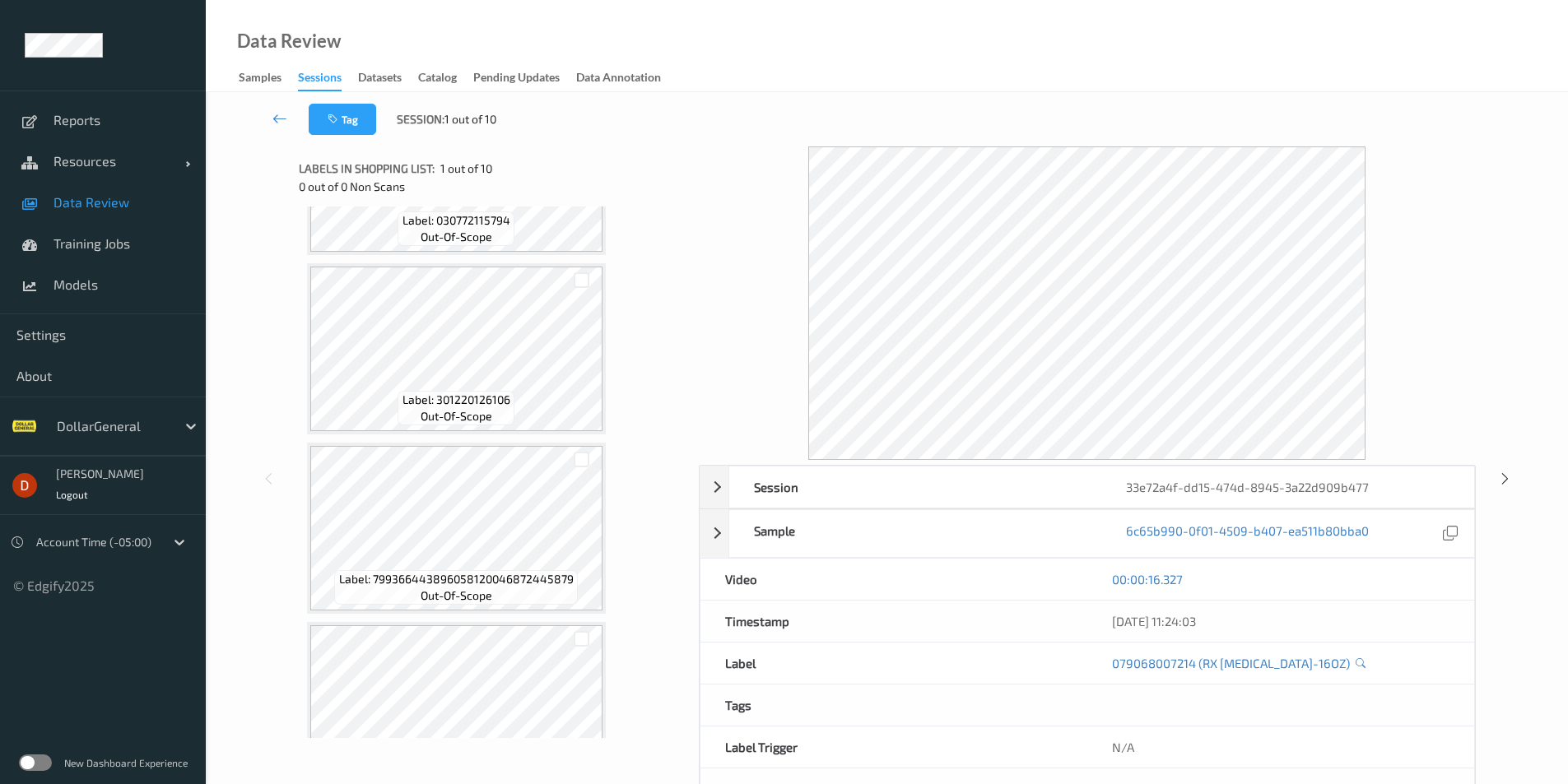
scroll to position [1269, 0]
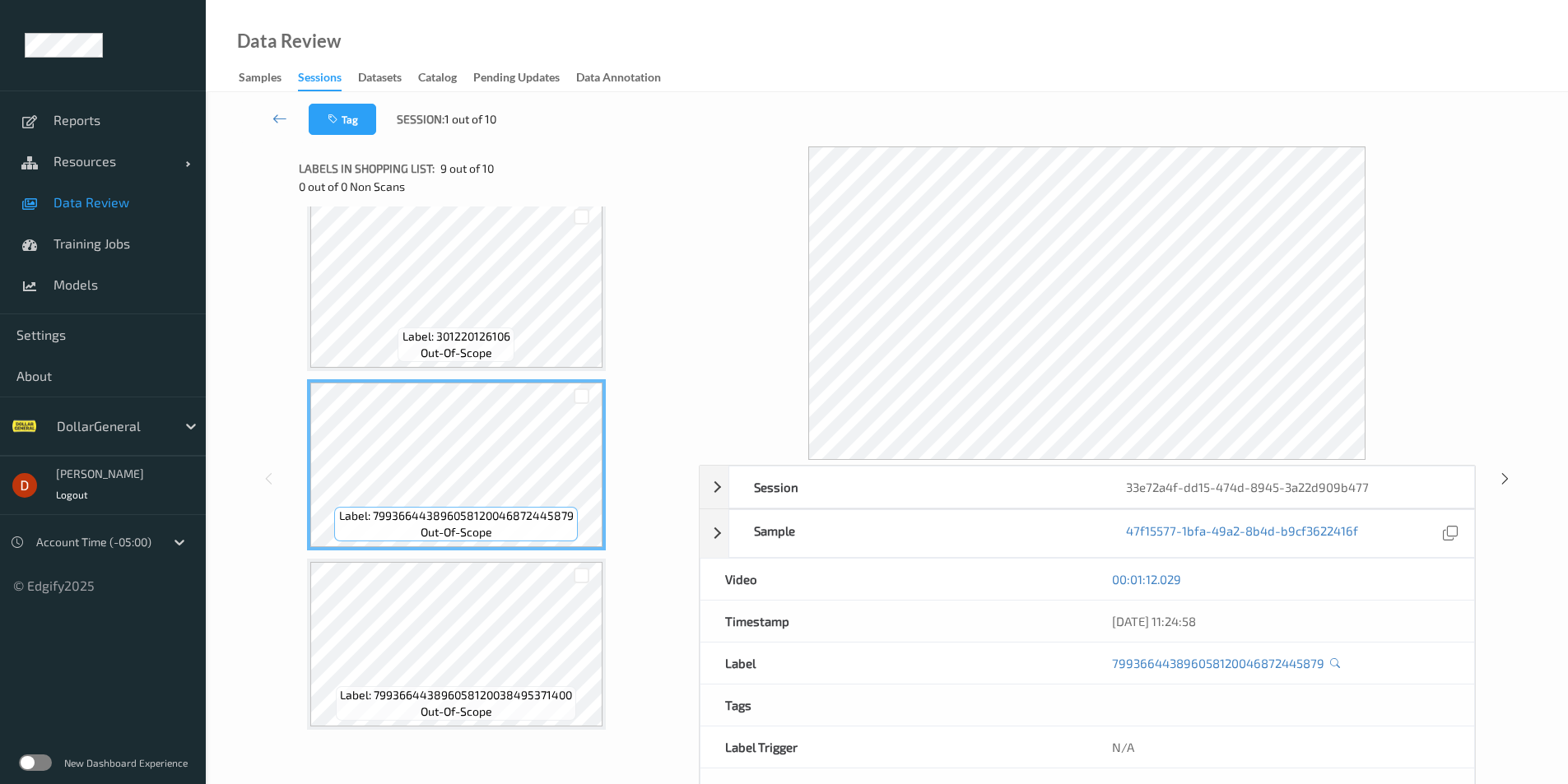
click at [1499, 486] on div at bounding box center [1505, 478] width 21 height 21
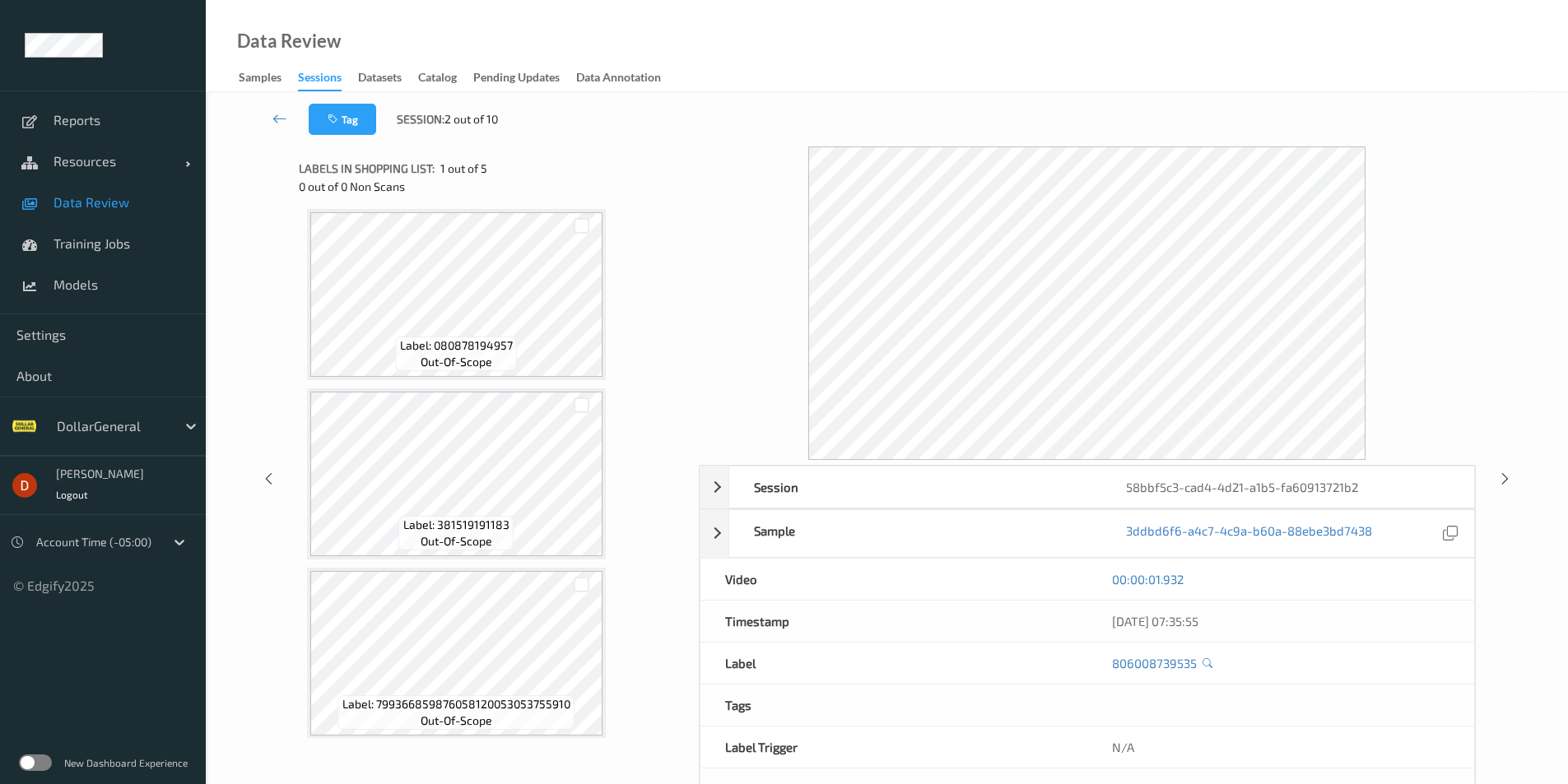
scroll to position [374, 0]
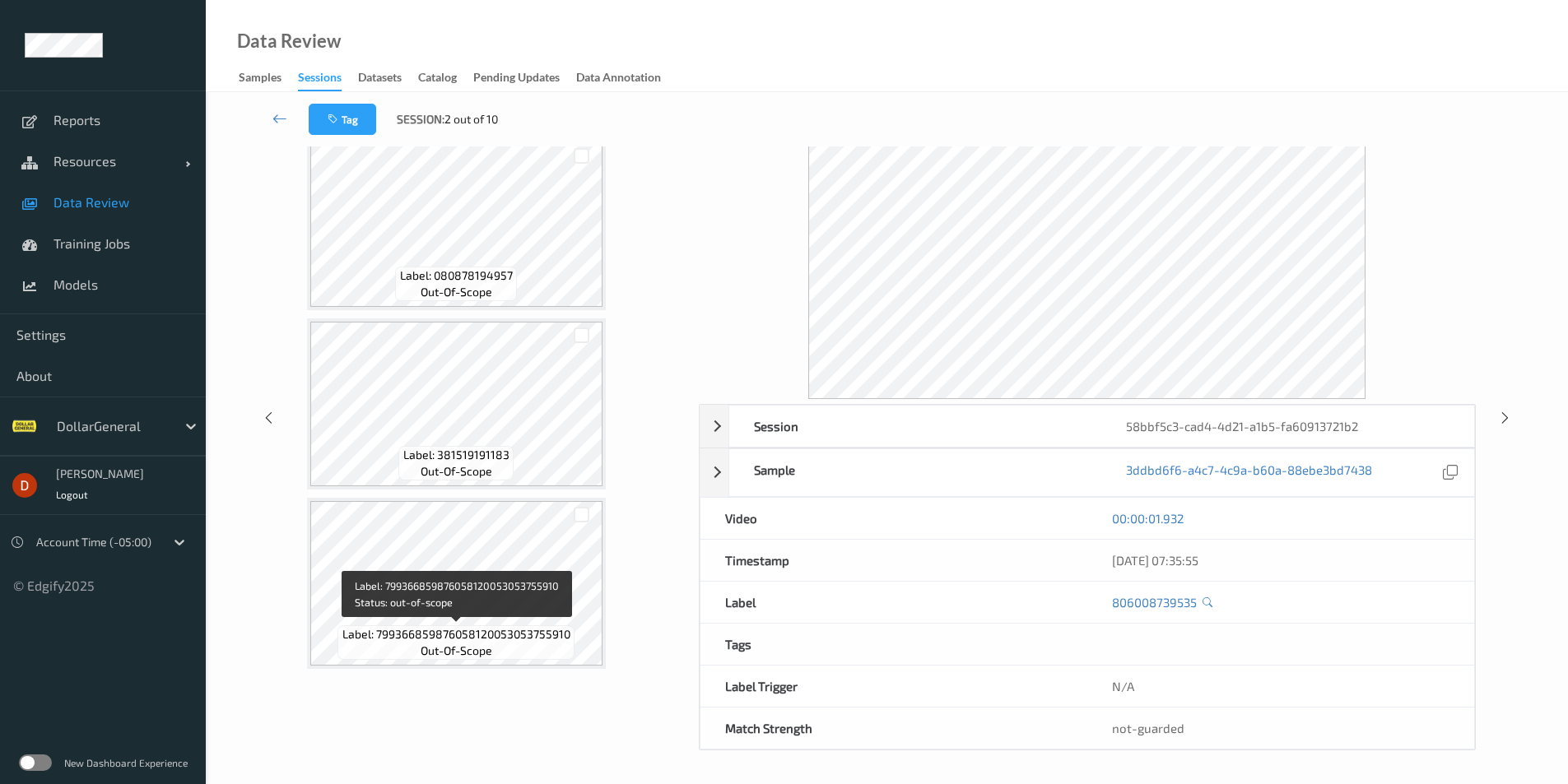
click at [523, 630] on span "Label: 799366859876058120053053755910" at bounding box center [456, 634] width 228 height 17
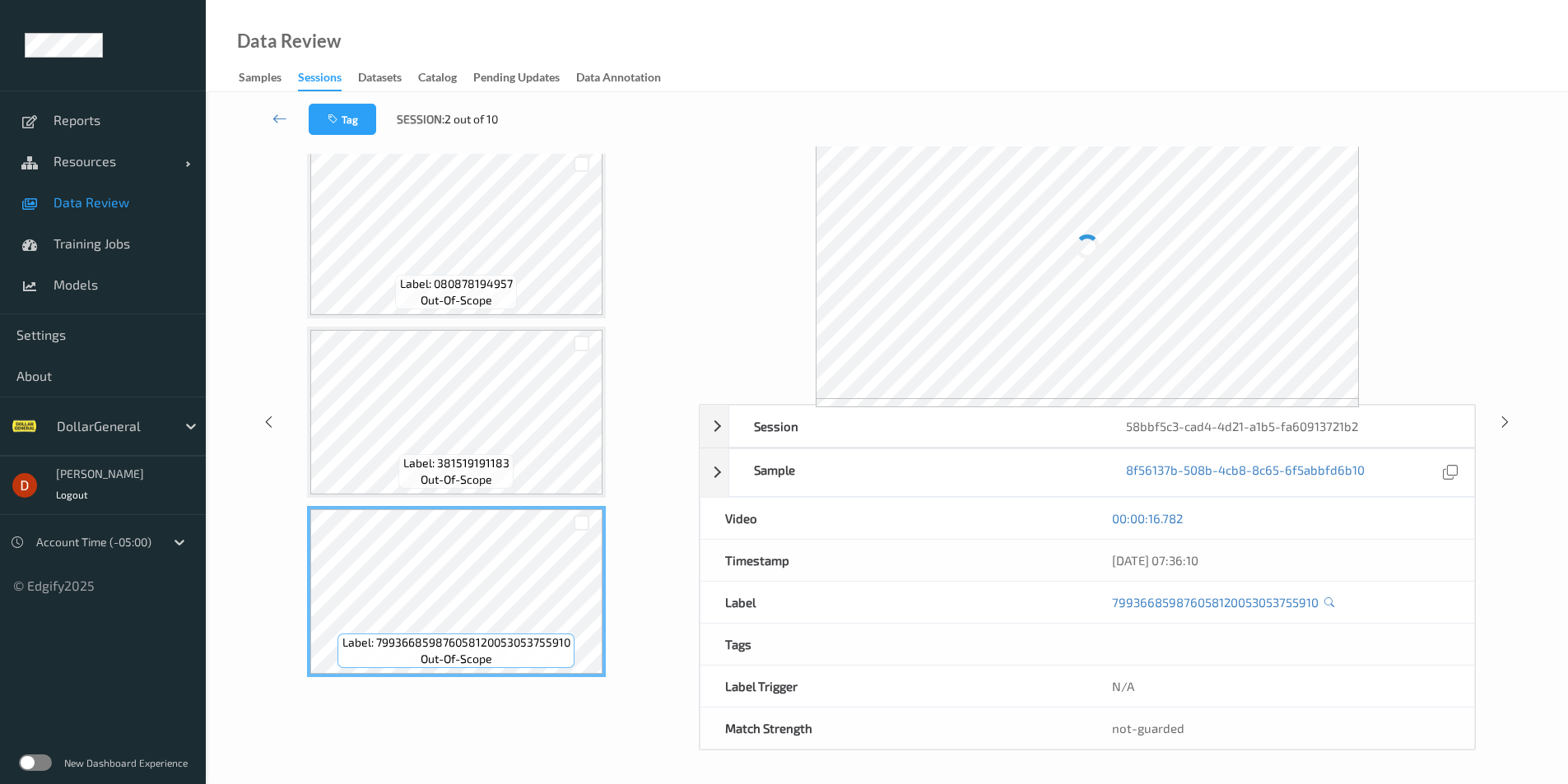
scroll to position [61, 0]
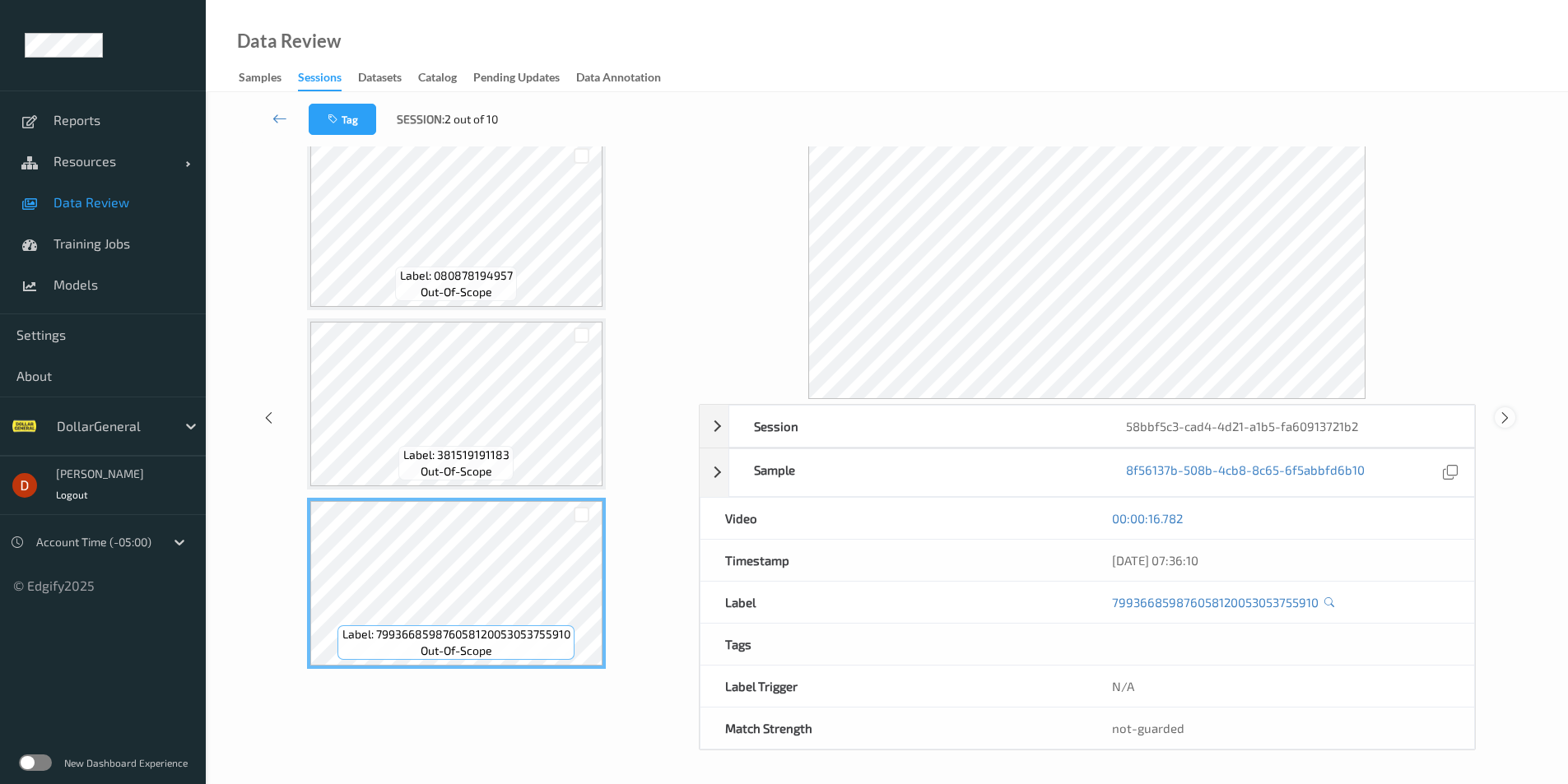
click at [1507, 418] on icon at bounding box center [1505, 417] width 14 height 15
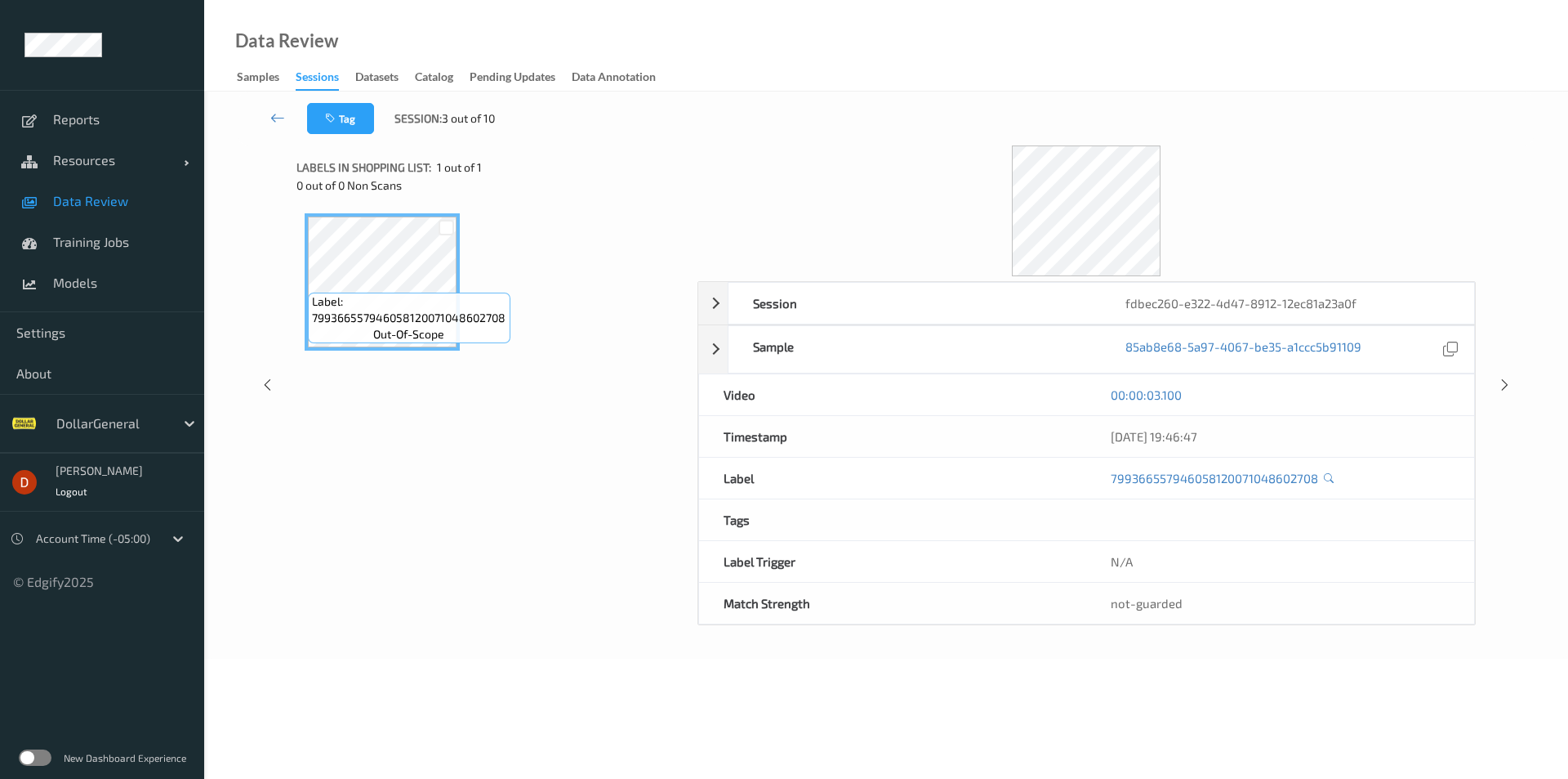
click at [616, 269] on div "Label: 799366557946058120071048602708 out-of-scope" at bounding box center [491, 282] width 373 height 138
click at [763, 181] on div at bounding box center [1086, 210] width 779 height 131
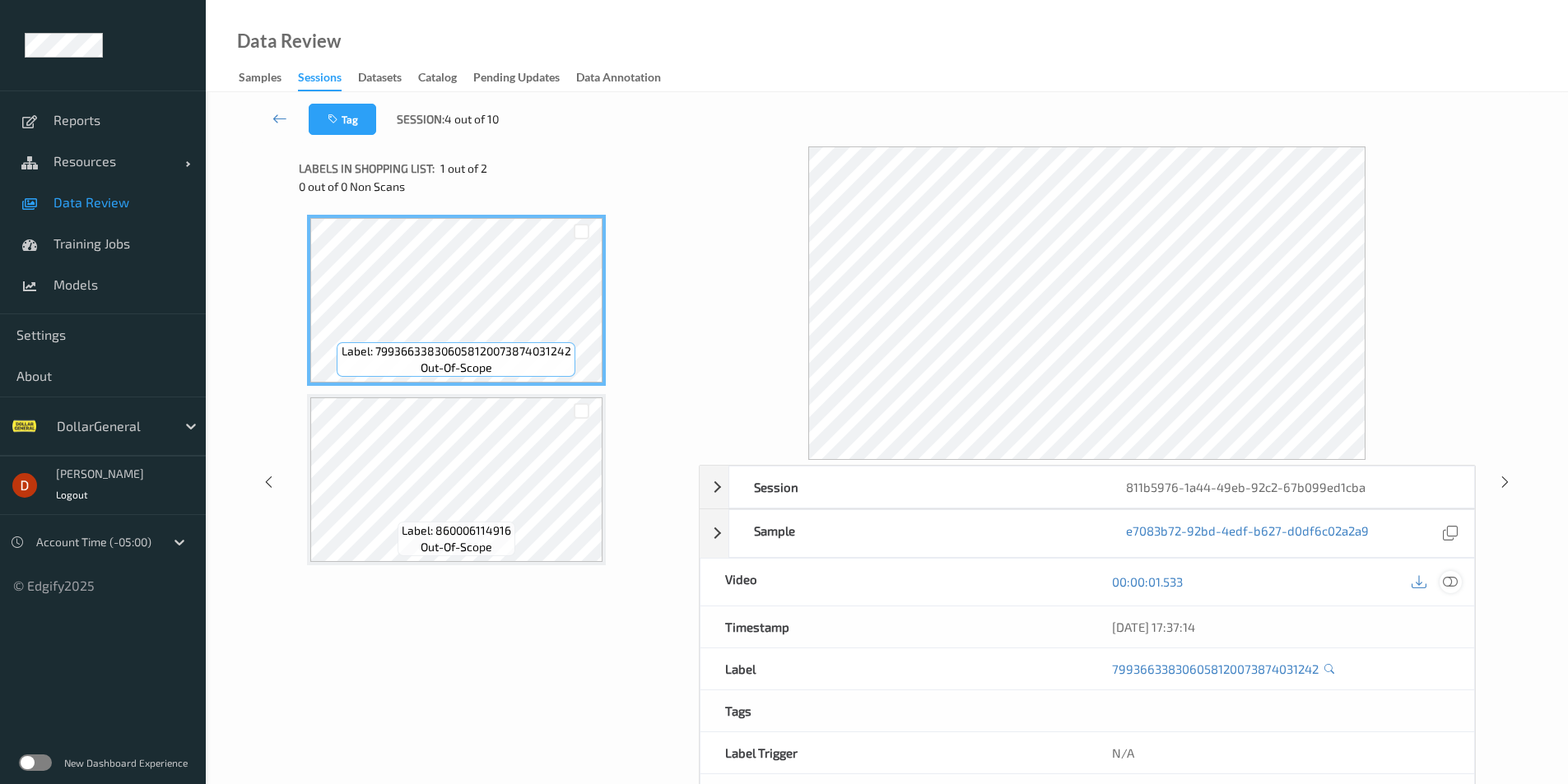
click at [1445, 578] on icon at bounding box center [1449, 581] width 15 height 15
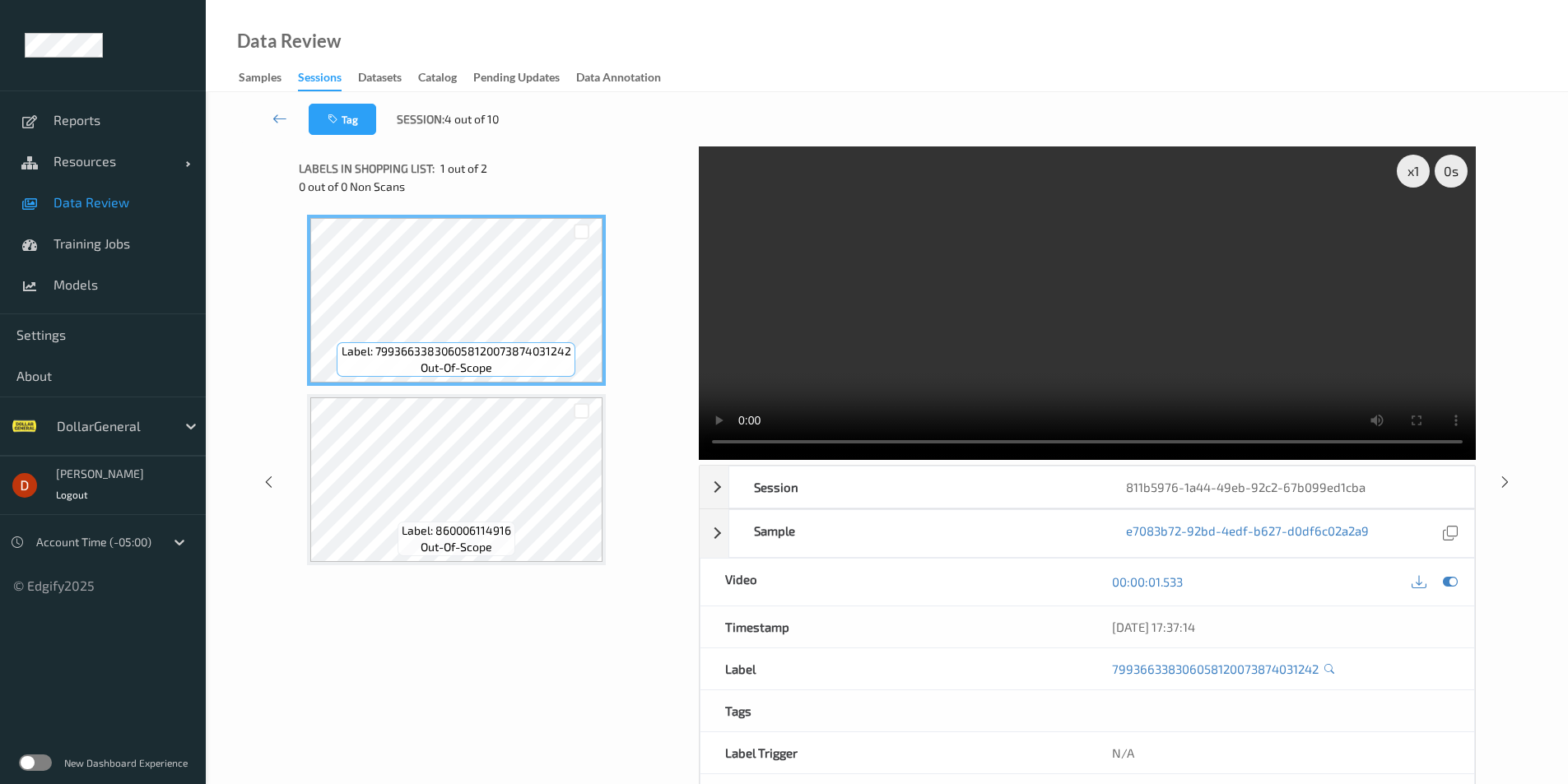
click at [1500, 353] on div "x 1 0 s Session 811b5976-1a44-49eb-92c2-67b099ed1cba Session ID 811b5976-1a44-4…" at bounding box center [886, 481] width 1294 height 670
click at [1505, 481] on icon at bounding box center [1505, 480] width 14 height 15
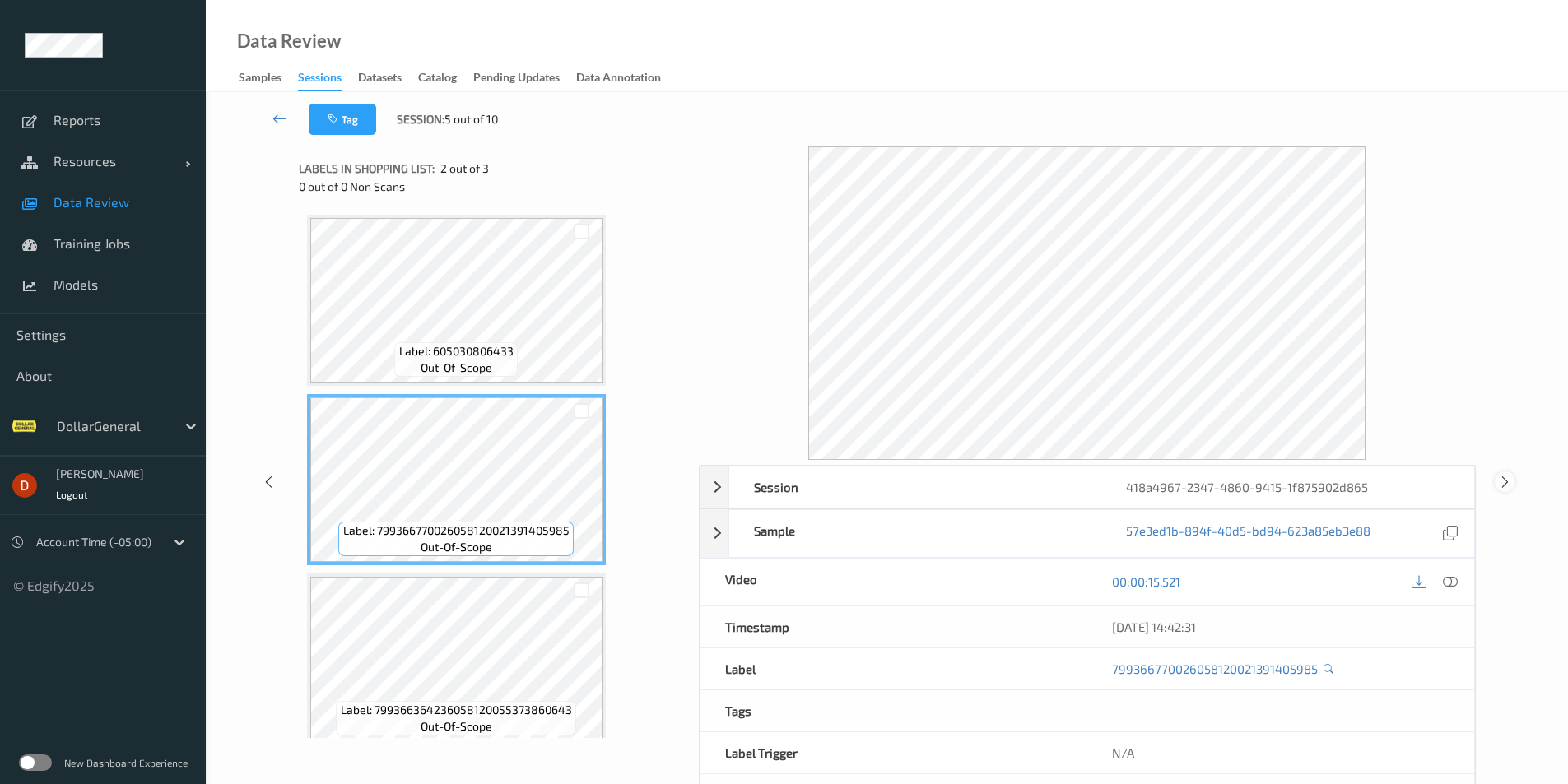
click at [1505, 477] on icon at bounding box center [1505, 480] width 14 height 15
click at [1498, 477] on icon at bounding box center [1505, 480] width 14 height 15
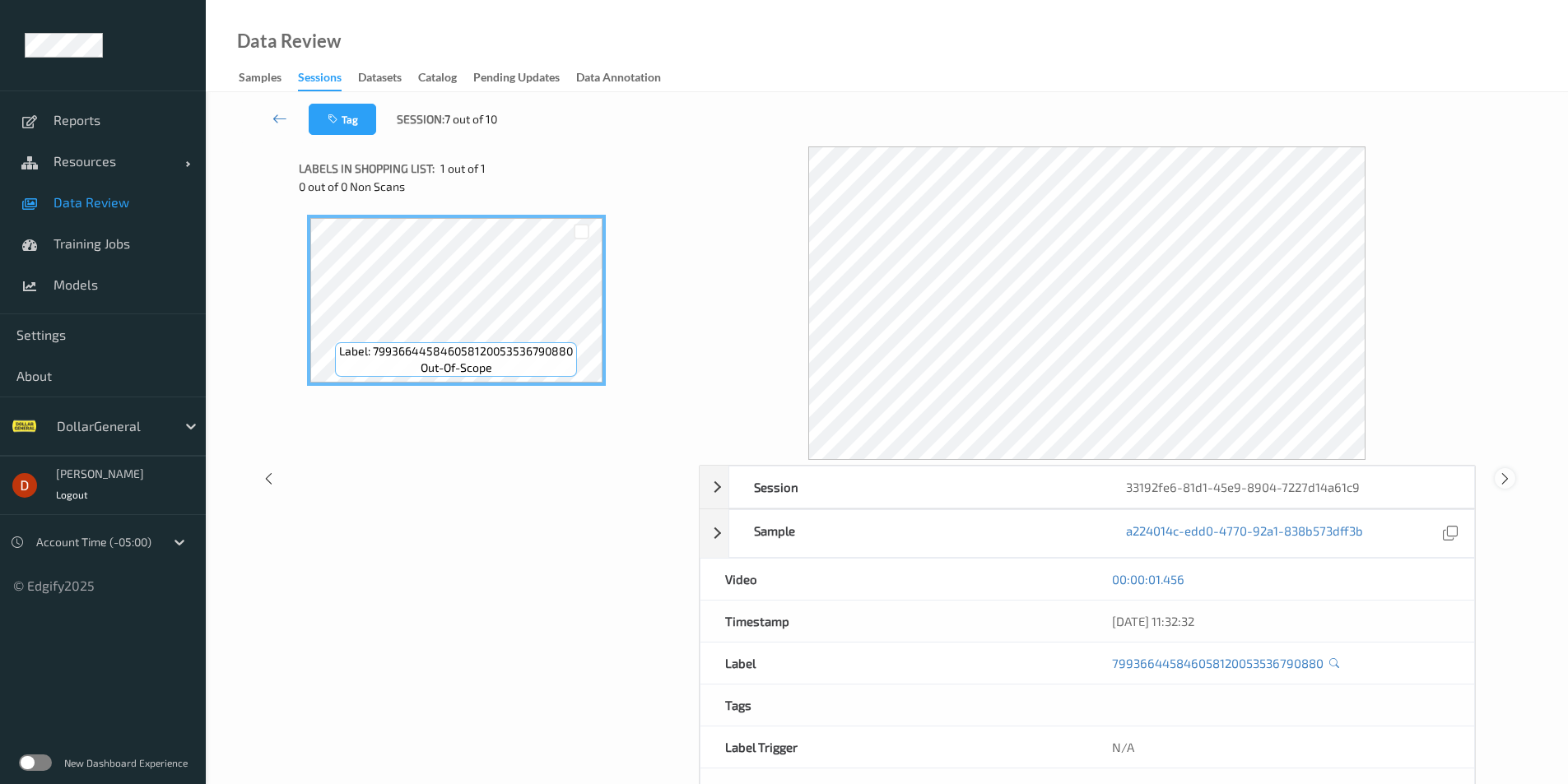
click at [1506, 472] on icon at bounding box center [1505, 479] width 14 height 15
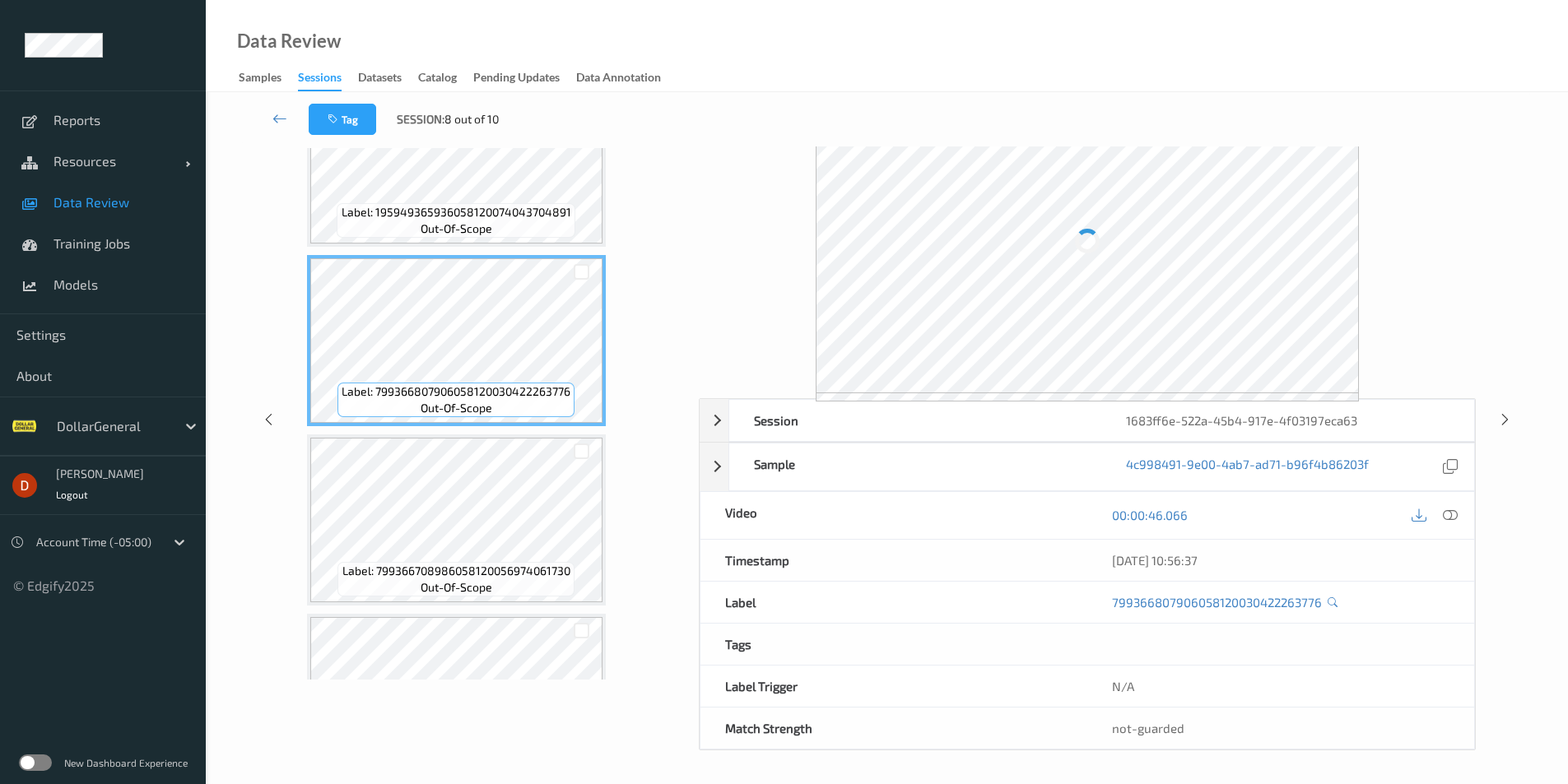
scroll to position [66, 0]
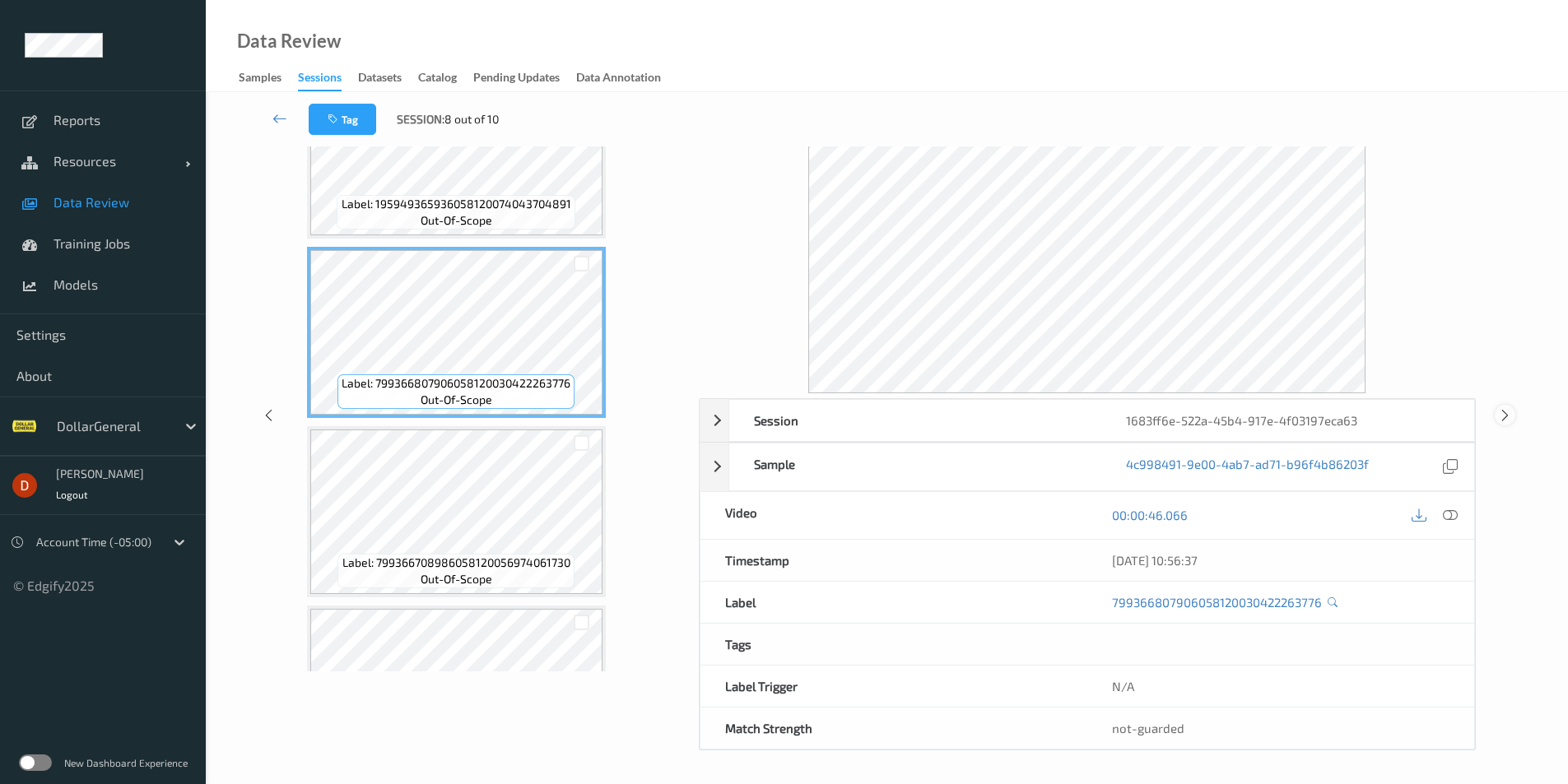
click at [1502, 418] on icon at bounding box center [1505, 414] width 14 height 15
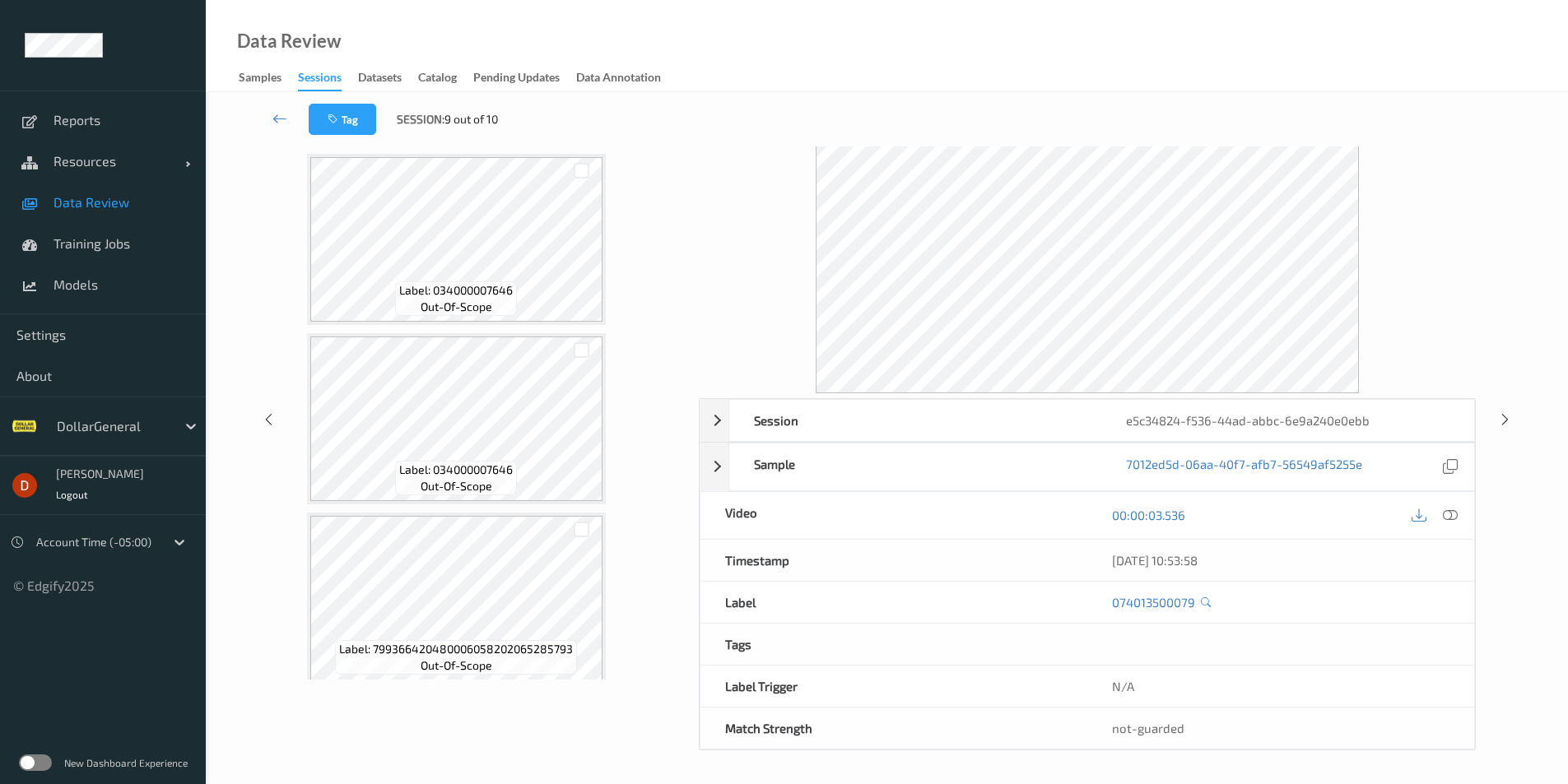
scroll to position [374, 0]
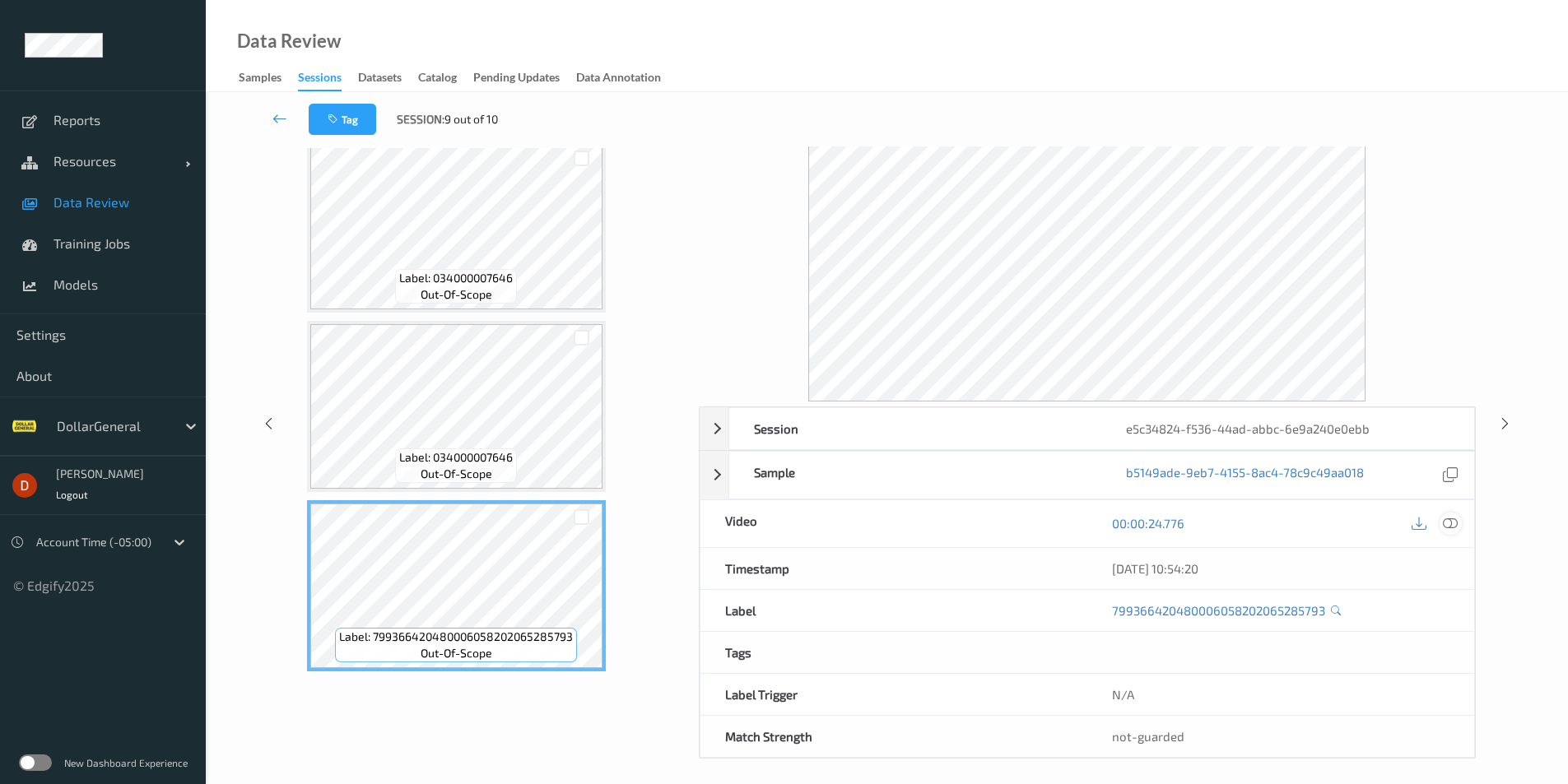
click at [1446, 526] on icon at bounding box center [1449, 523] width 15 height 15
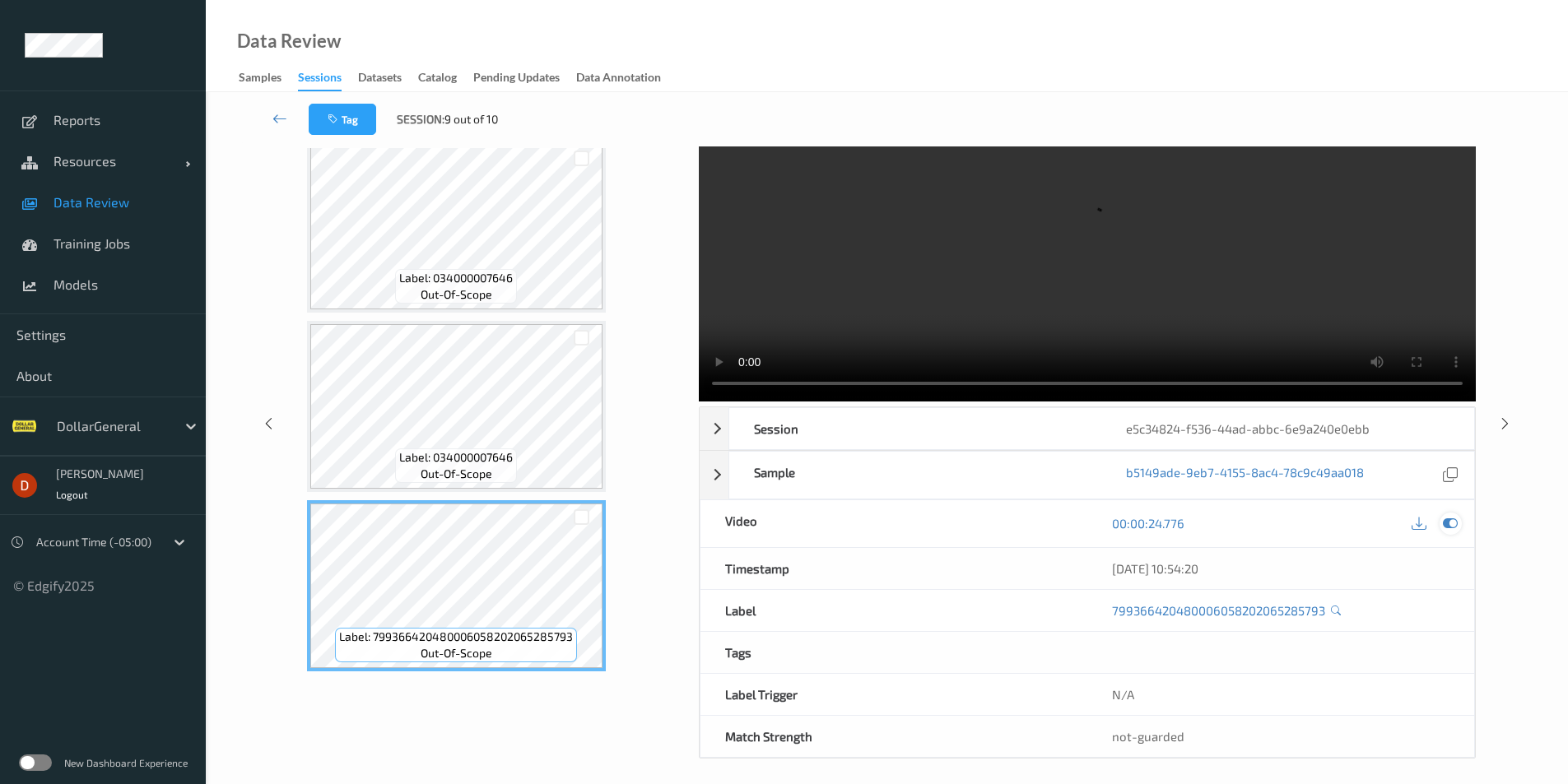
scroll to position [0, 0]
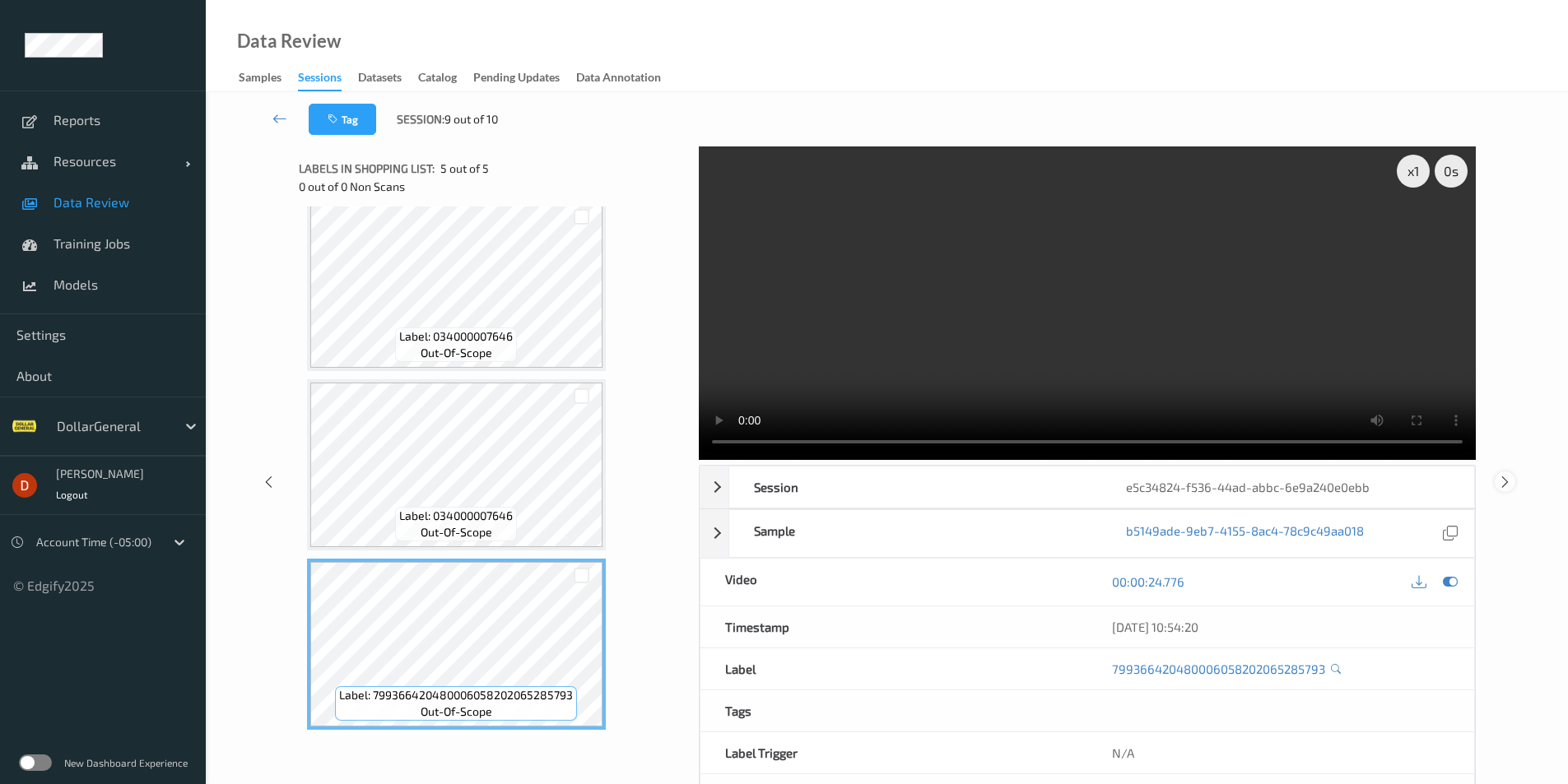
click at [1502, 488] on icon at bounding box center [1505, 480] width 14 height 15
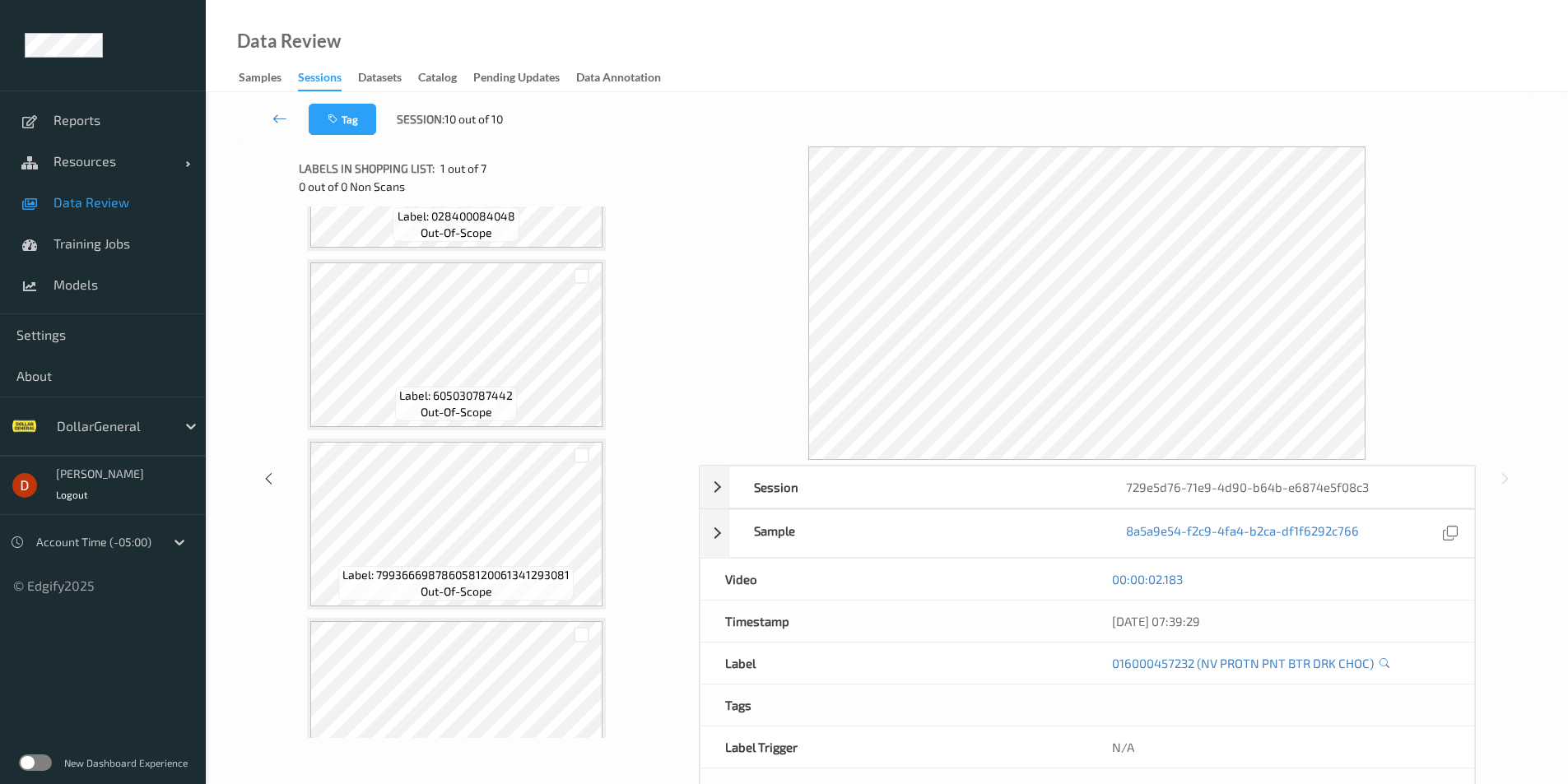
scroll to position [575, 0]
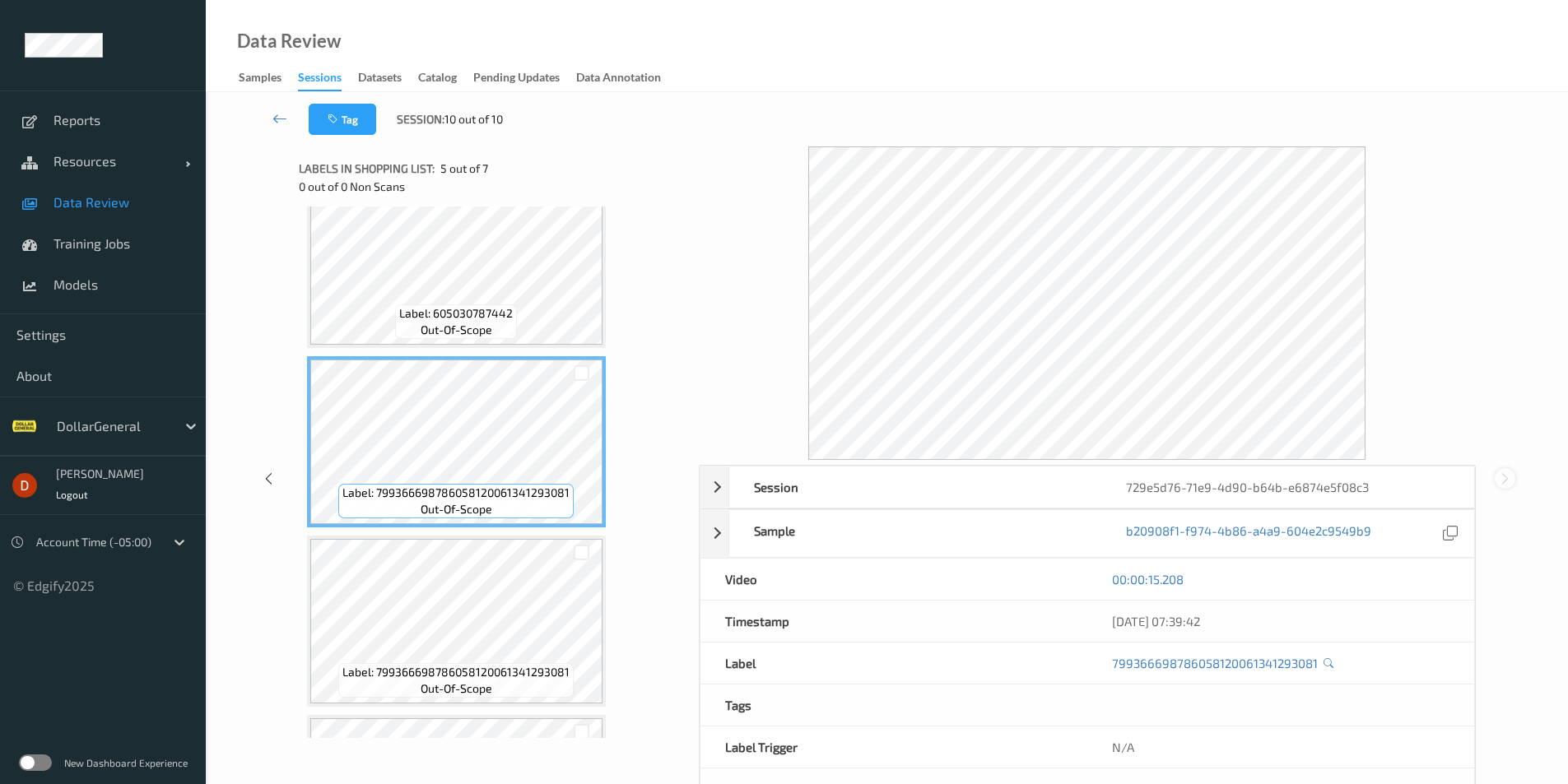
click at [1506, 475] on icon at bounding box center [1505, 479] width 14 height 15
click at [268, 116] on link at bounding box center [280, 120] width 57 height 32
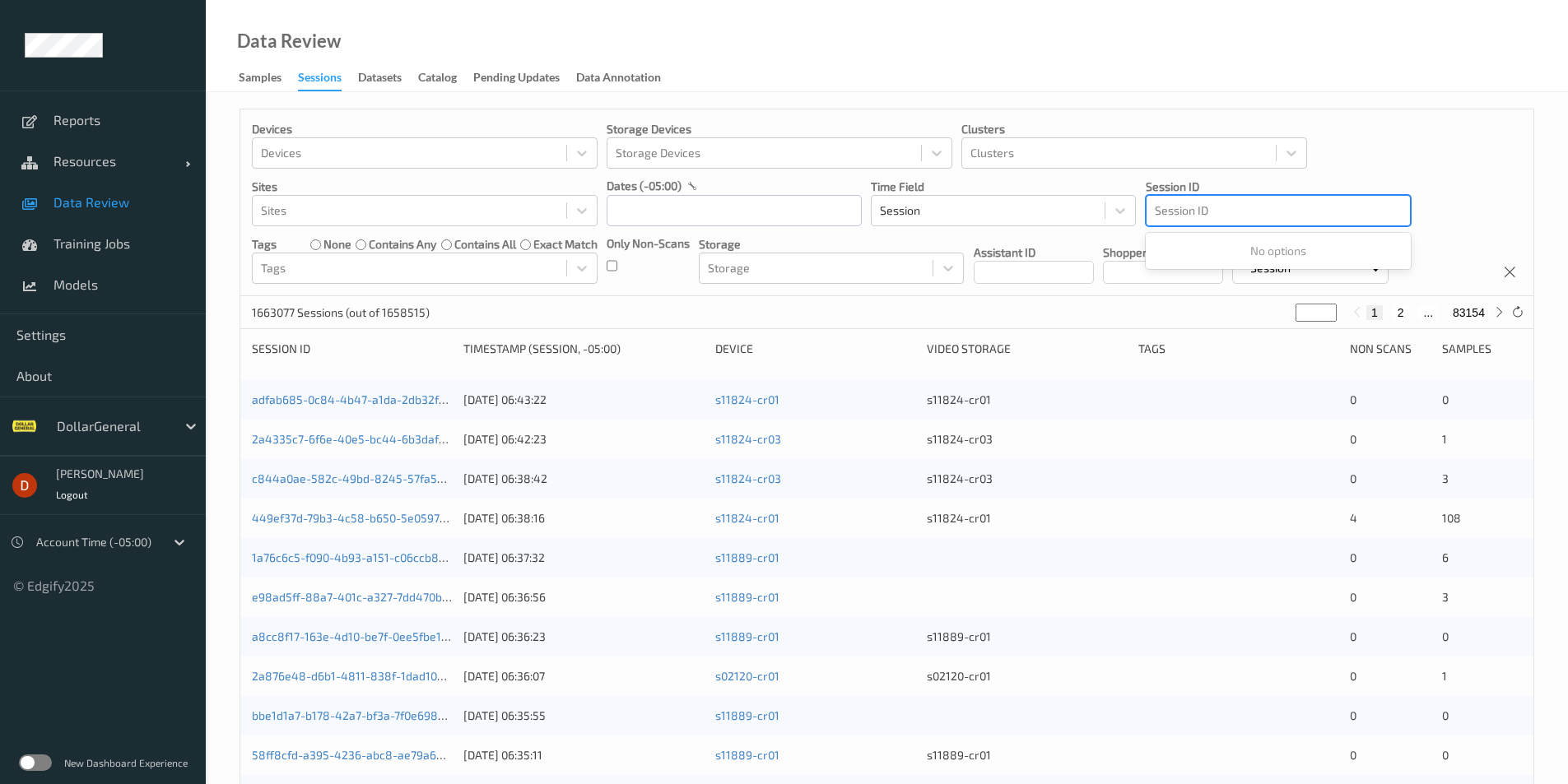
click at [1287, 217] on div at bounding box center [1278, 211] width 247 height 20
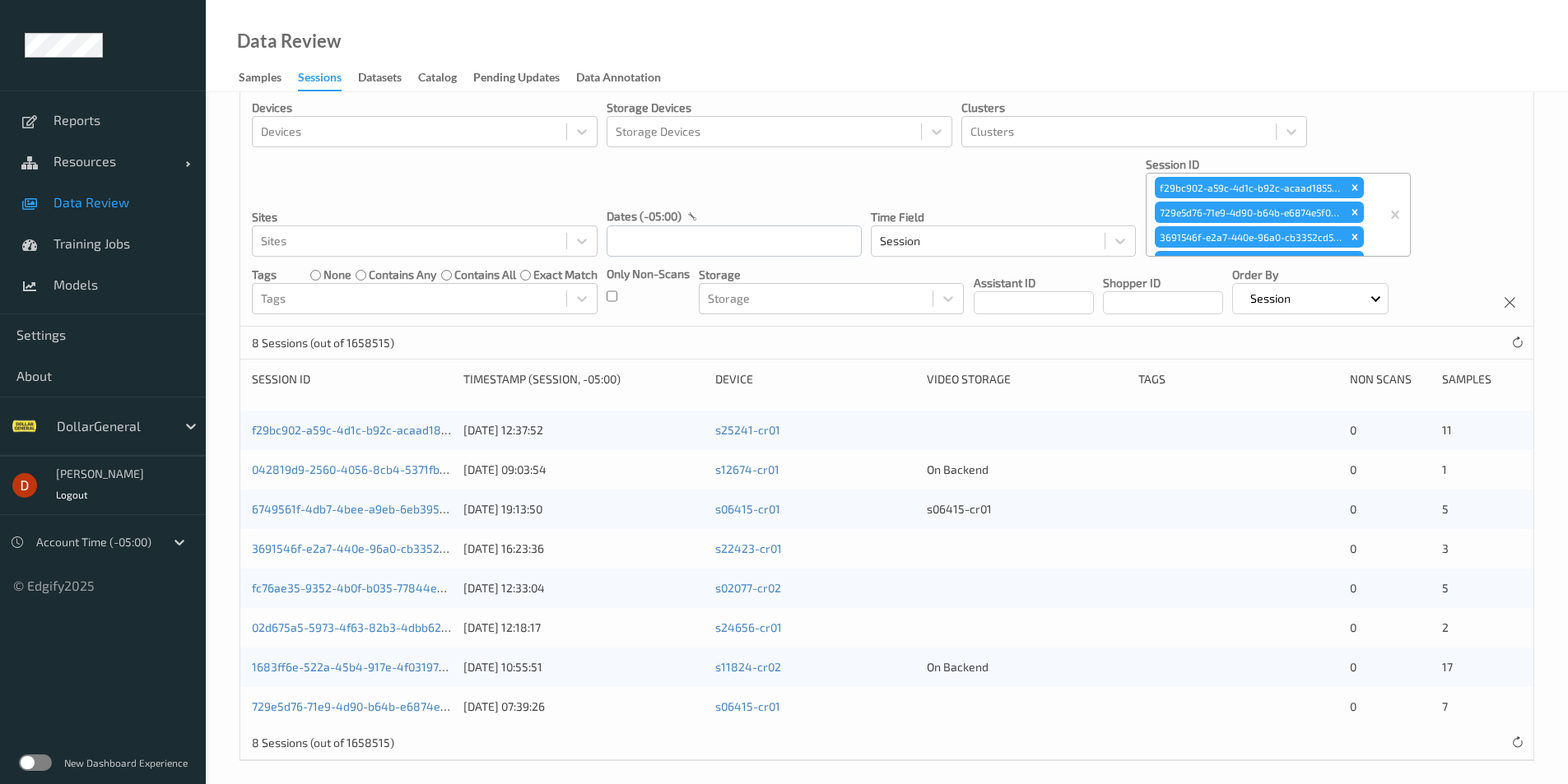
scroll to position [32, 0]
